Goal: Task Accomplishment & Management: Manage account settings

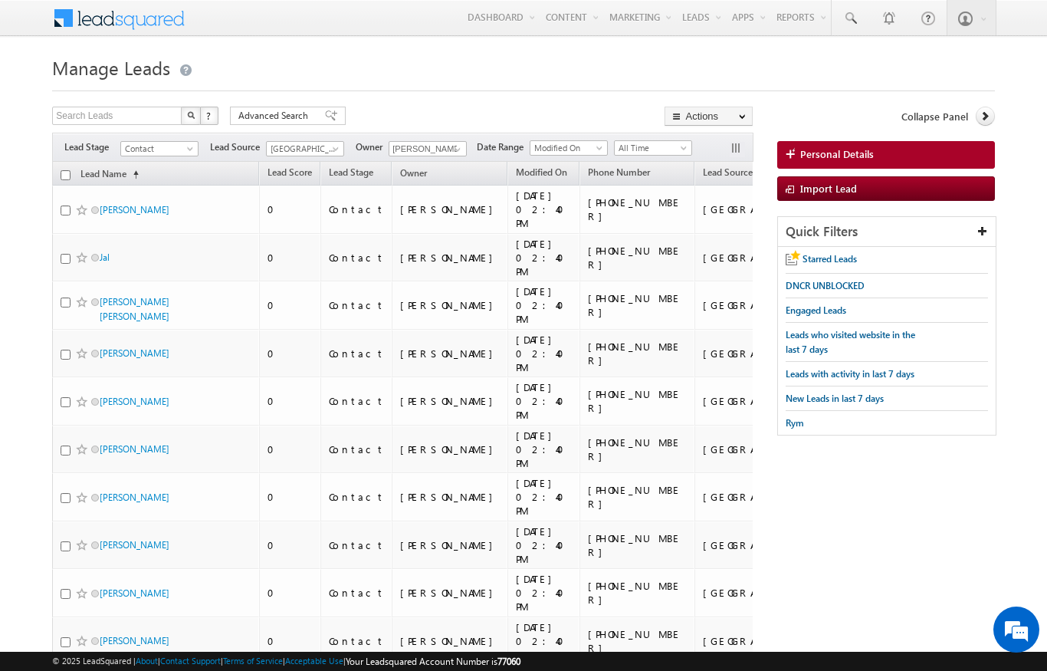
click at [65, 174] on input "checkbox" at bounding box center [66, 175] width 10 height 10
checkbox input "true"
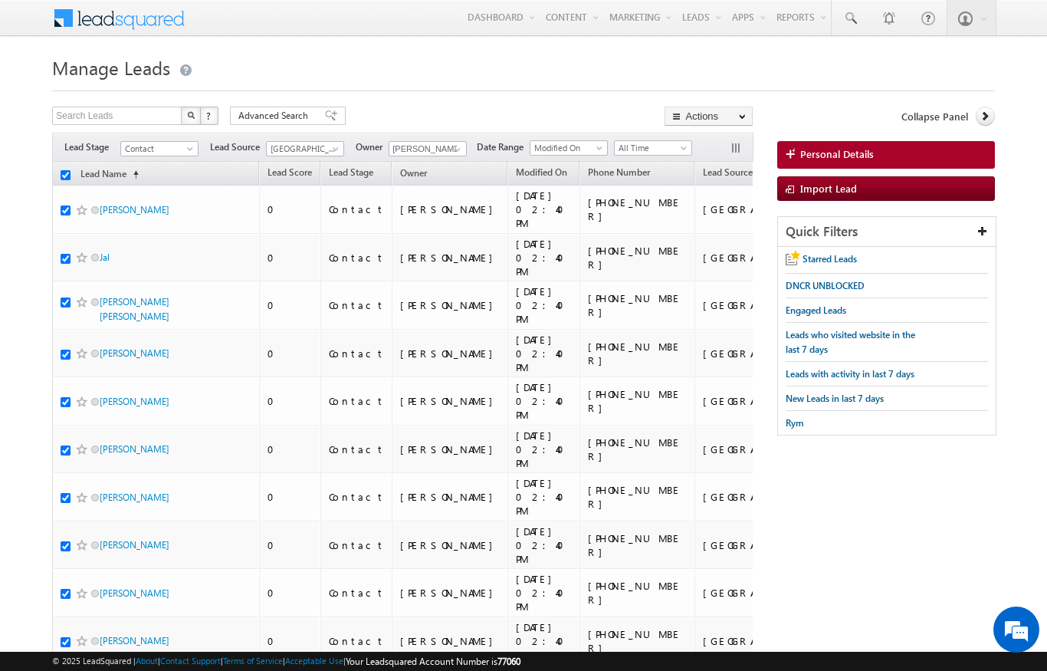
checkbox input "true"
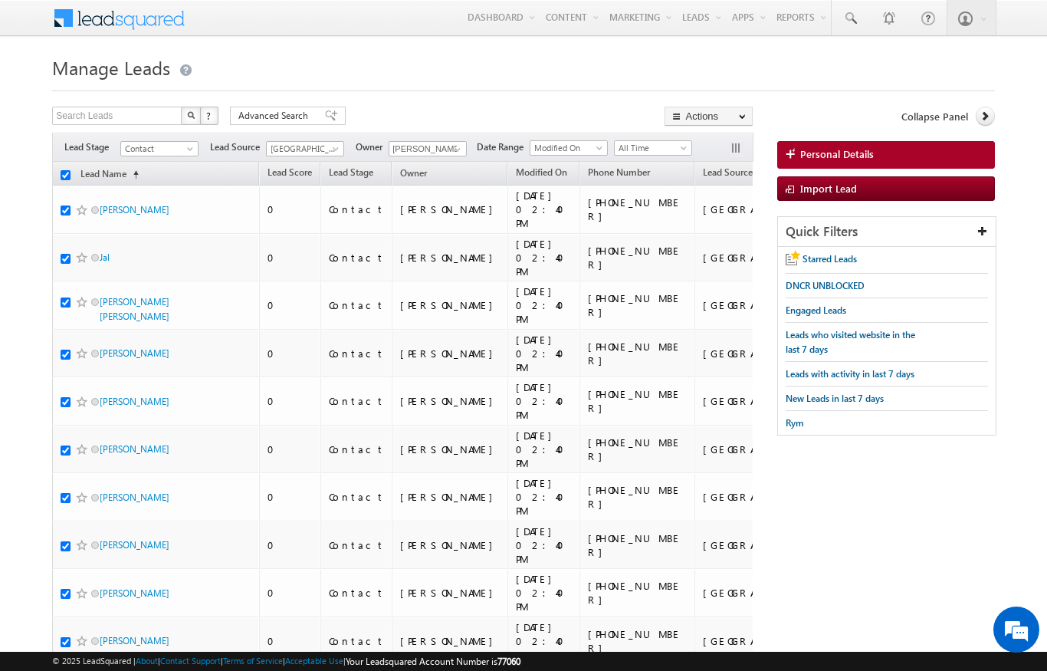
checkbox input "true"
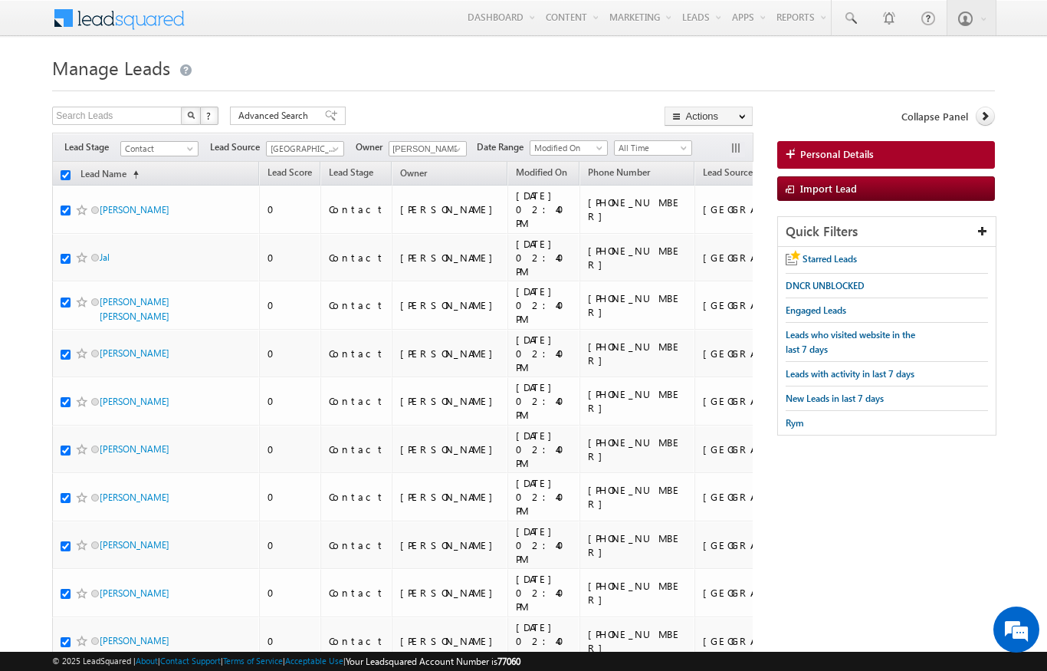
checkbox input "true"
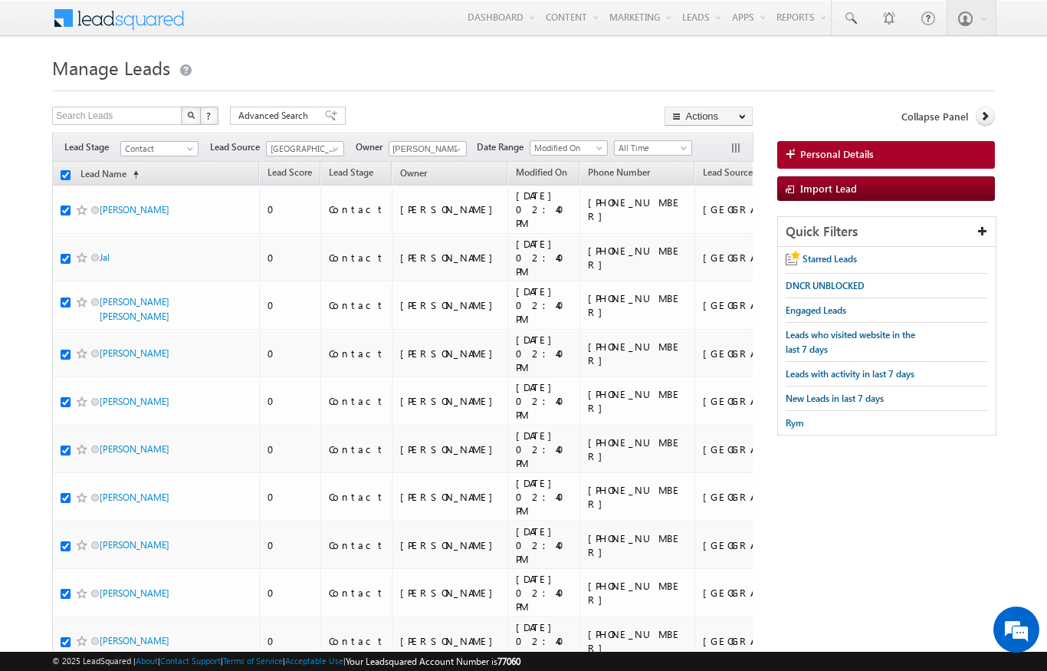
checkbox input "true"
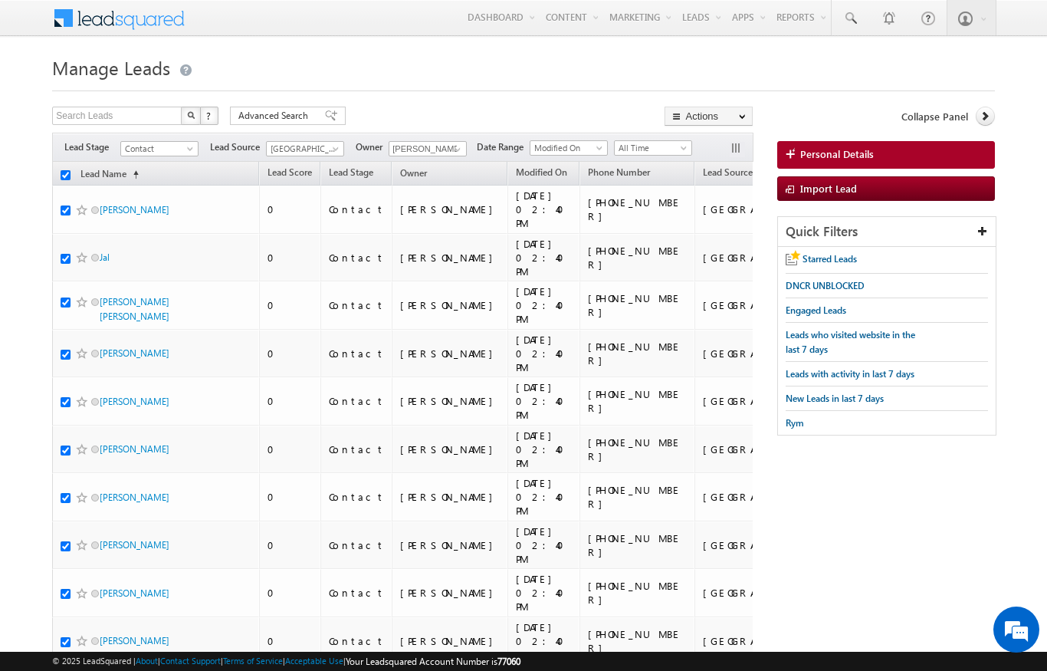
checkbox input "true"
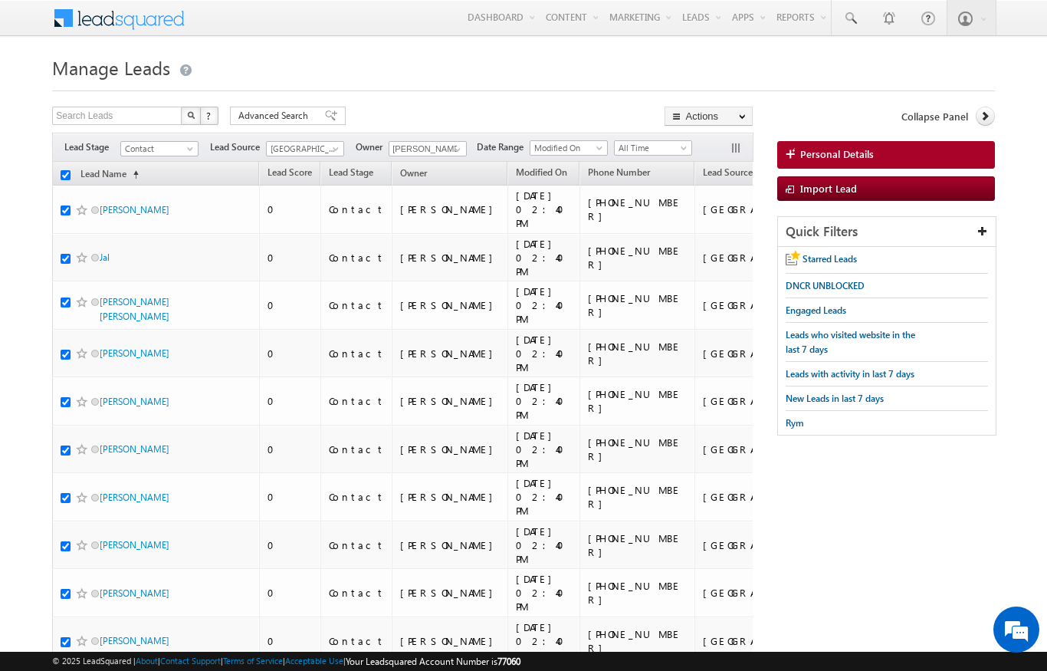
checkbox input "true"
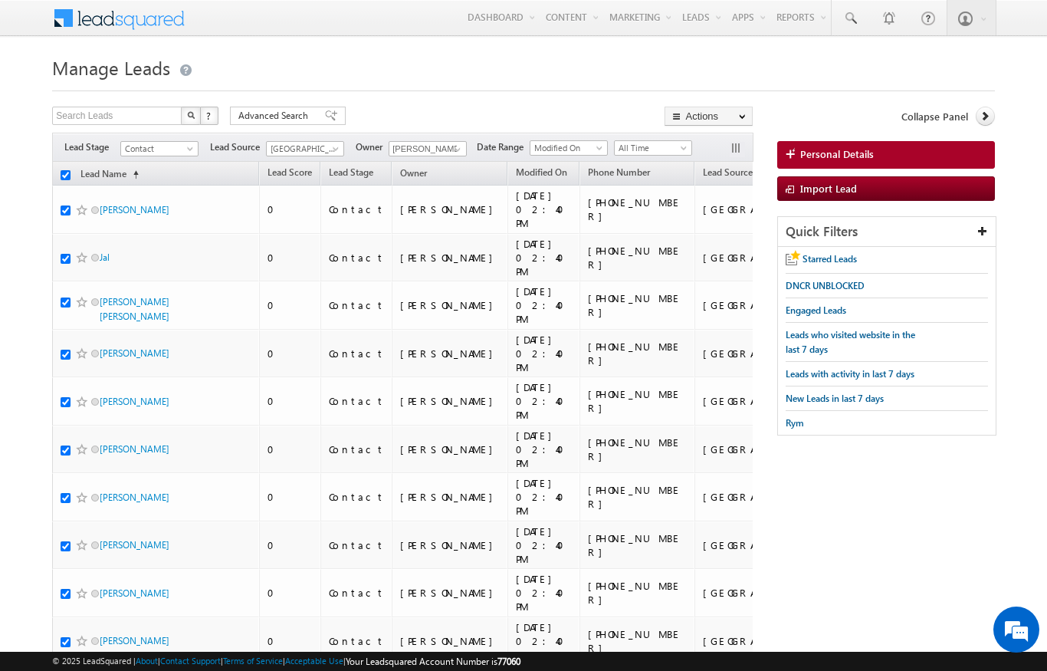
checkbox input "true"
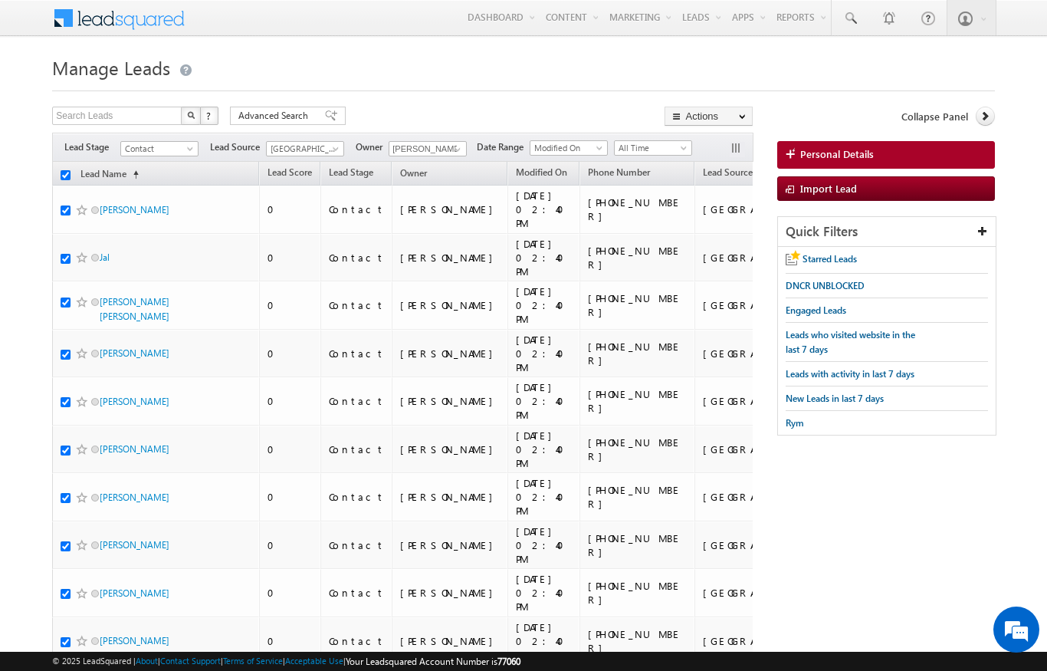
checkbox input "true"
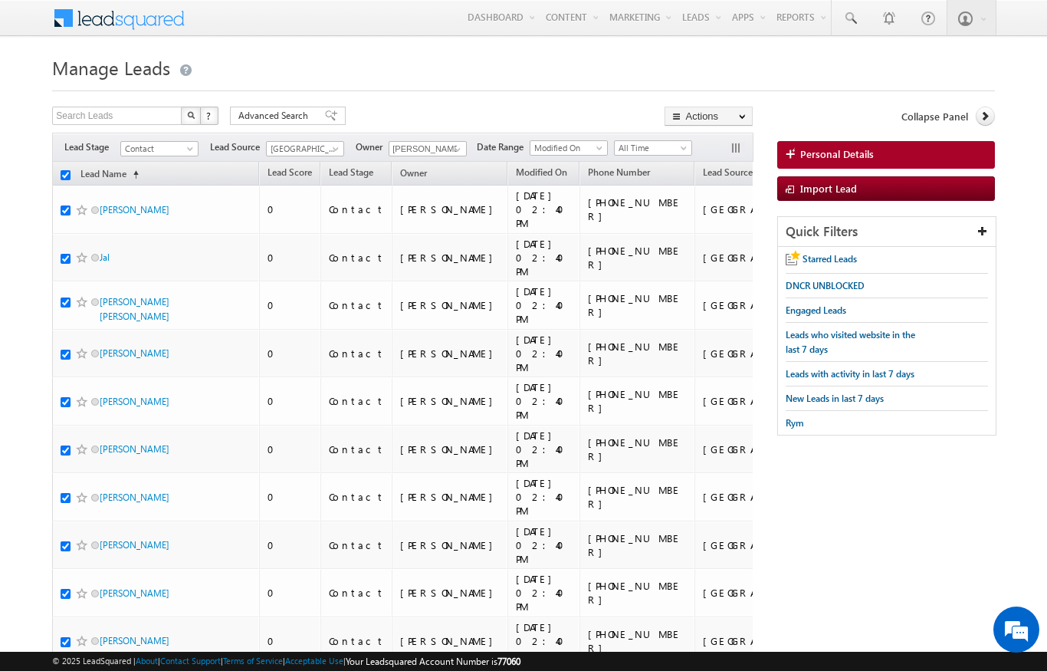
checkbox input "true"
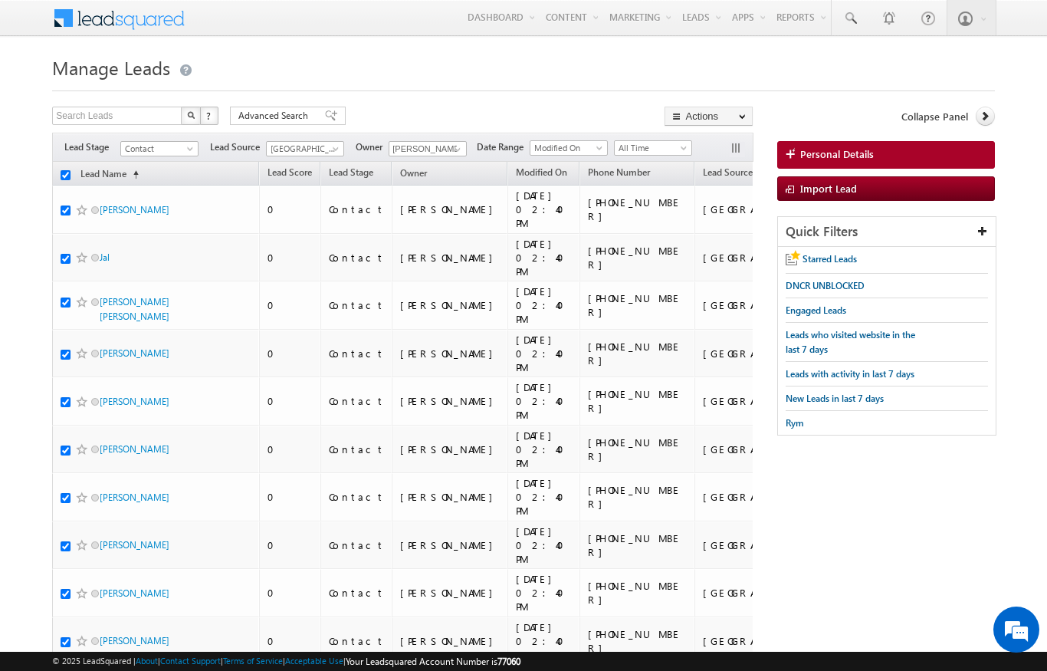
checkbox input "true"
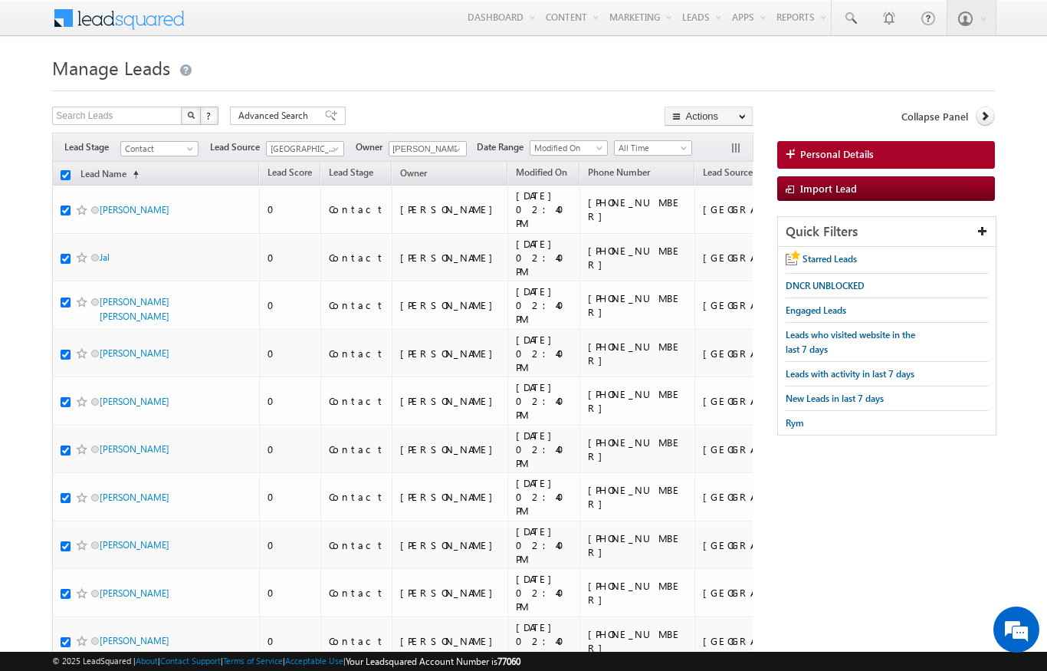
checkbox input "true"
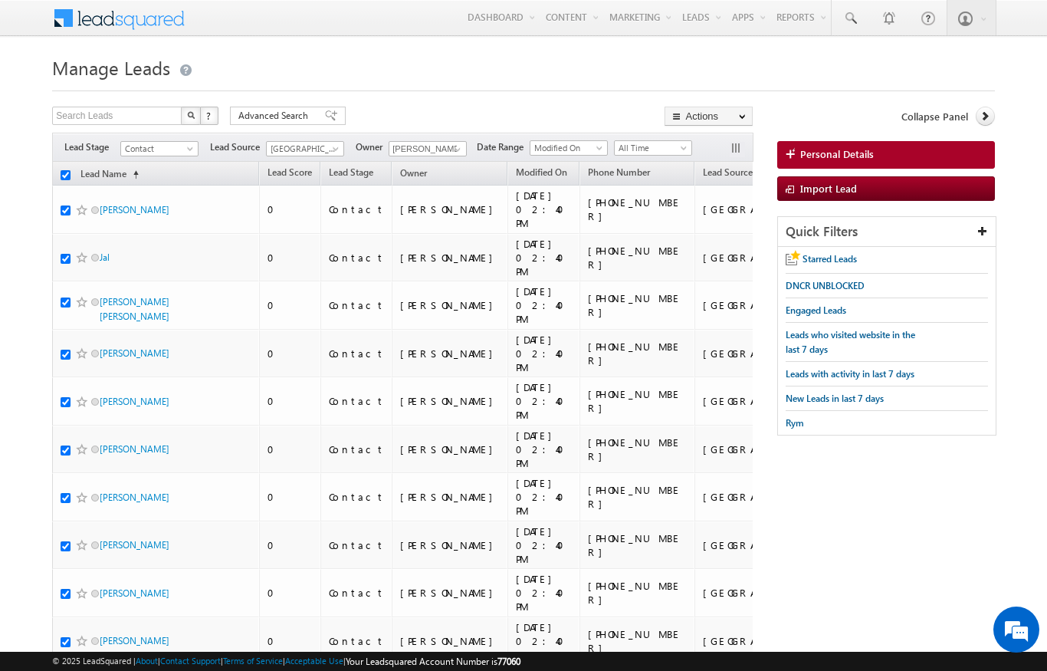
checkbox input "true"
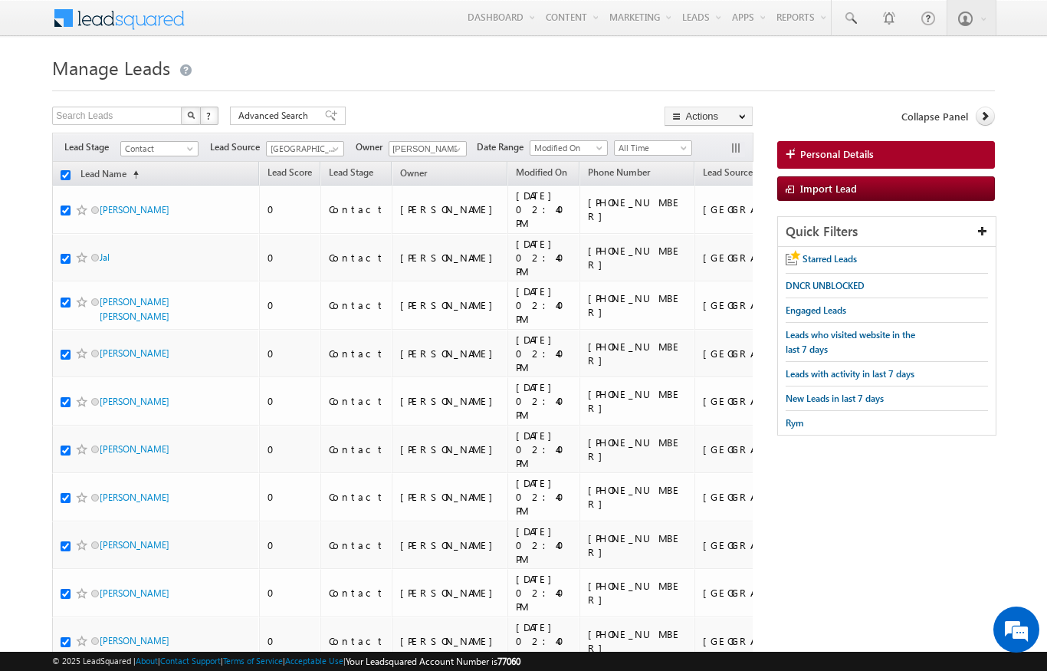
checkbox input "true"
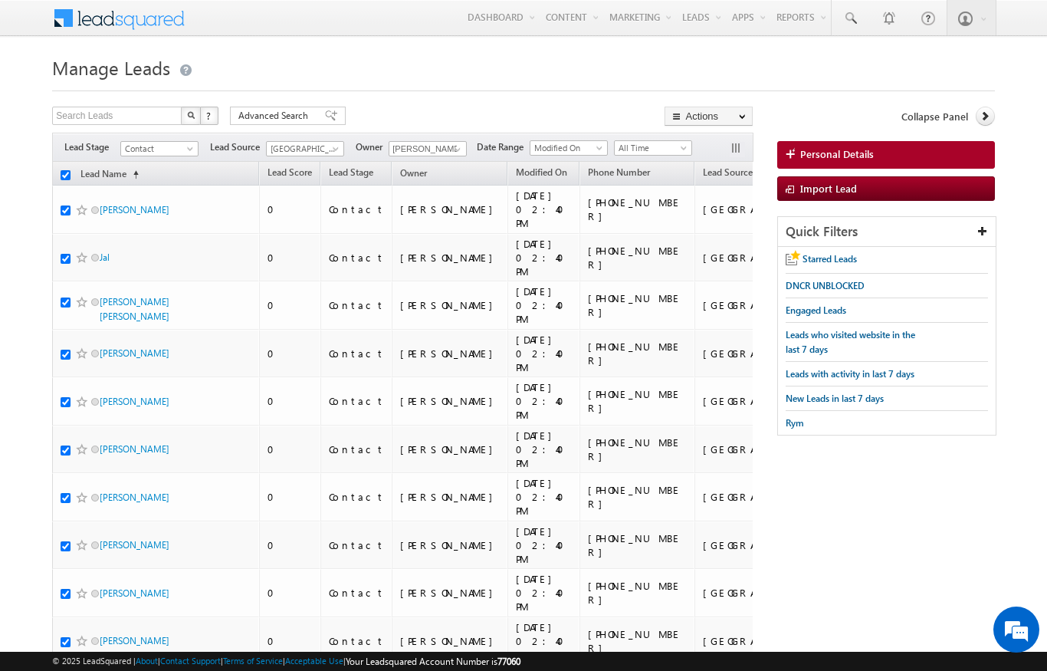
checkbox input "true"
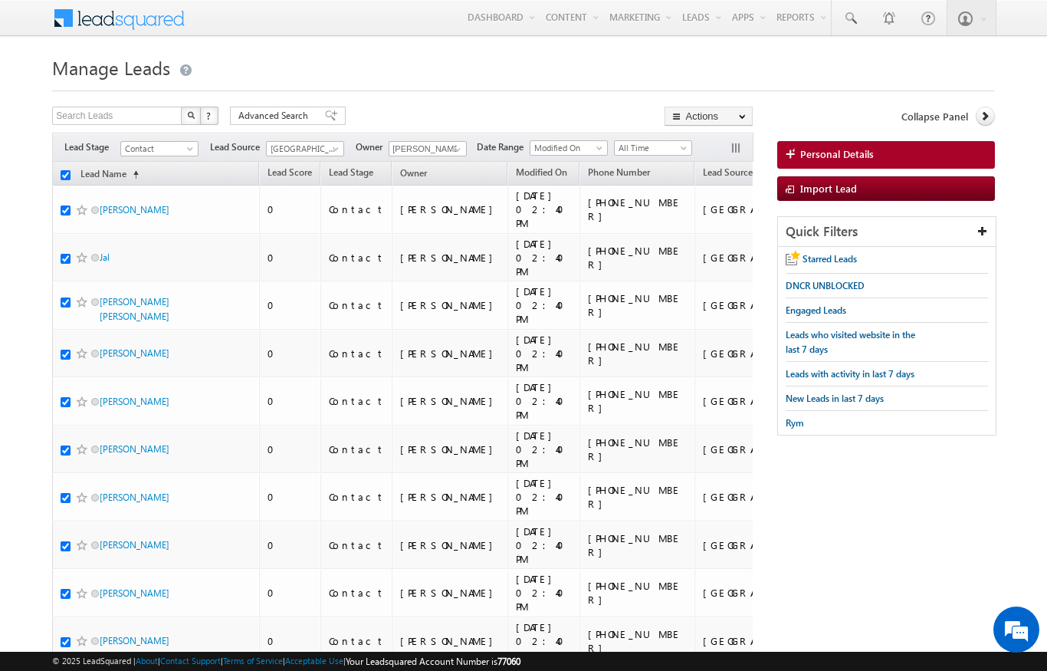
checkbox input "true"
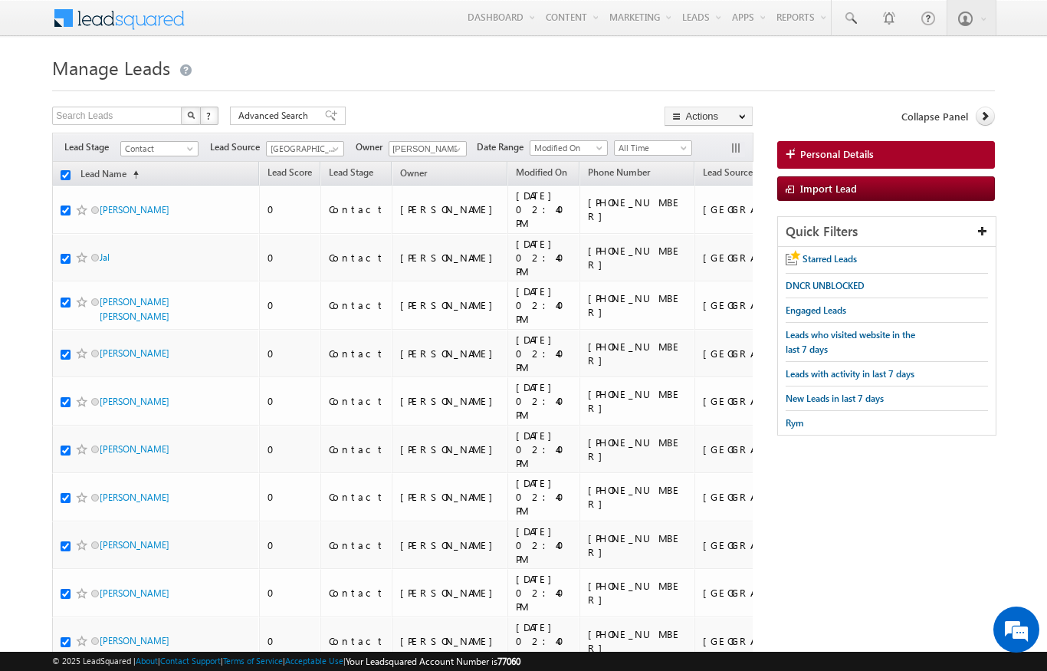
checkbox input "true"
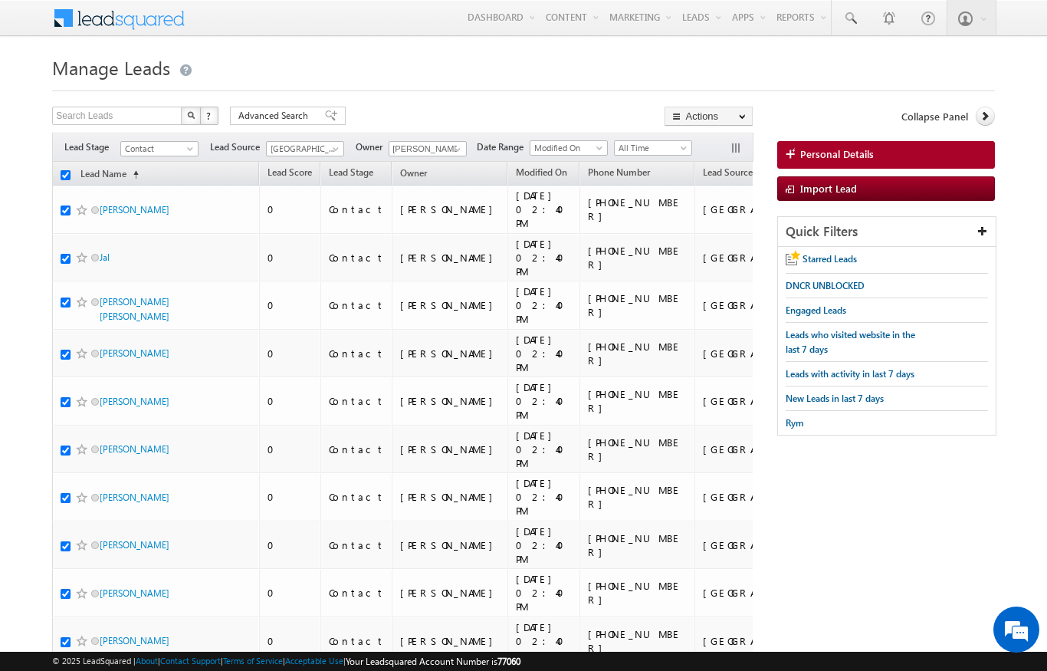
checkbox input "true"
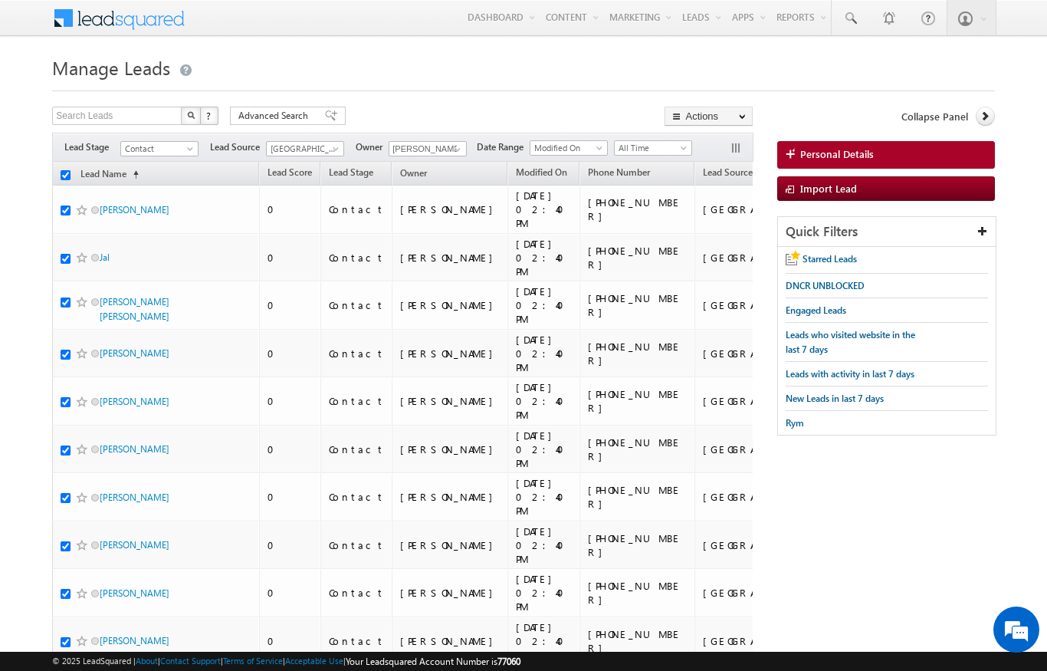
checkbox input "true"
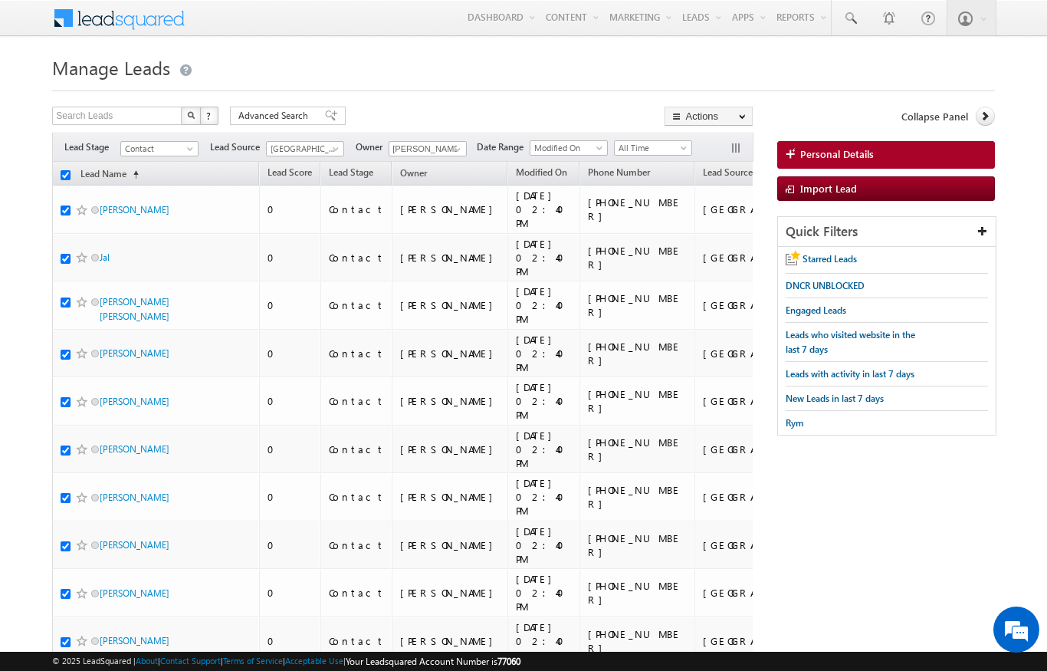
checkbox input "true"
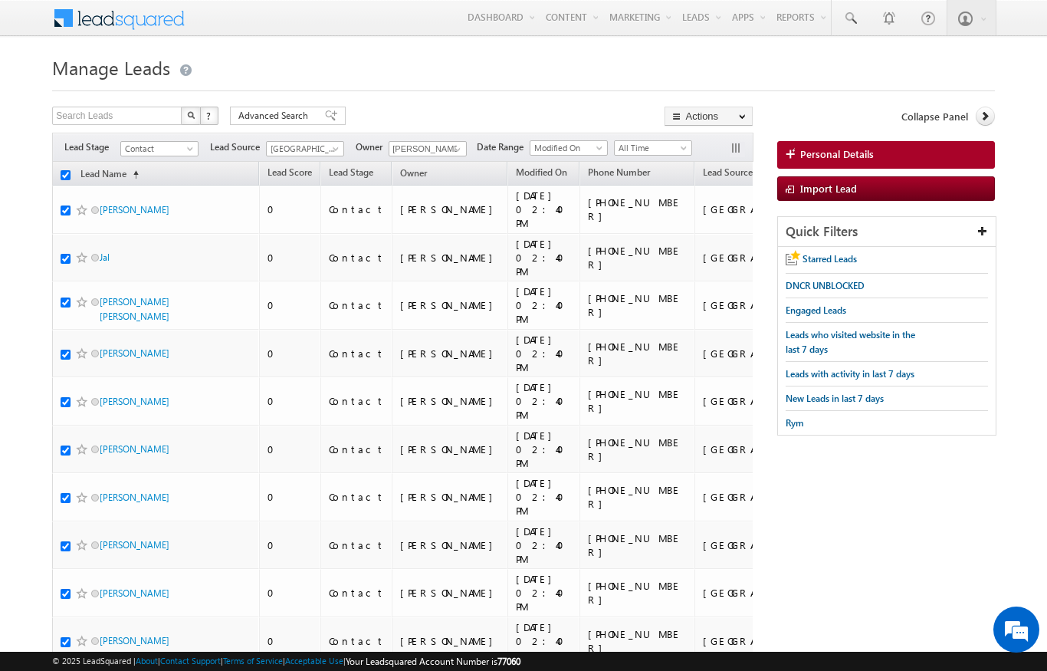
checkbox input "true"
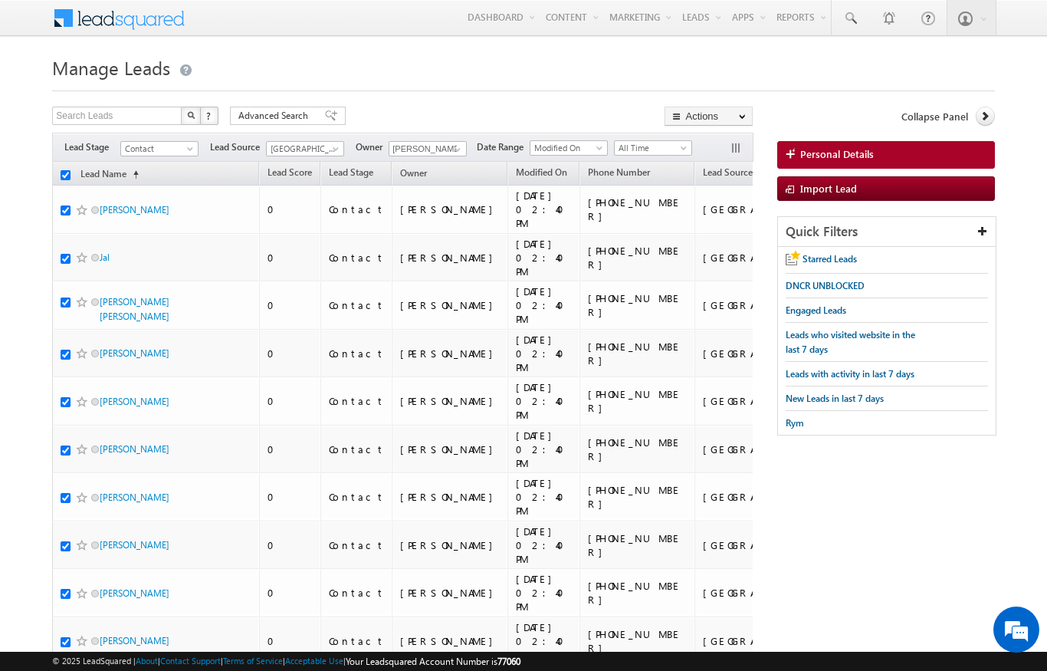
checkbox input "true"
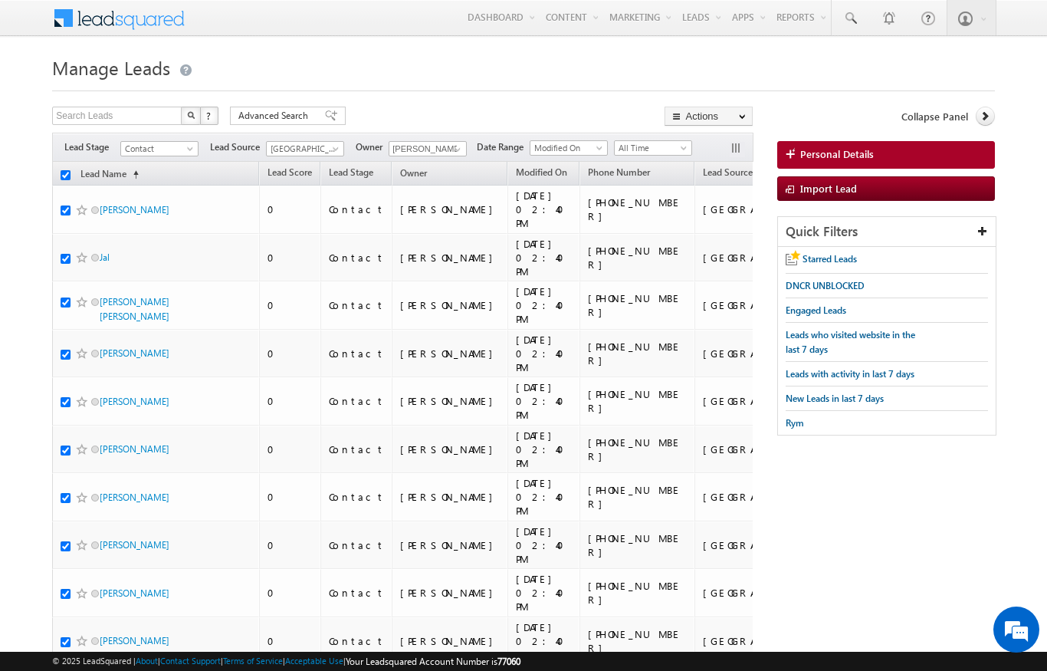
checkbox input "true"
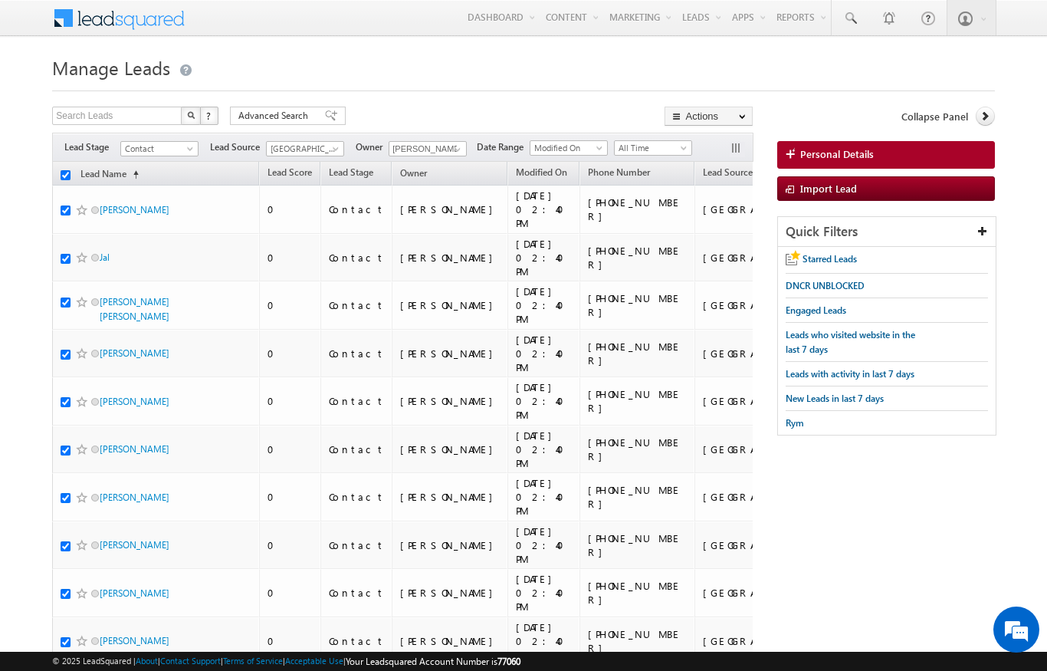
checkbox input "true"
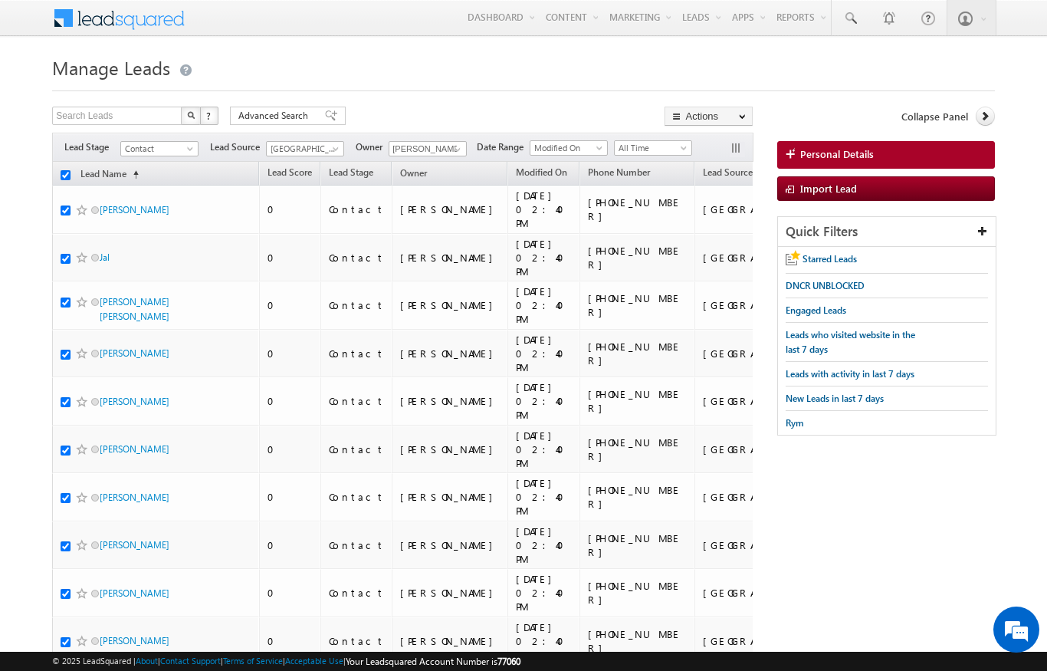
checkbox input "true"
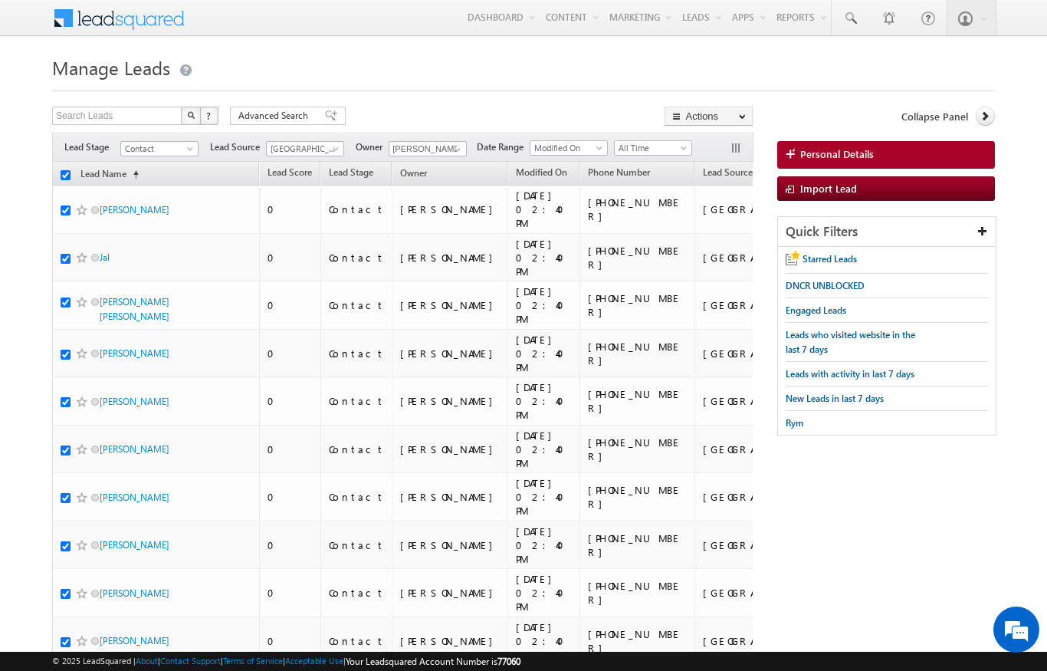
checkbox input "true"
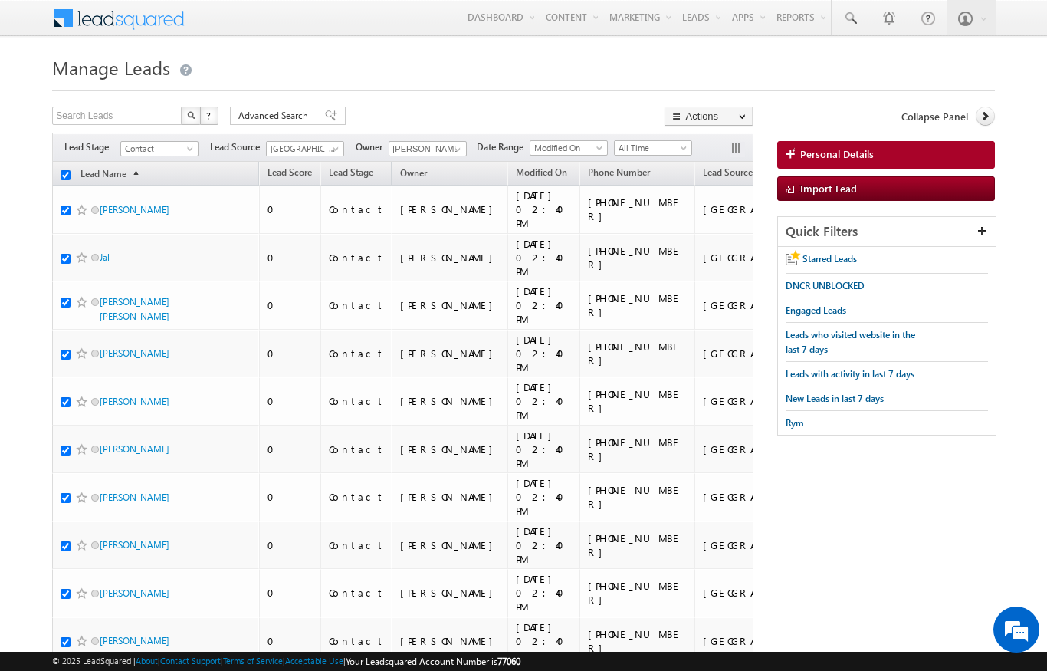
checkbox input "true"
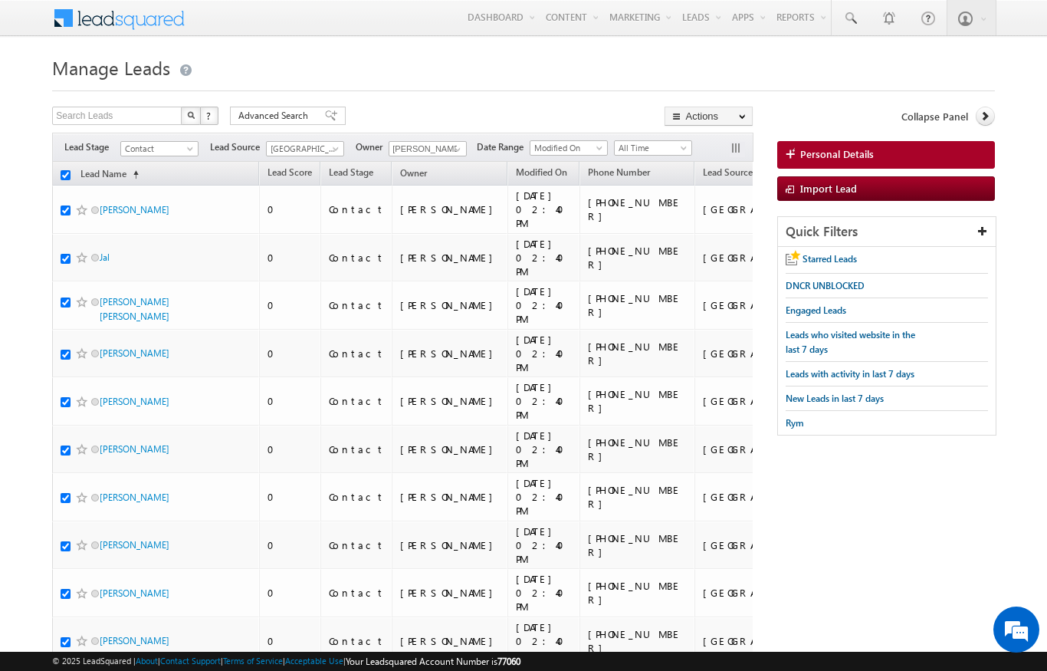
checkbox input "true"
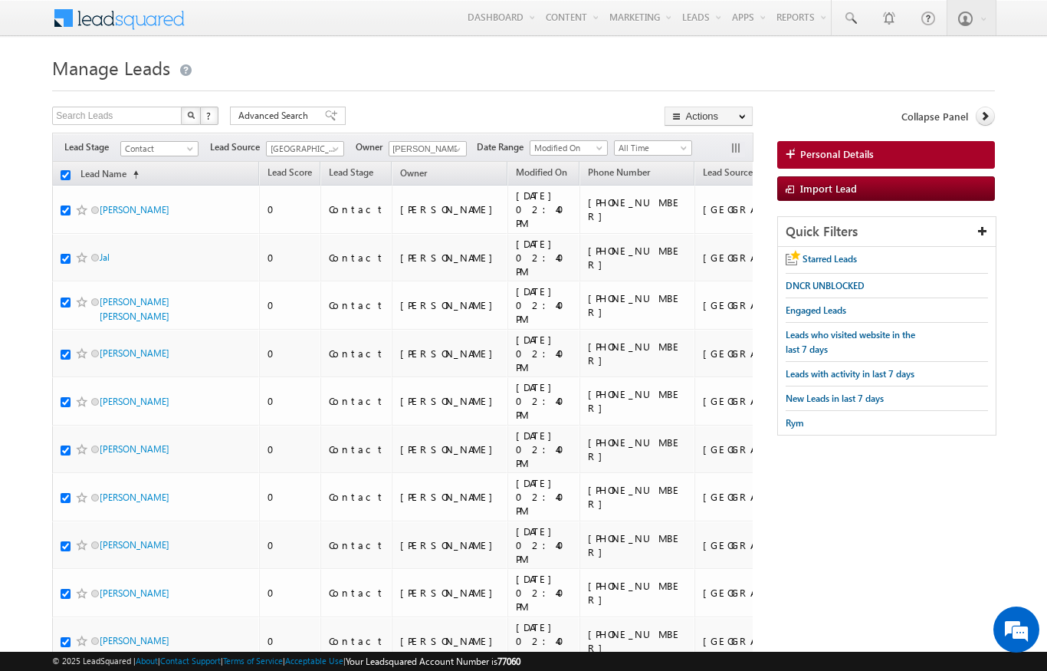
checkbox input "true"
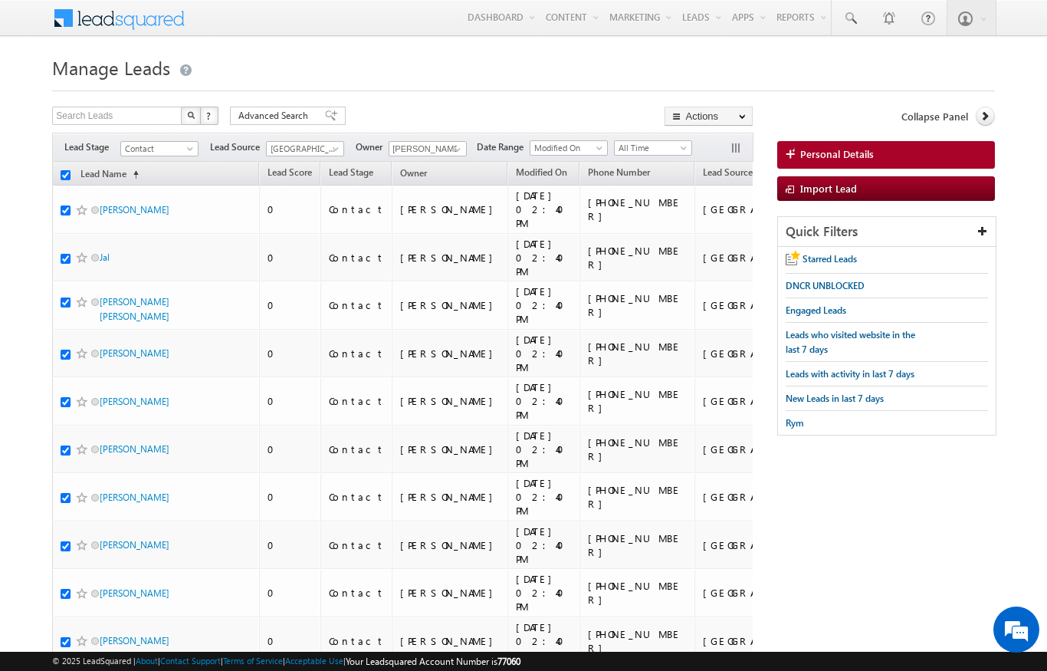
checkbox input "true"
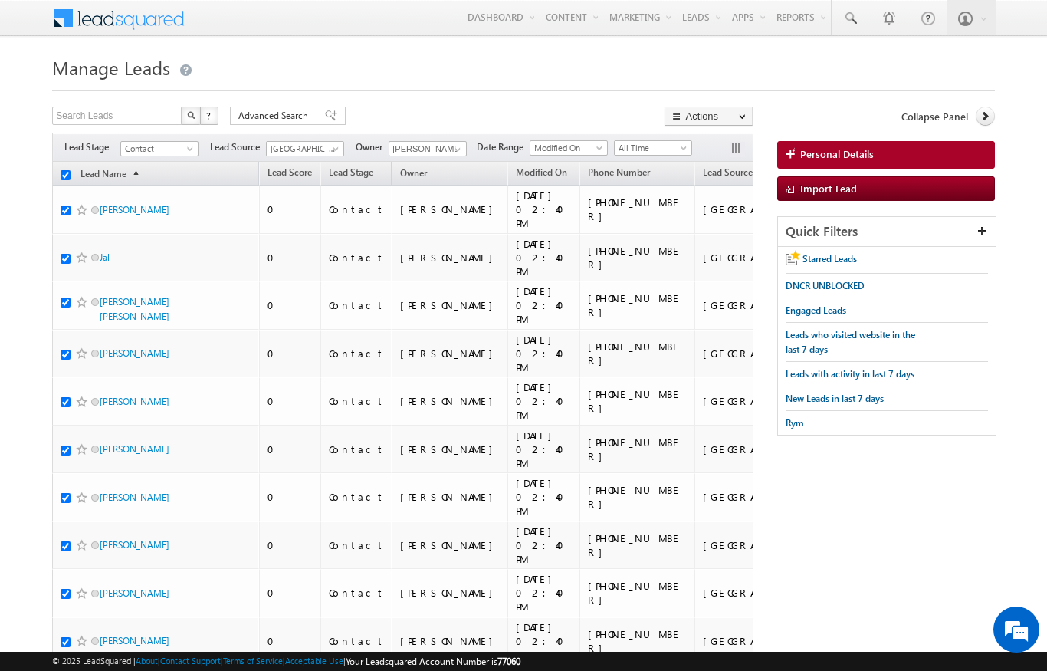
checkbox input "true"
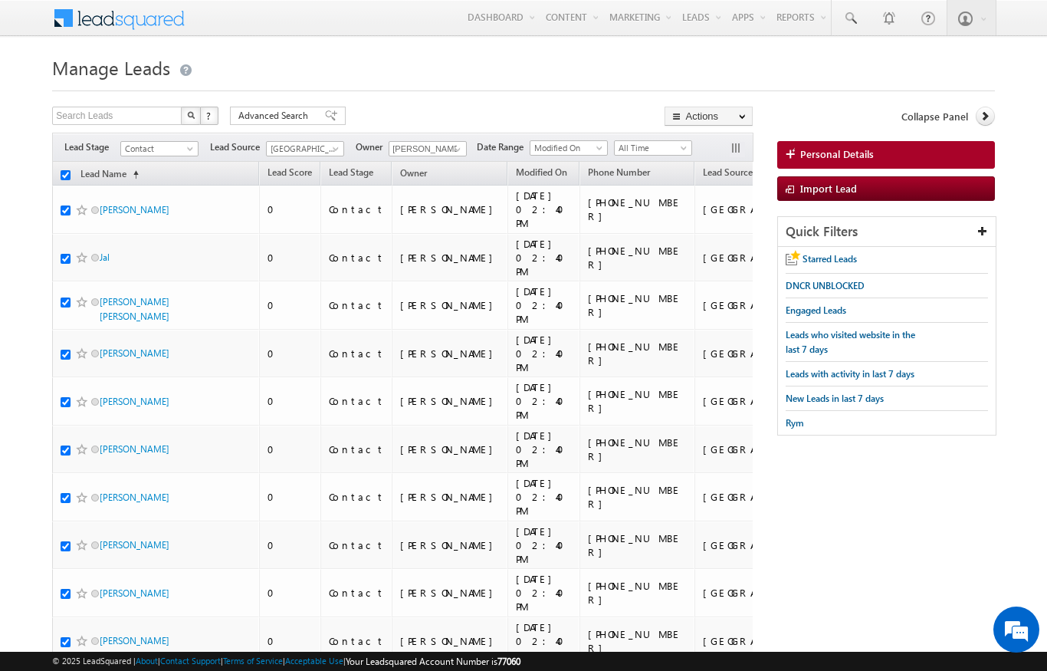
checkbox input "true"
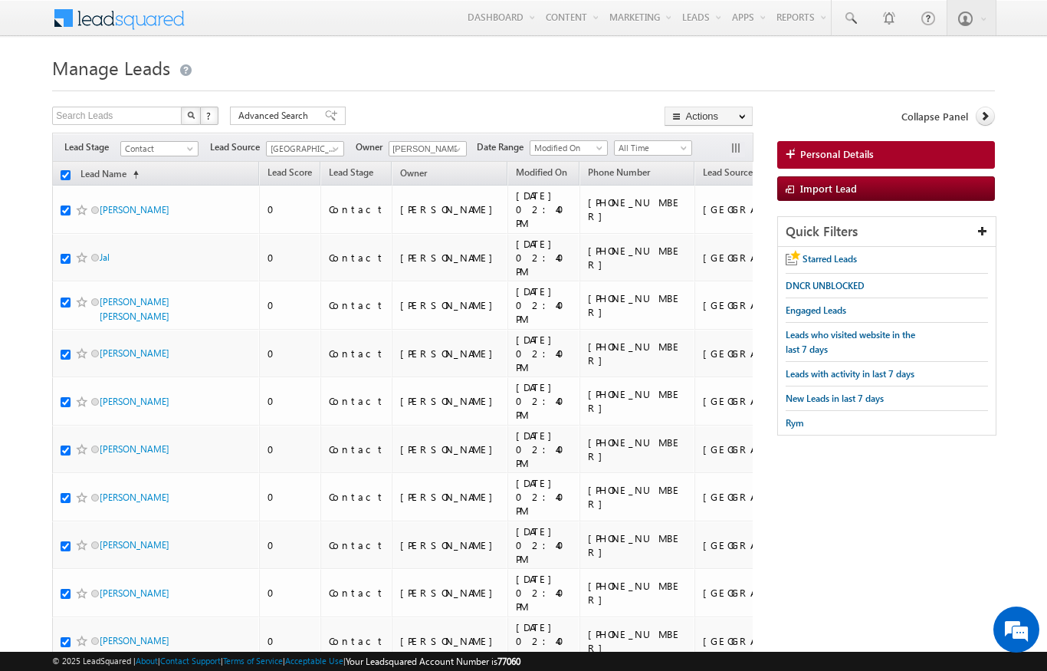
checkbox input "true"
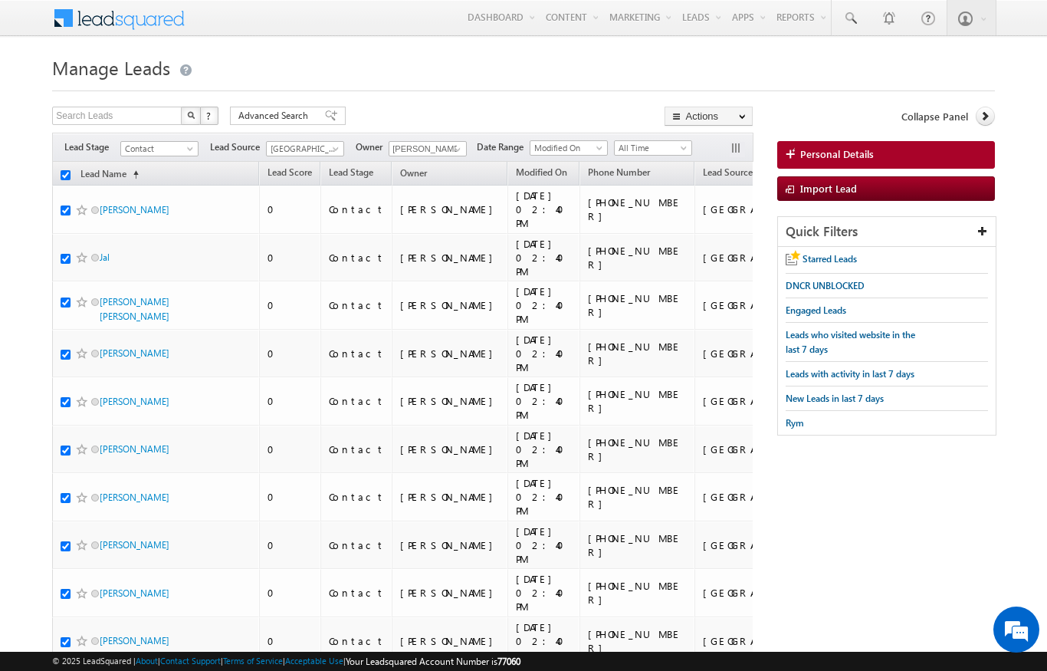
checkbox input "true"
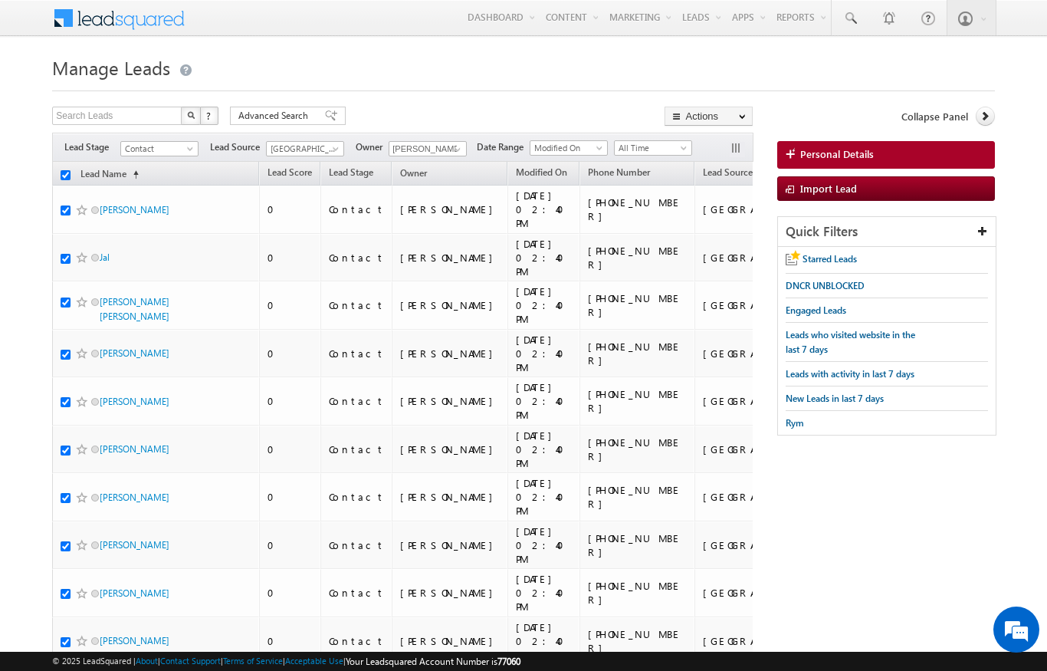
checkbox input "true"
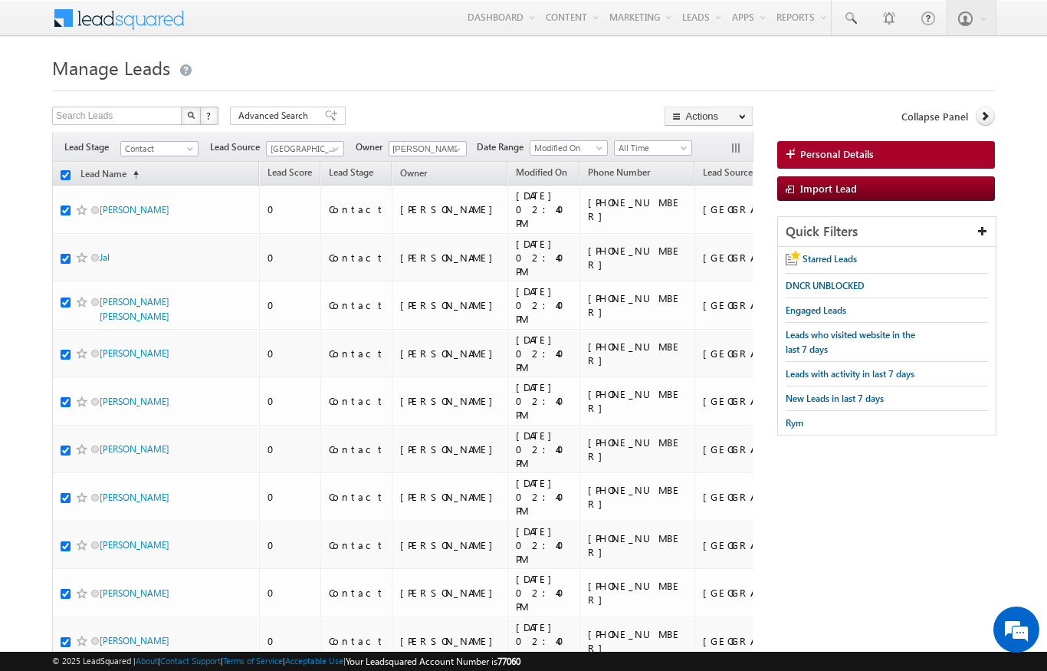
checkbox input "true"
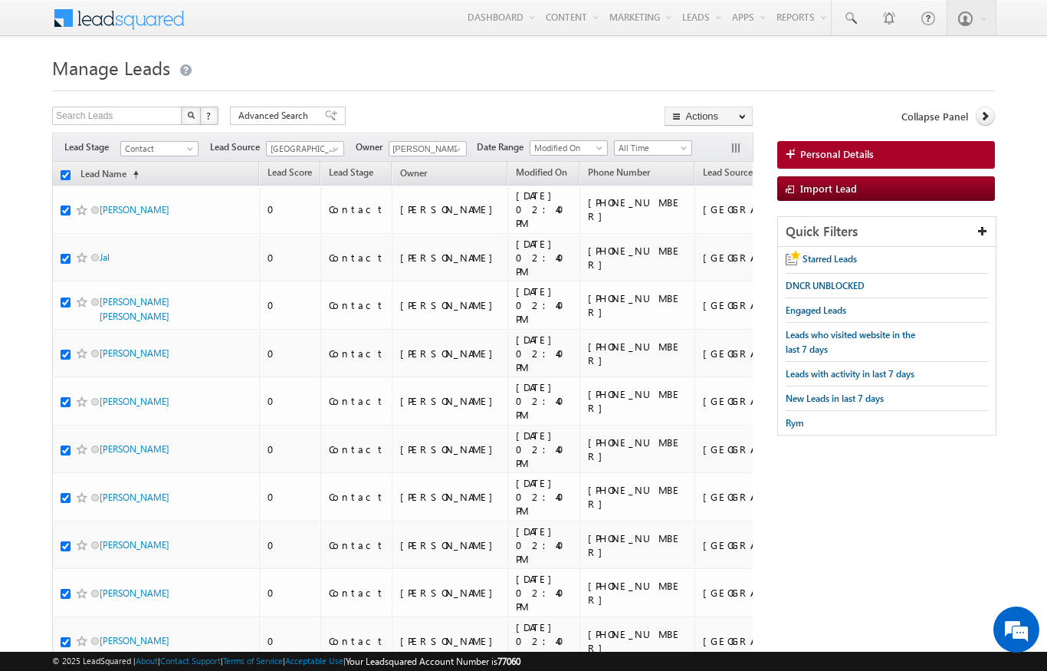
checkbox input "true"
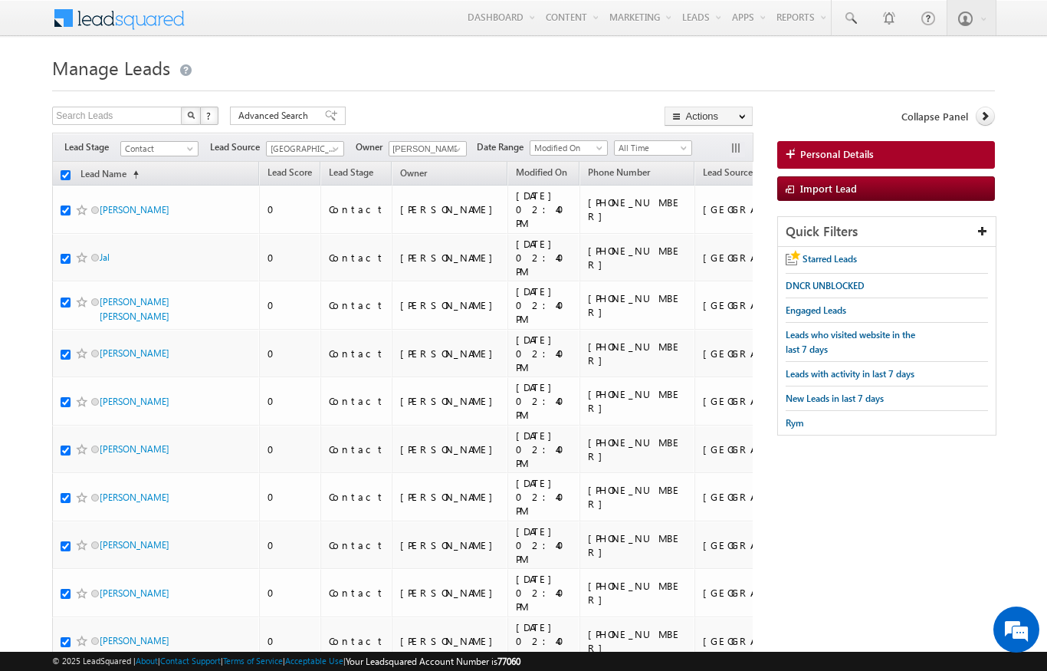
checkbox input "true"
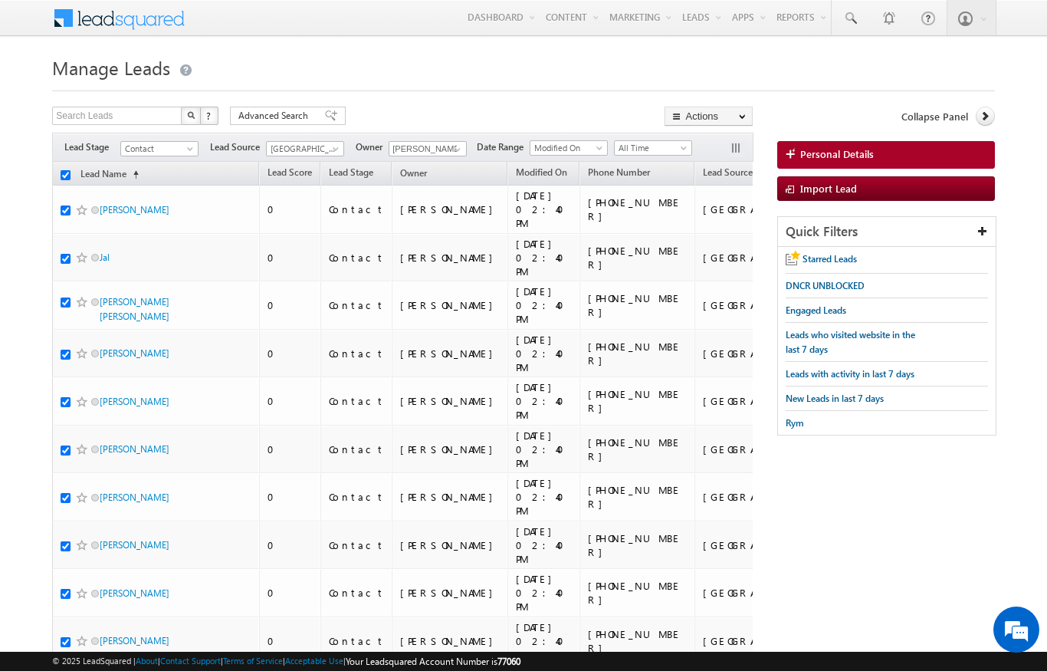
checkbox input "true"
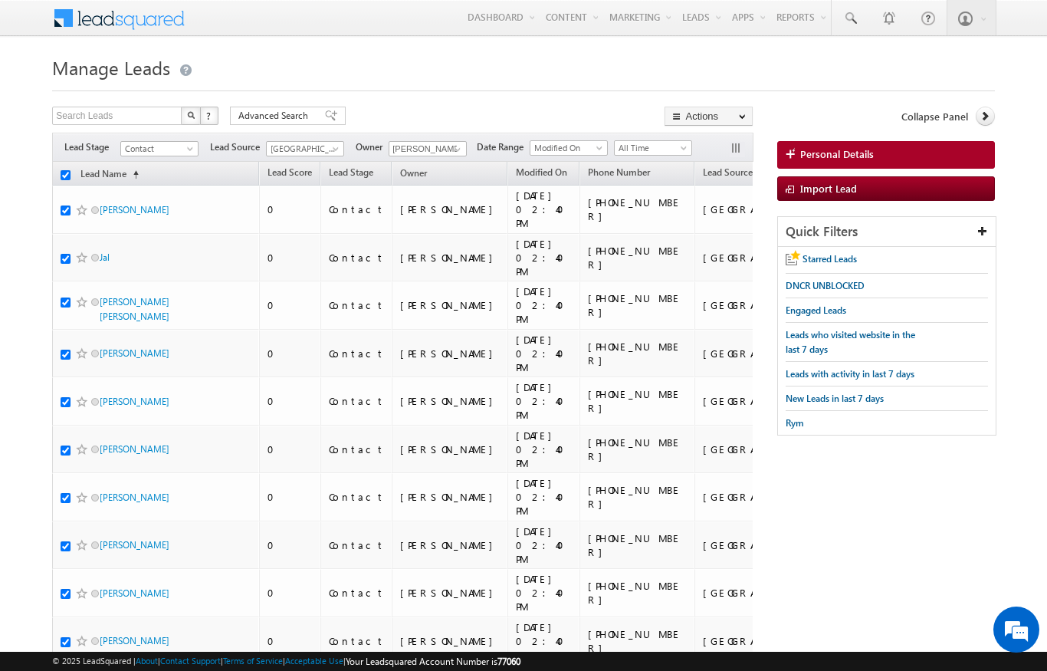
checkbox input "true"
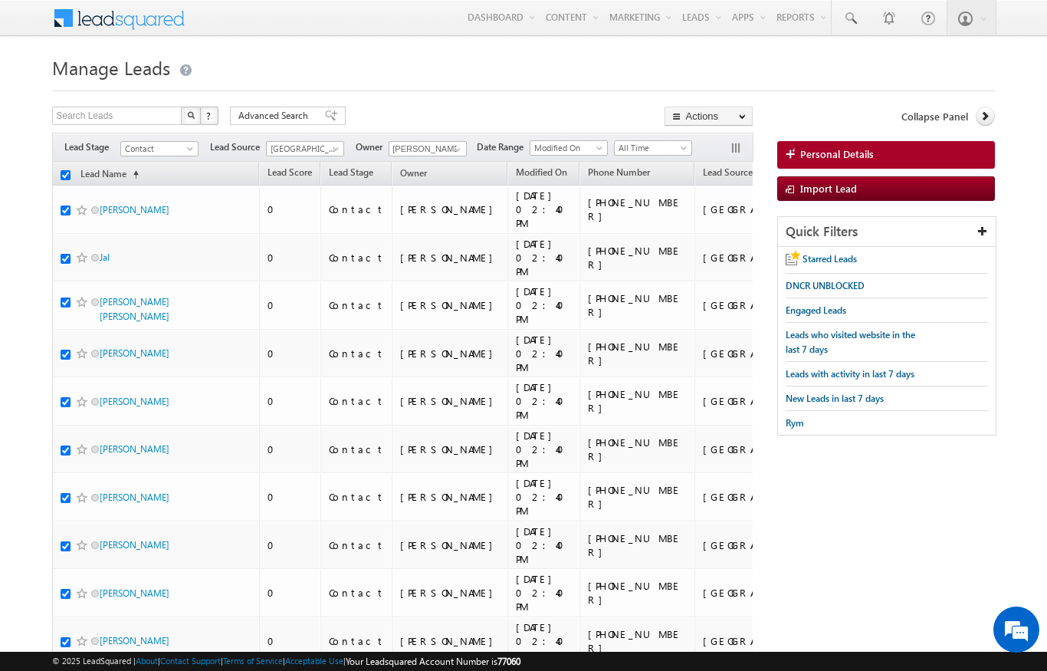
checkbox input "true"
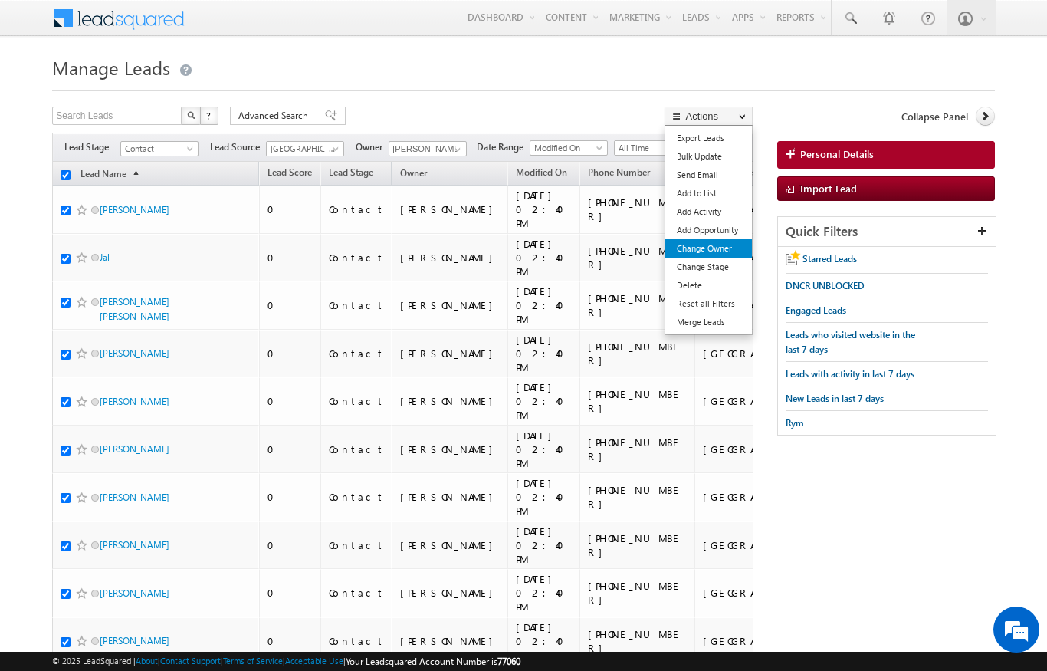
click at [722, 247] on link "Change Owner" at bounding box center [709, 248] width 87 height 18
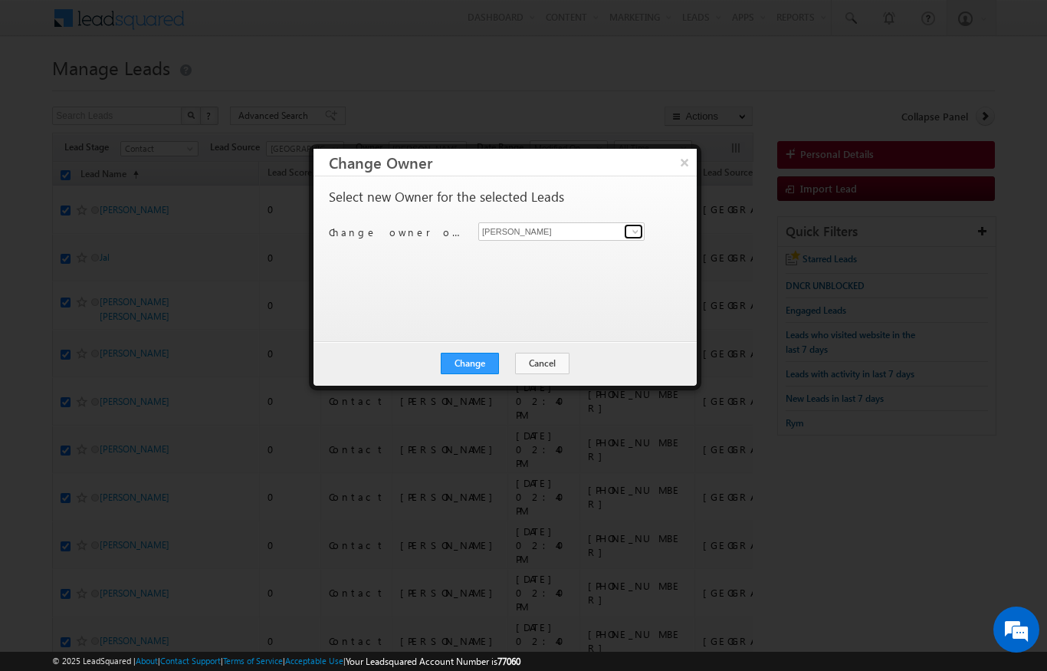
click at [637, 236] on span at bounding box center [635, 231] width 12 height 12
click at [564, 256] on span "[PERSON_NAME][EMAIL_ADDRESS][DOMAIN_NAME]" at bounding box center [554, 261] width 138 height 12
click at [480, 360] on button "Change" at bounding box center [470, 363] width 58 height 21
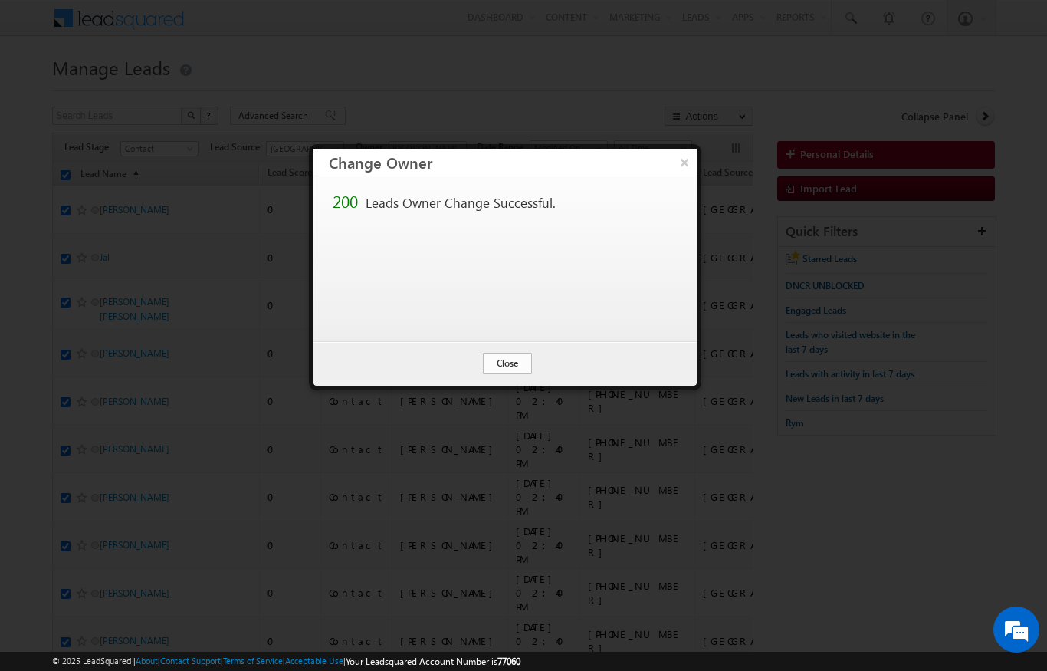
click at [498, 372] on button "Close" at bounding box center [507, 363] width 49 height 21
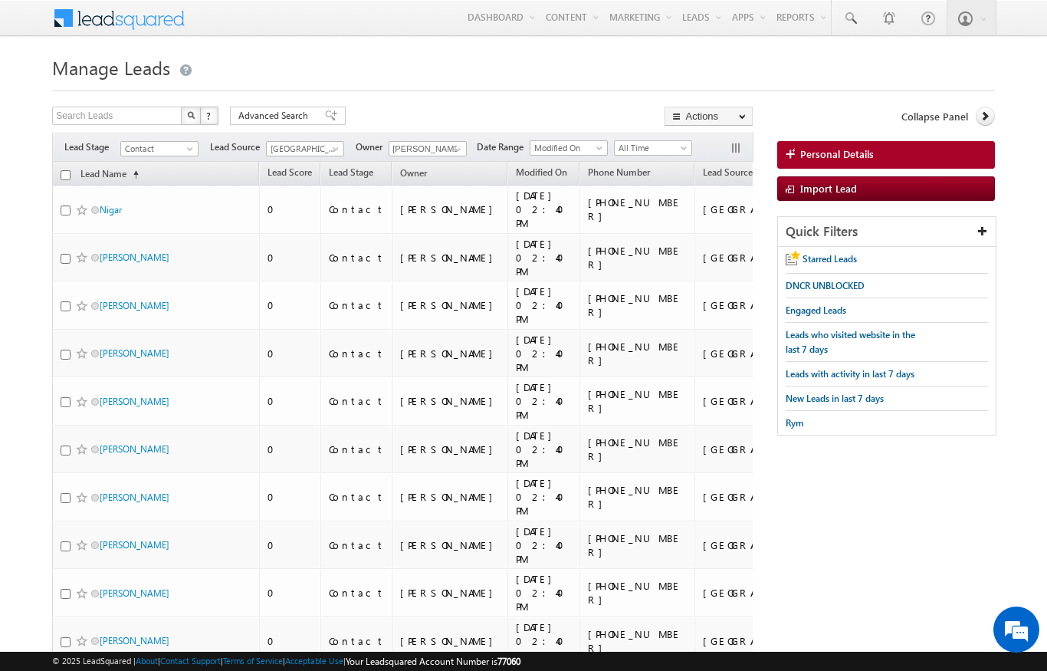
click at [62, 182] on th "Lead Name (sorted ascending)" at bounding box center [155, 174] width 207 height 24
click at [58, 166] on th "Lead Name (sorted ascending)" at bounding box center [155, 174] width 207 height 24
click at [70, 178] on input "checkbox" at bounding box center [66, 175] width 10 height 10
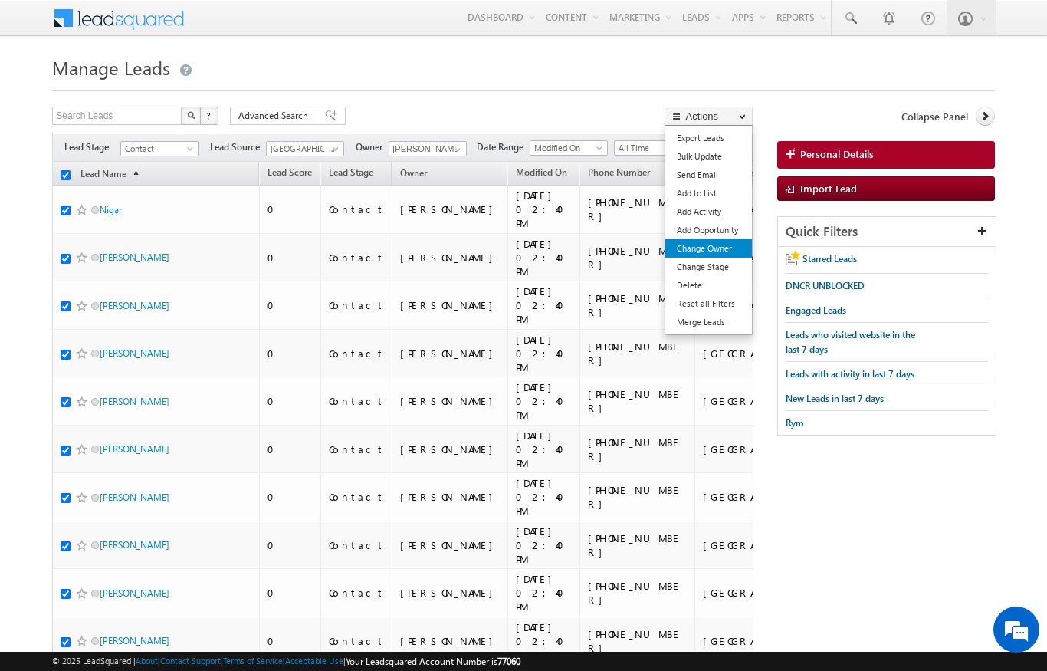
click at [722, 245] on link "Change Owner" at bounding box center [709, 248] width 87 height 18
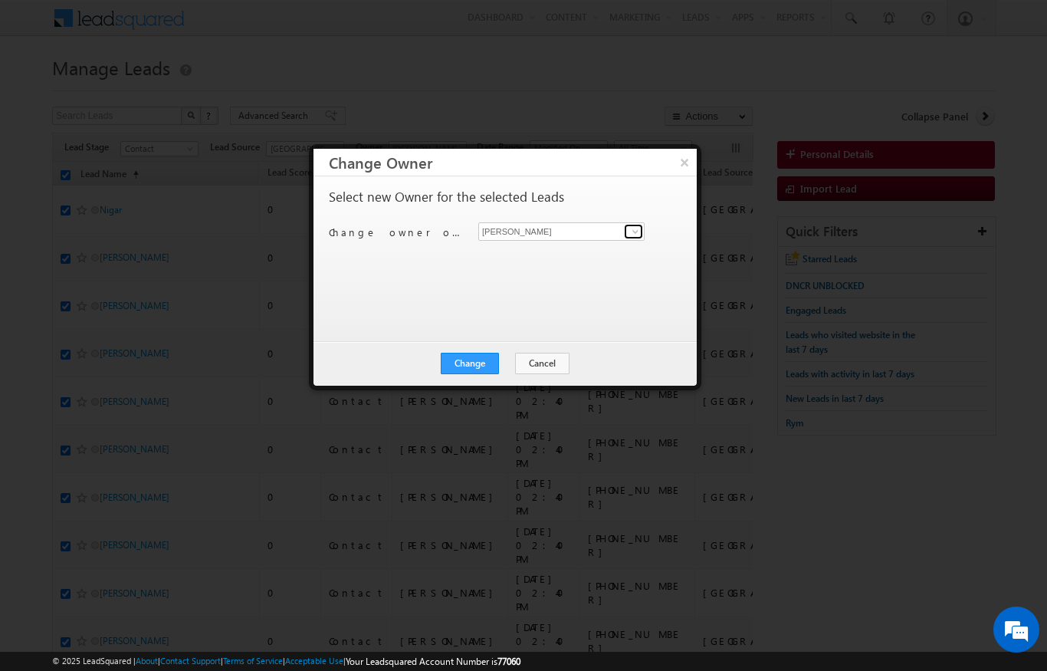
click at [628, 236] on link at bounding box center [633, 231] width 19 height 15
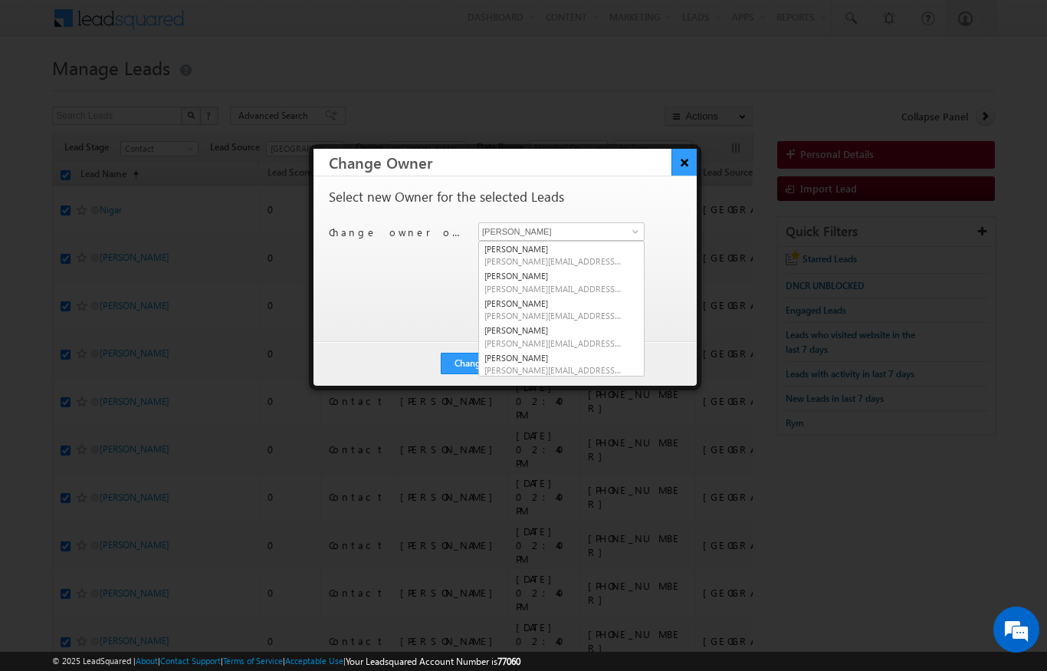
click at [688, 161] on button "×" at bounding box center [684, 162] width 25 height 27
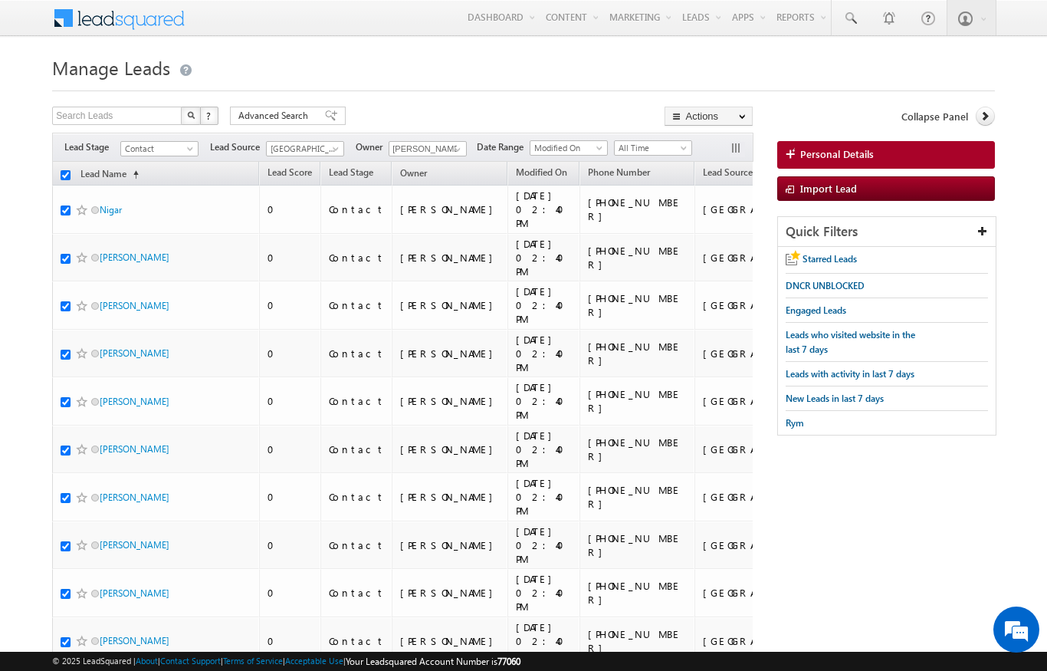
click at [53, 164] on th "Lead Name (sorted ascending)" at bounding box center [155, 174] width 207 height 24
click at [53, 178] on th "Lead Name (sorted ascending)" at bounding box center [155, 174] width 207 height 24
click at [56, 169] on th "Lead Name (sorted ascending)" at bounding box center [155, 174] width 207 height 24
click at [65, 180] on input "checkbox" at bounding box center [66, 175] width 10 height 10
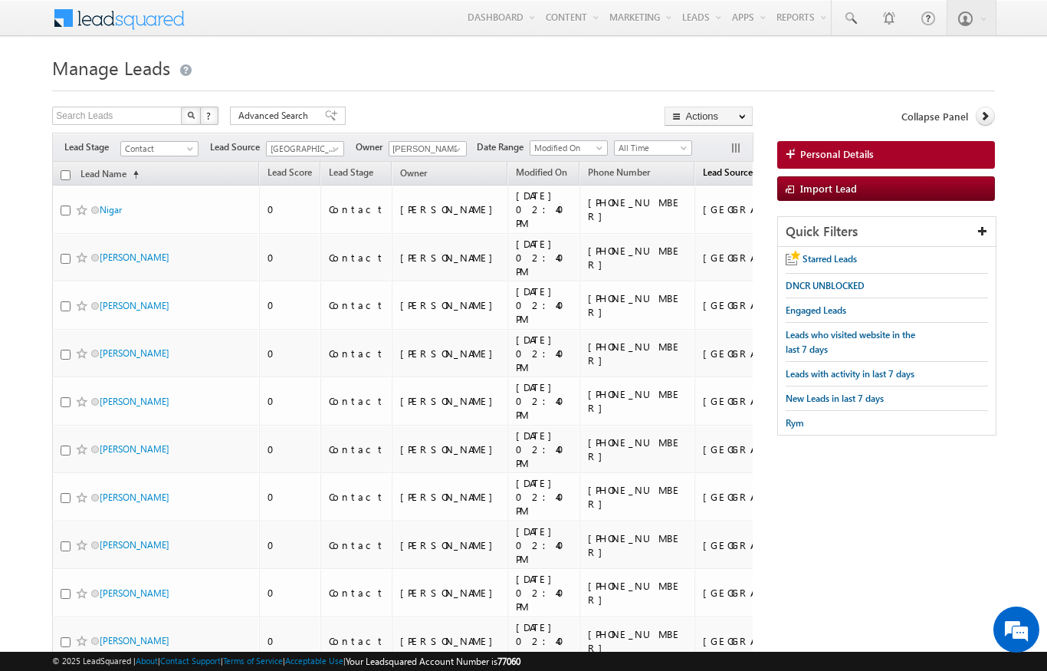
click at [703, 178] on span "Lead Source" at bounding box center [728, 172] width 50 height 12
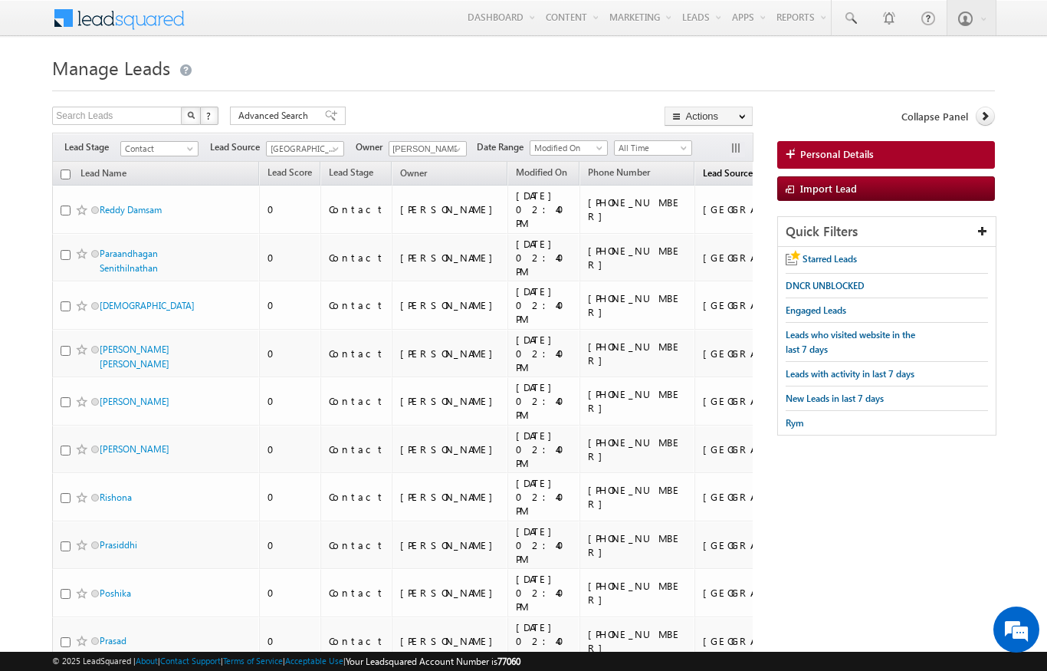
click at [703, 176] on span "Lead Source" at bounding box center [728, 173] width 50 height 12
click at [703, 179] on span "Lead Source" at bounding box center [728, 173] width 50 height 12
click at [329, 147] on span "[GEOGRAPHIC_DATA]" at bounding box center [303, 149] width 73 height 14
click at [269, 166] on link "All" at bounding box center [305, 166] width 77 height 14
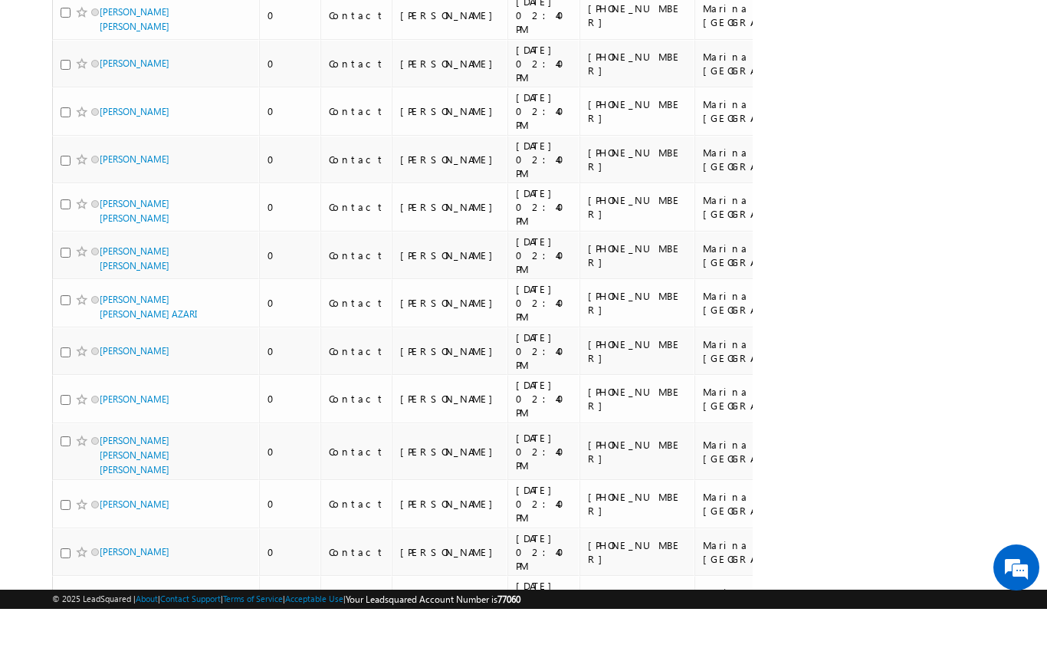
scroll to position [7549, 0]
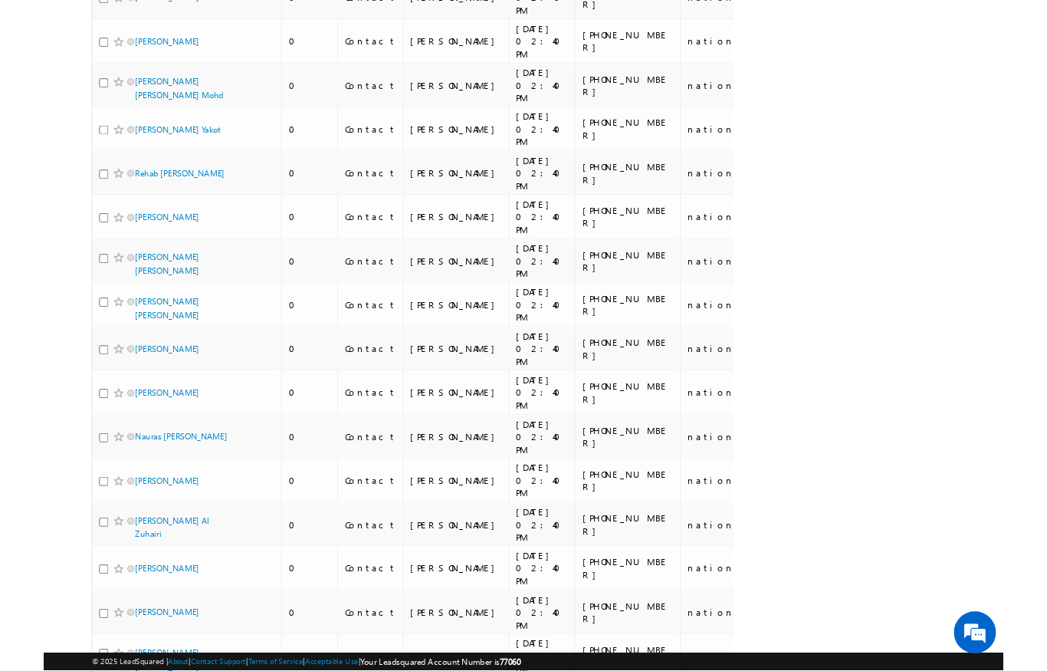
scroll to position [6885, 0]
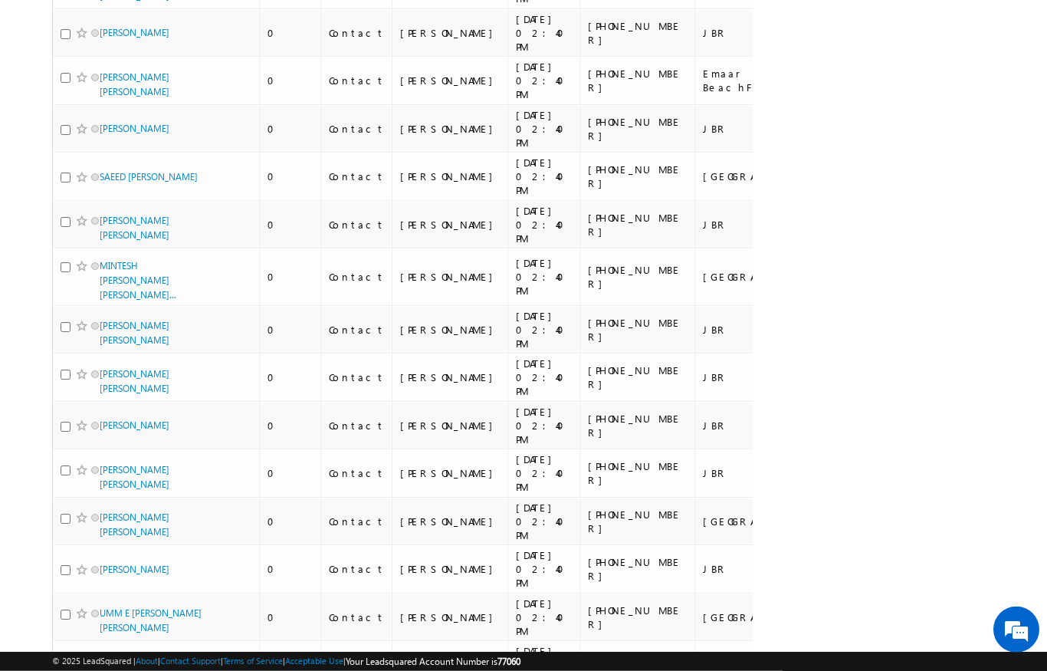
scroll to position [7493, 0]
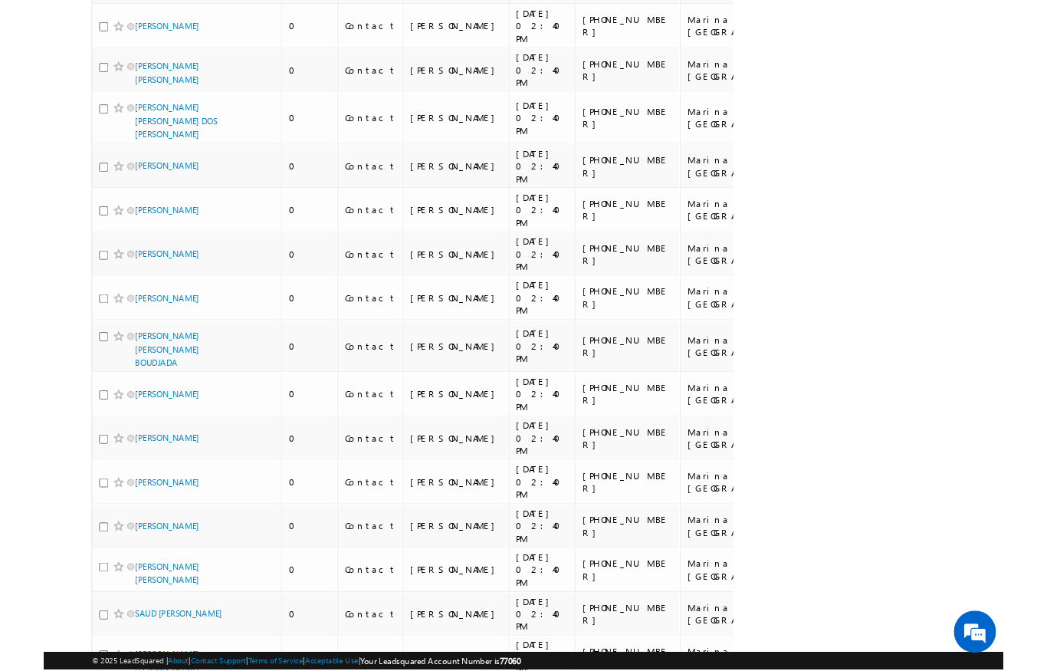
scroll to position [7578, 0]
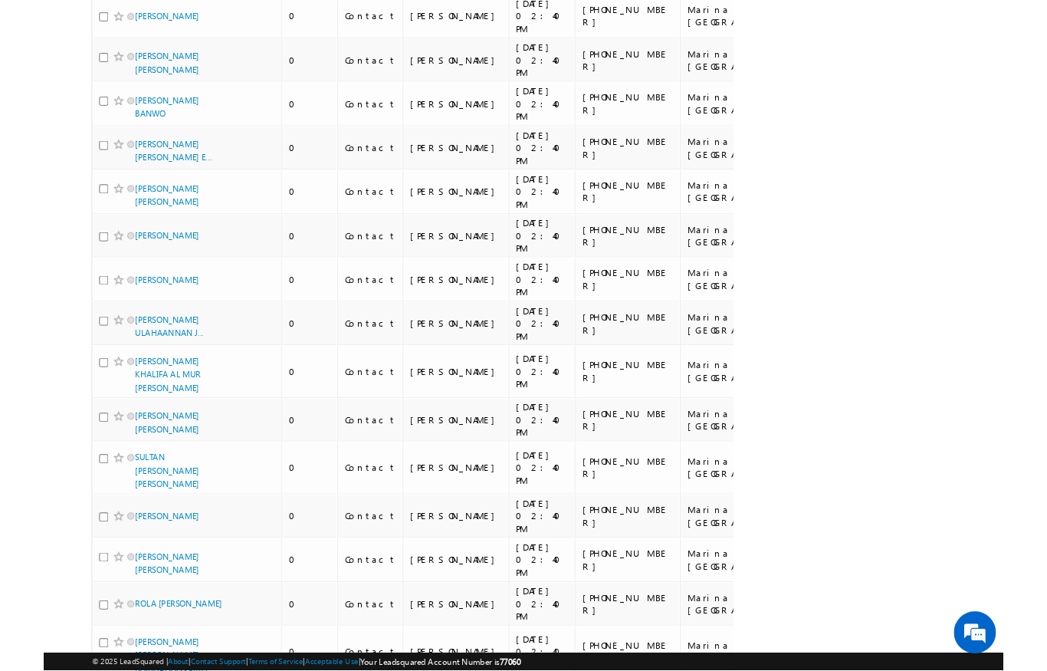
scroll to position [7627, 0]
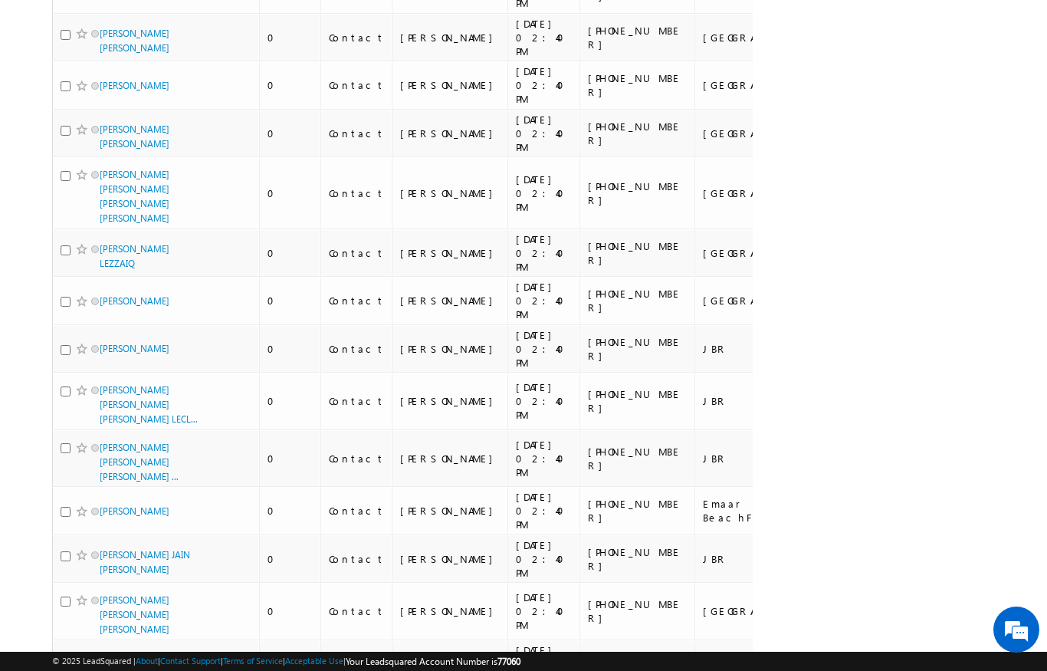
scroll to position [7488, 0]
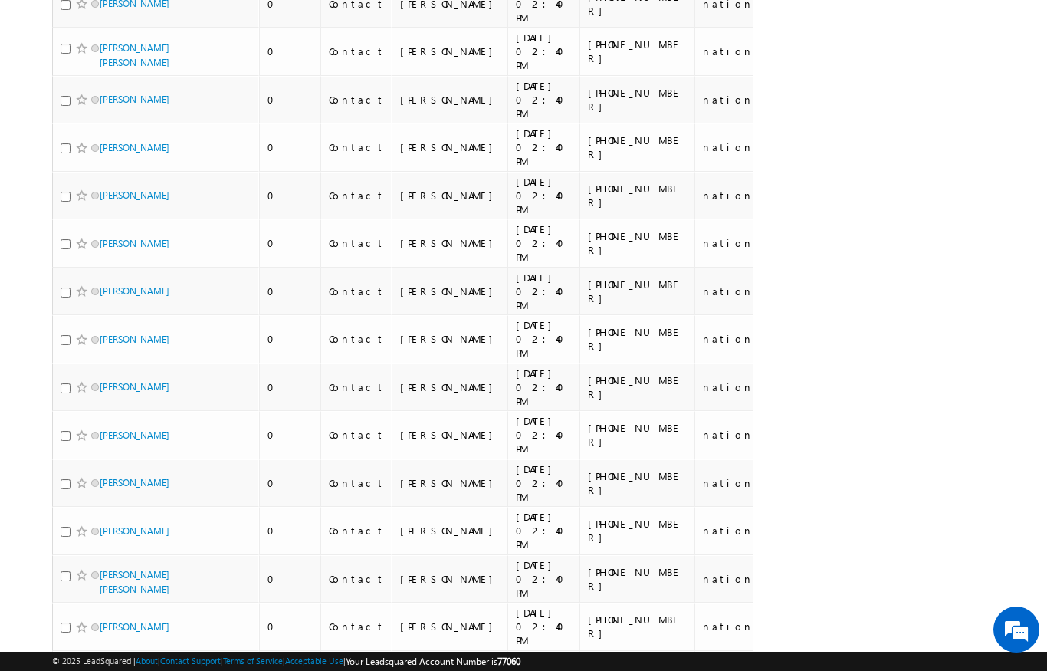
scroll to position [6885, 0]
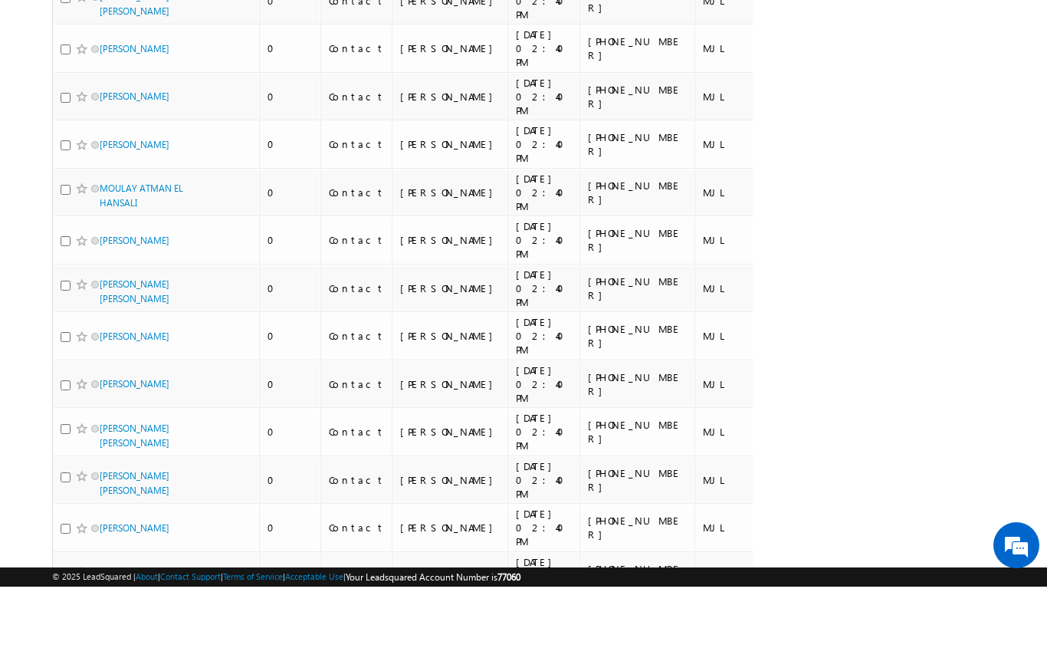
scroll to position [7756, 0]
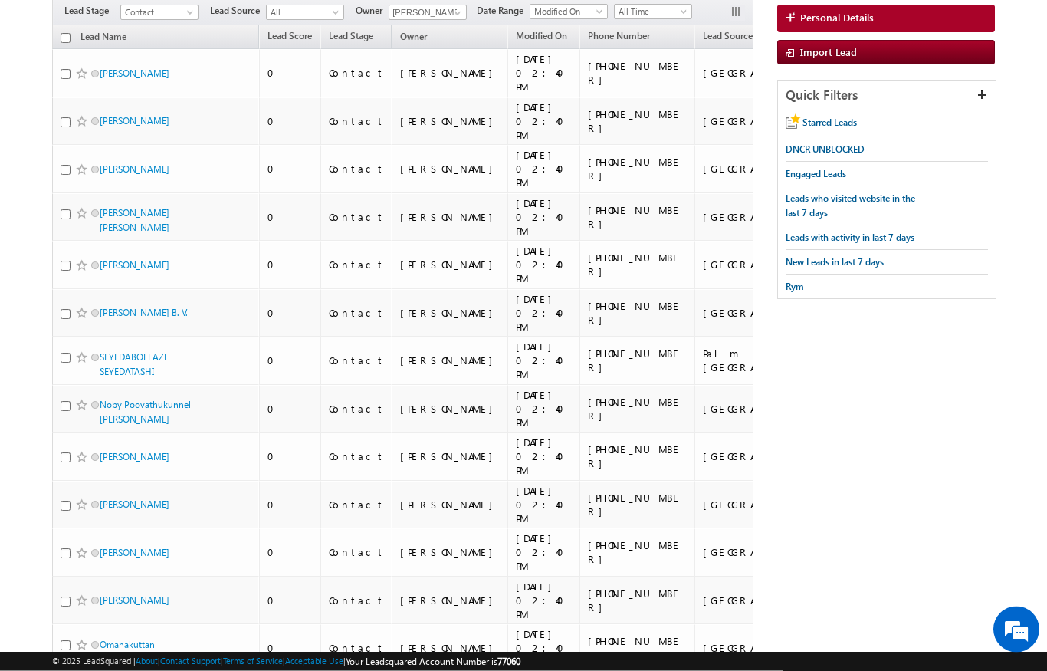
scroll to position [0, 0]
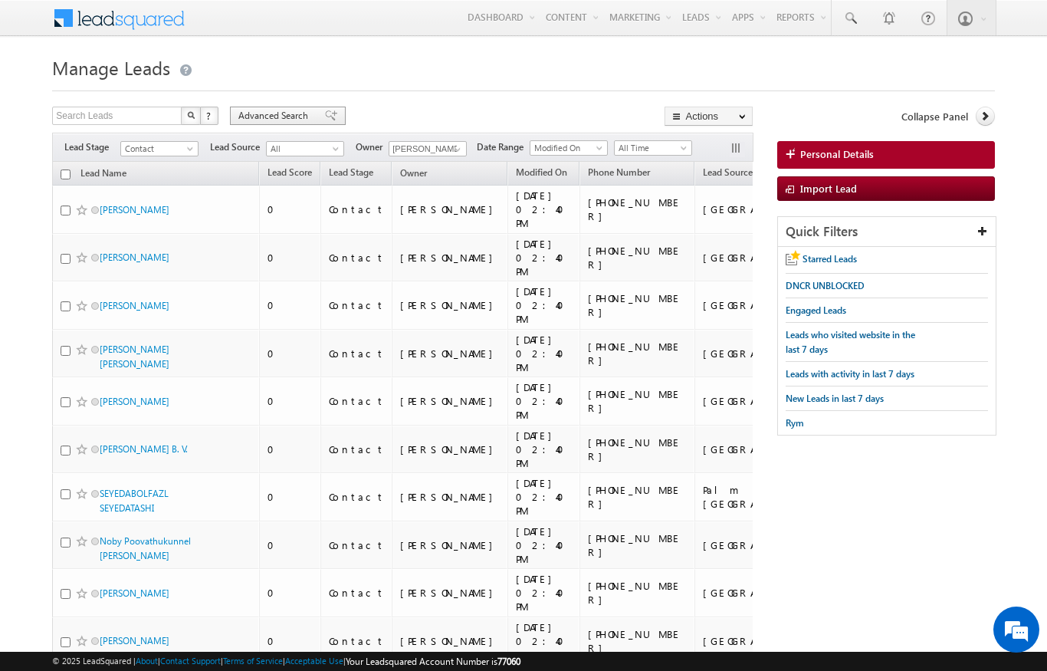
click at [272, 122] on span "Advanced Search" at bounding box center [275, 116] width 74 height 14
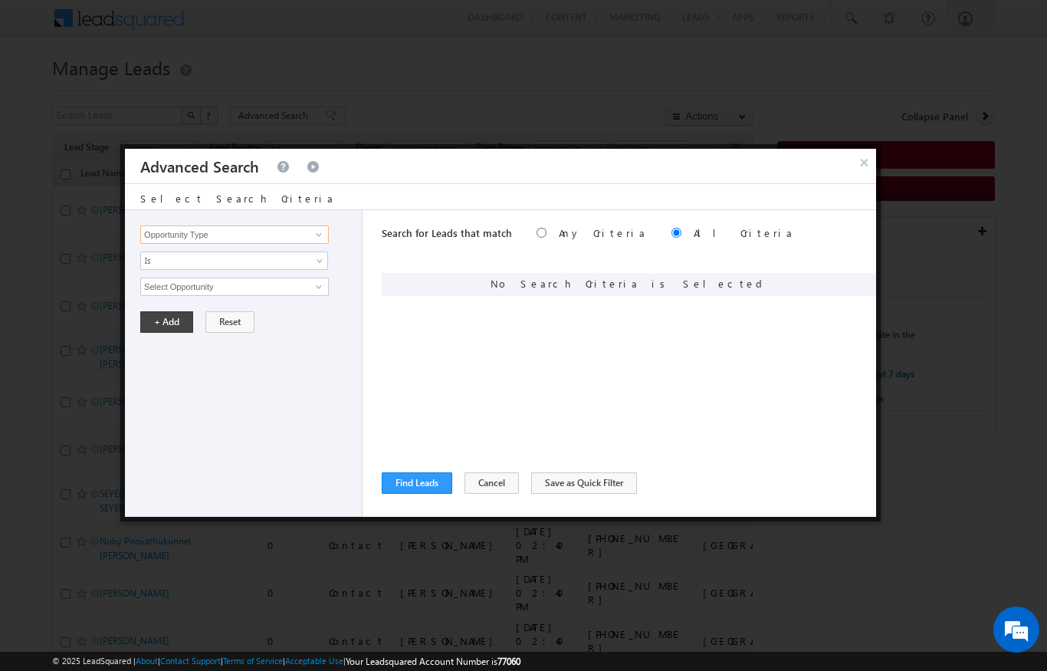
click at [219, 242] on input "Opportunity Type" at bounding box center [234, 234] width 189 height 18
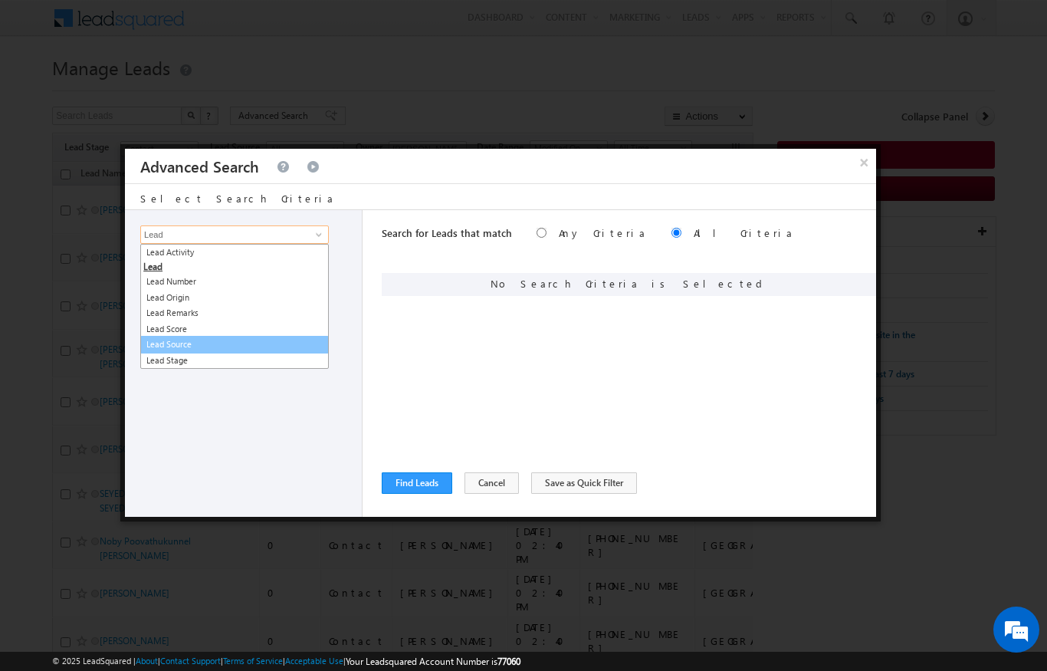
click at [166, 343] on link "Lead Source" at bounding box center [234, 345] width 189 height 18
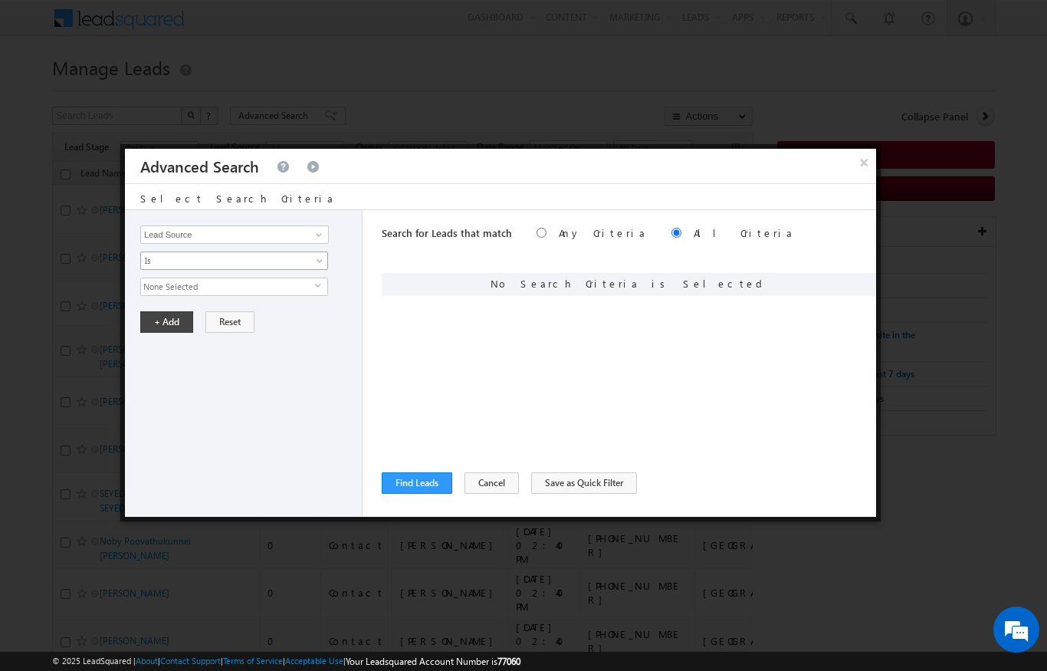
click at [149, 260] on span "Is" at bounding box center [224, 261] width 166 height 14
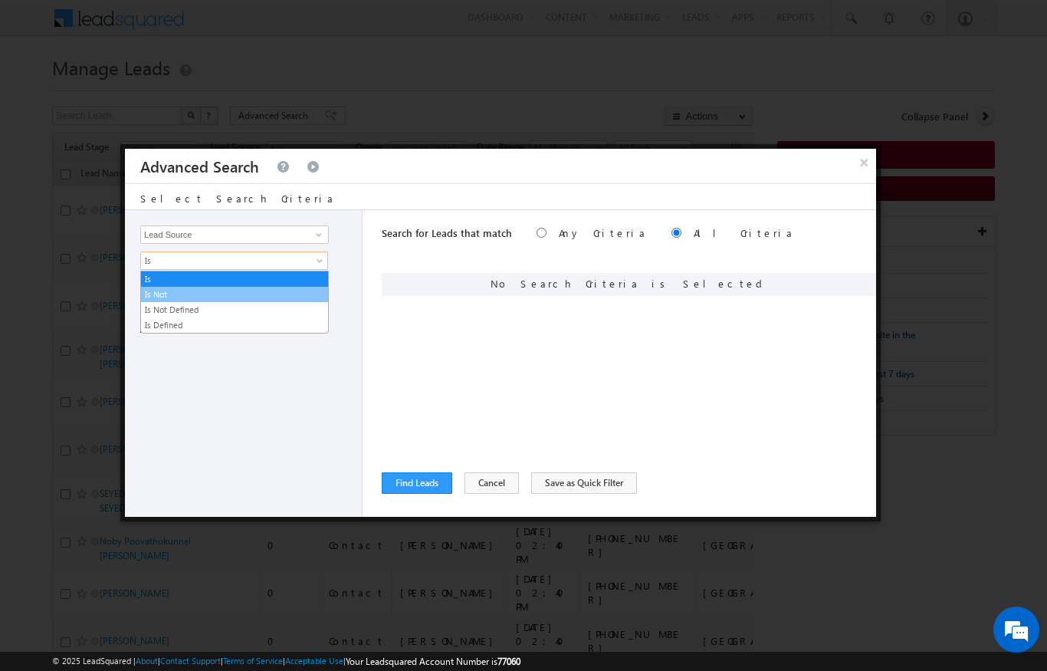
click at [152, 295] on link "Is Not" at bounding box center [234, 295] width 187 height 14
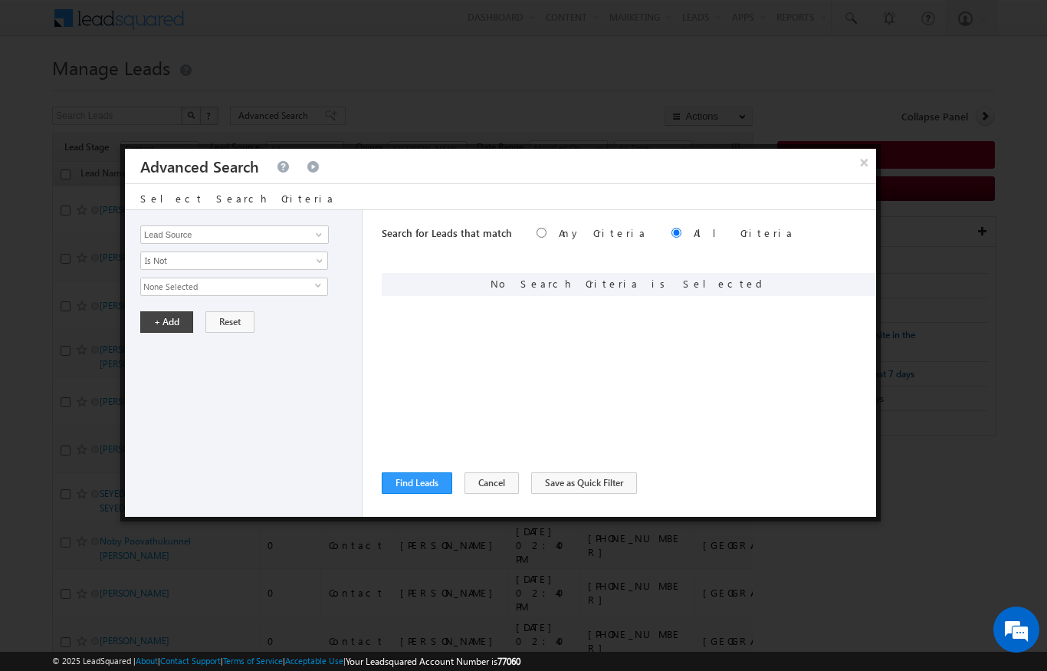
click at [162, 288] on span "None Selected" at bounding box center [228, 286] width 174 height 17
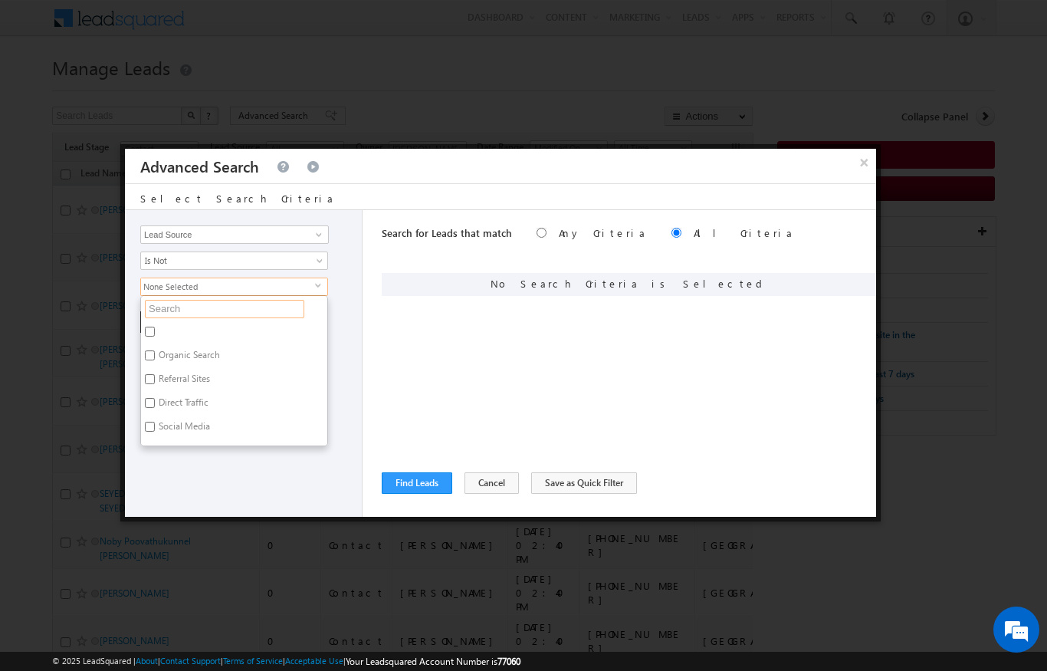
click at [159, 307] on input "text" at bounding box center [224, 309] width 159 height 18
click at [175, 260] on span "Is Not" at bounding box center [224, 261] width 166 height 14
click at [150, 279] on link "Is" at bounding box center [234, 279] width 187 height 14
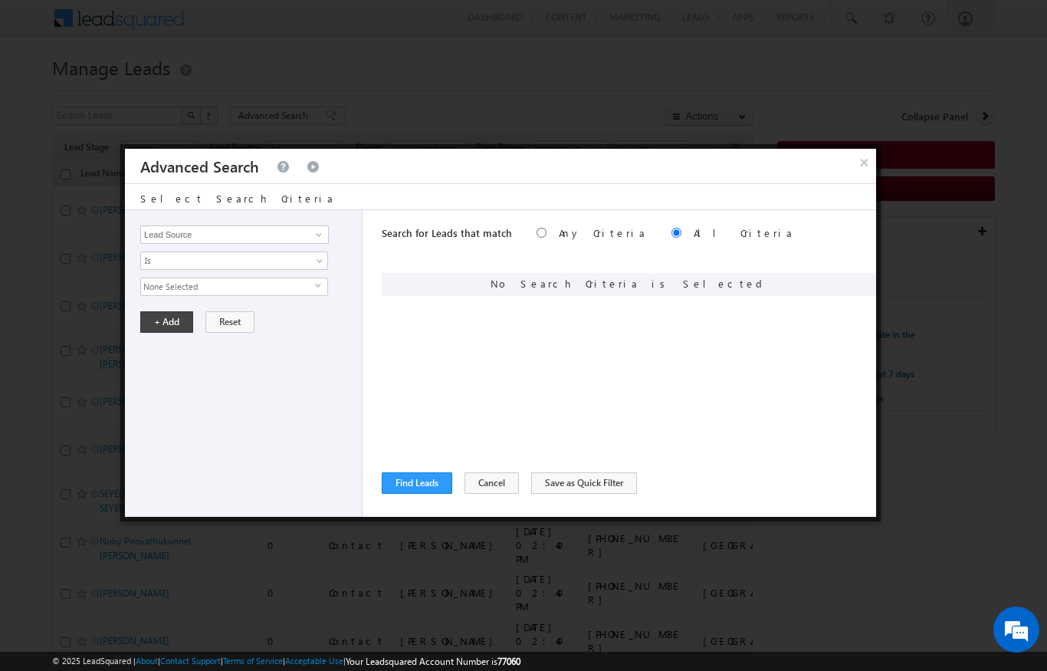
click at [156, 290] on span "None Selected" at bounding box center [228, 286] width 174 height 17
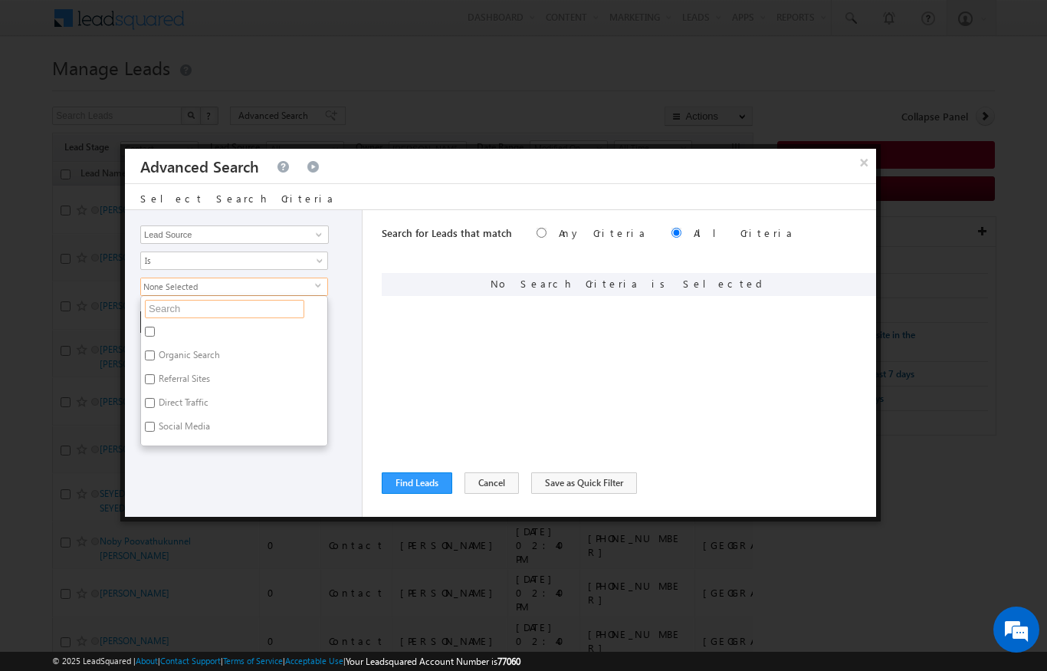
click at [165, 304] on input "text" at bounding box center [224, 309] width 159 height 18
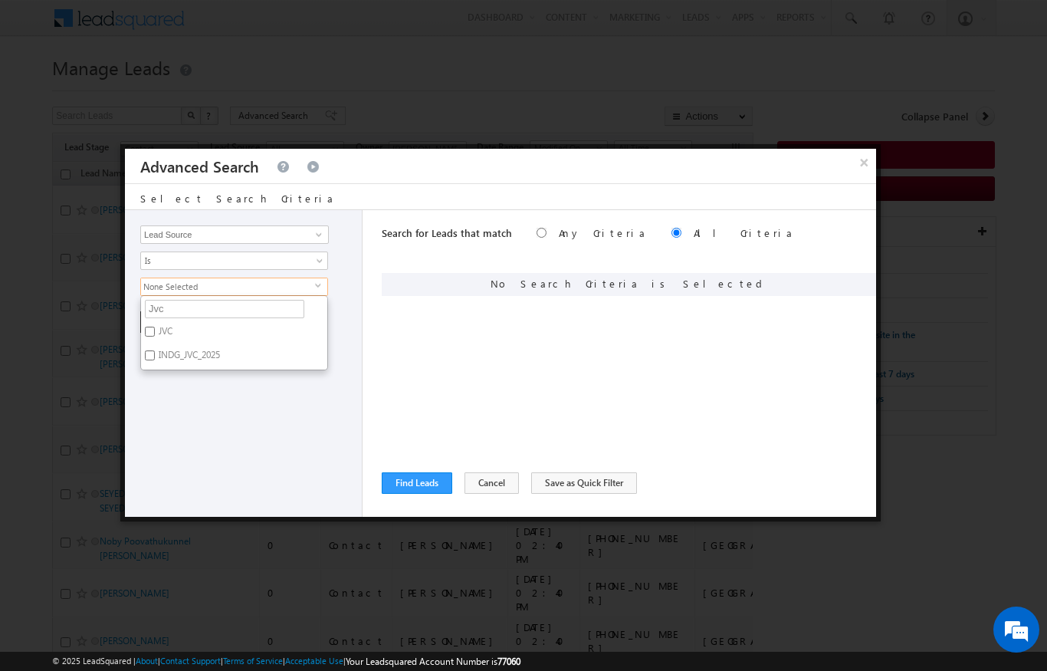
click at [153, 327] on input "JVC" at bounding box center [150, 332] width 10 height 10
click at [156, 346] on label "INDG_JVC_2025" at bounding box center [188, 358] width 94 height 24
click at [155, 350] on input "INDG_JVC_2025" at bounding box center [150, 355] width 10 height 10
click at [210, 450] on div "Opportunity Type Lead Activity Task Sales Group Prospect Id Address 1 Address 2…" at bounding box center [244, 363] width 238 height 307
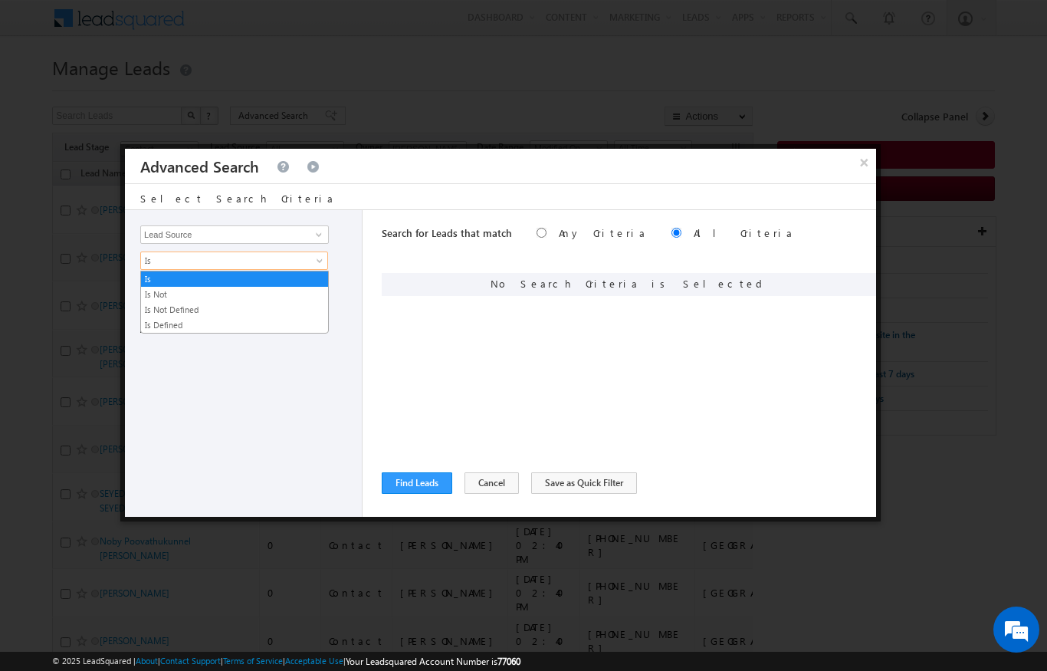
click at [279, 435] on div "Opportunity Type Lead Activity Task Sales Group Prospect Id Address 1 Address 2…" at bounding box center [244, 363] width 238 height 307
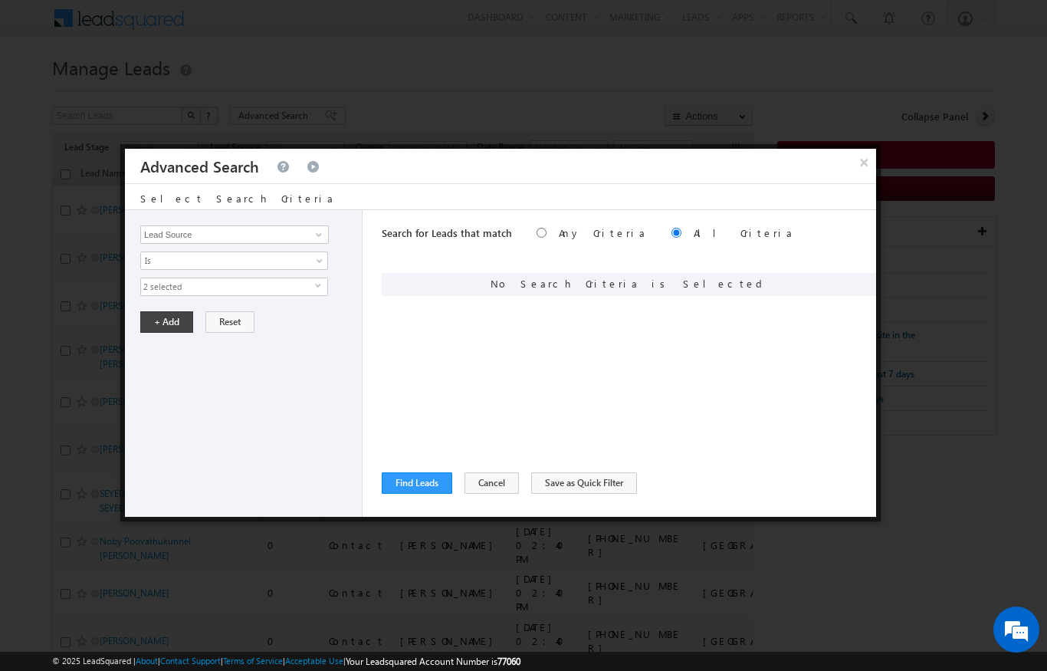
click at [310, 281] on span "2 selected" at bounding box center [228, 286] width 174 height 17
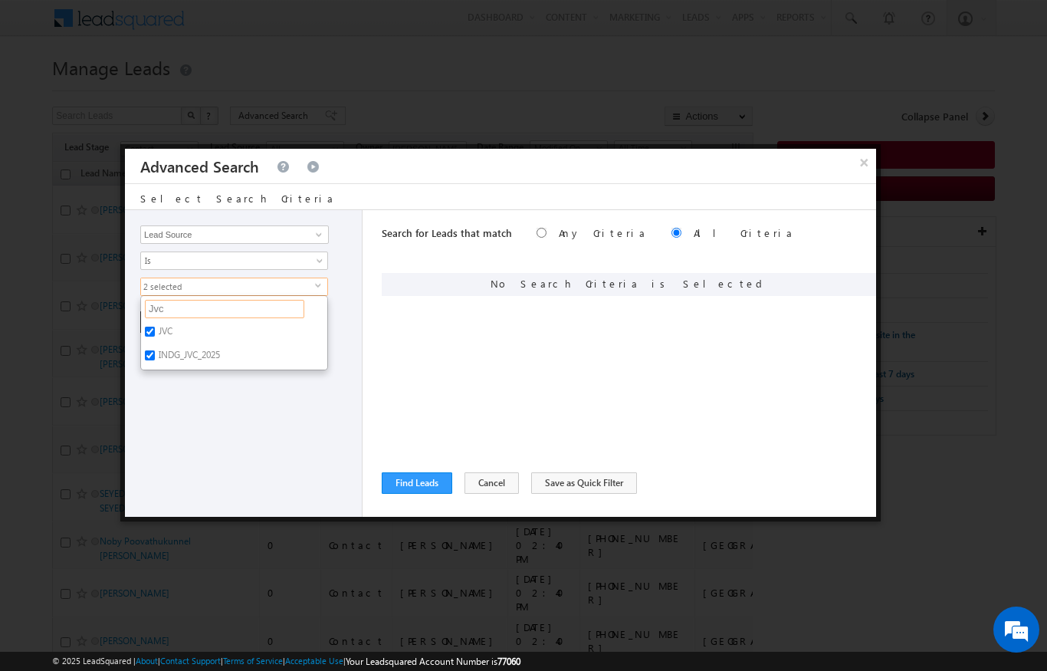
click at [179, 311] on input "Jvc" at bounding box center [224, 309] width 159 height 18
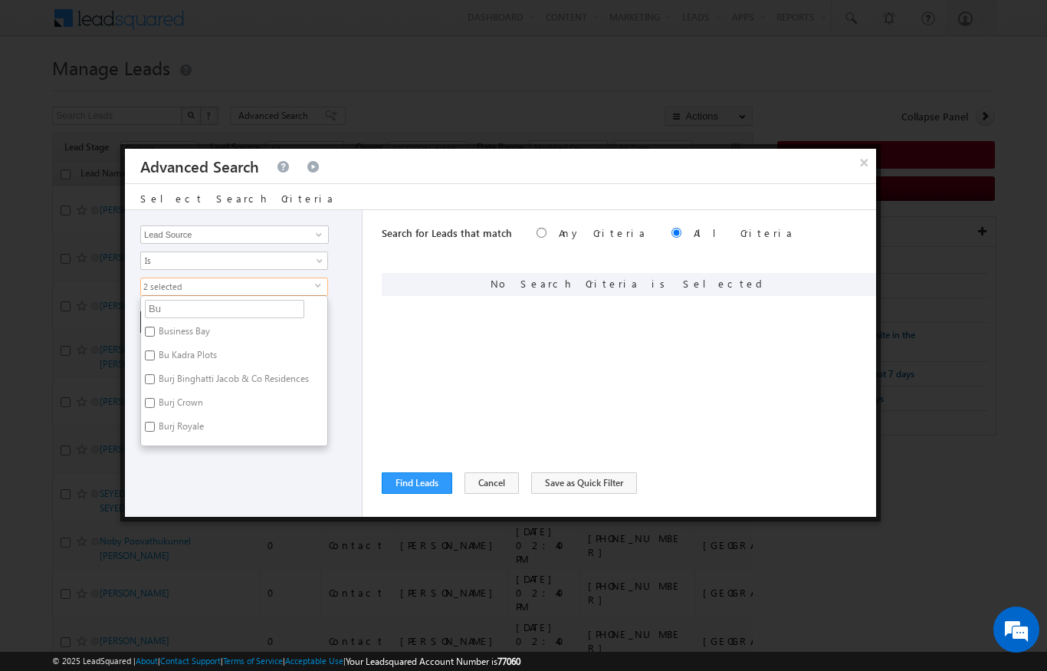
click at [145, 329] on input "Business Bay" at bounding box center [150, 332] width 10 height 10
click at [183, 493] on div "Opportunity Type Lead Activity Task Sales Group Prospect Id Address 1 Address 2…" at bounding box center [244, 363] width 238 height 307
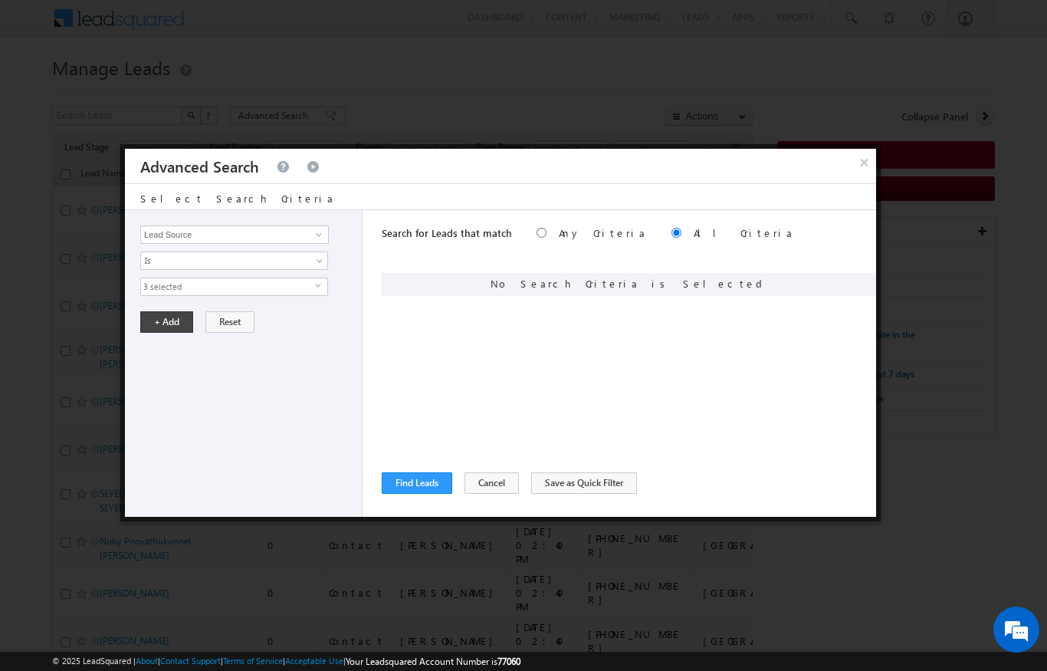
click at [317, 284] on span "select" at bounding box center [321, 285] width 12 height 7
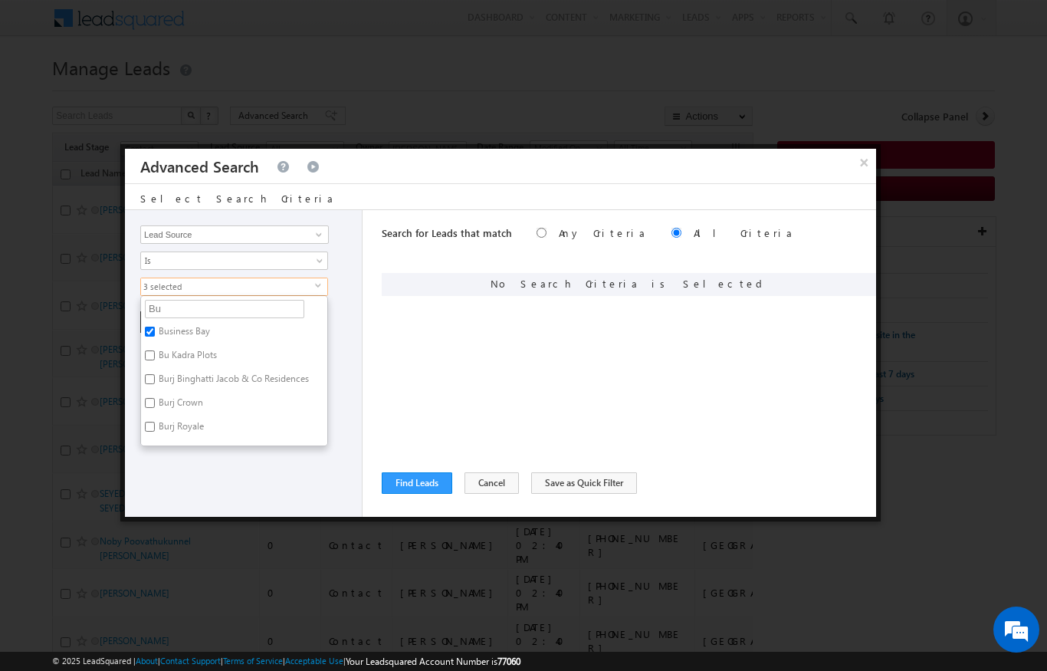
scroll to position [0, 0]
click at [198, 305] on input "Bu" at bounding box center [224, 309] width 159 height 18
click at [264, 311] on input "Bu" at bounding box center [224, 309] width 159 height 18
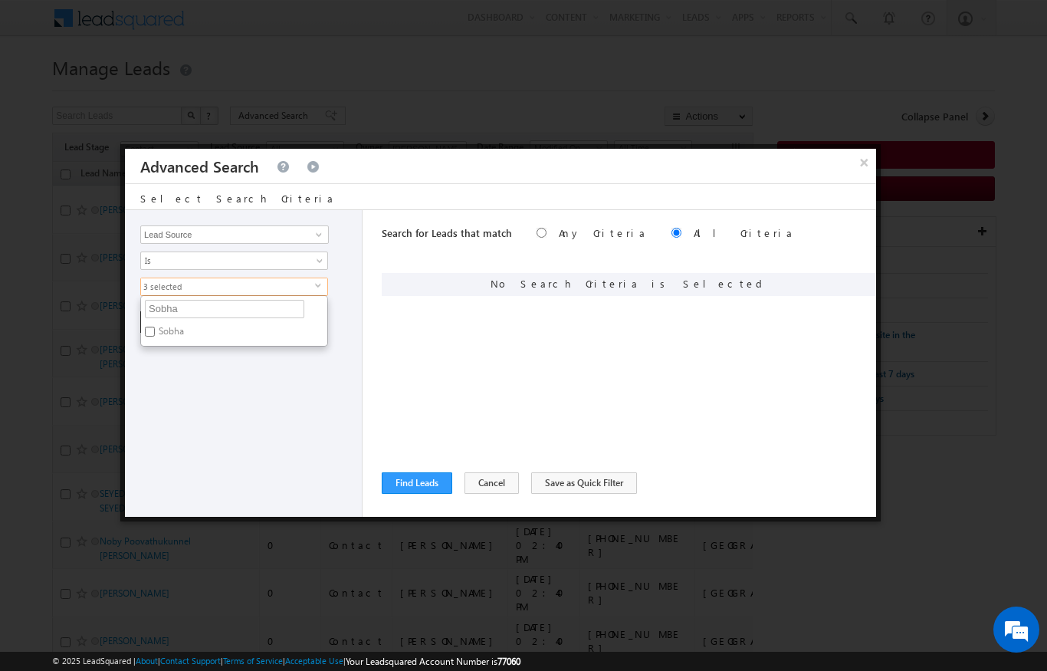
click at [149, 334] on input "Sobha" at bounding box center [150, 332] width 10 height 10
click at [187, 416] on div "Opportunity Type Lead Activity Task Sales Group Prospect Id Address 1 Address 2…" at bounding box center [244, 363] width 238 height 307
click at [319, 284] on span "select" at bounding box center [321, 285] width 12 height 7
click at [186, 302] on input "Sobha" at bounding box center [224, 309] width 159 height 18
click at [153, 327] on input "Al Furjan" at bounding box center [150, 332] width 10 height 10
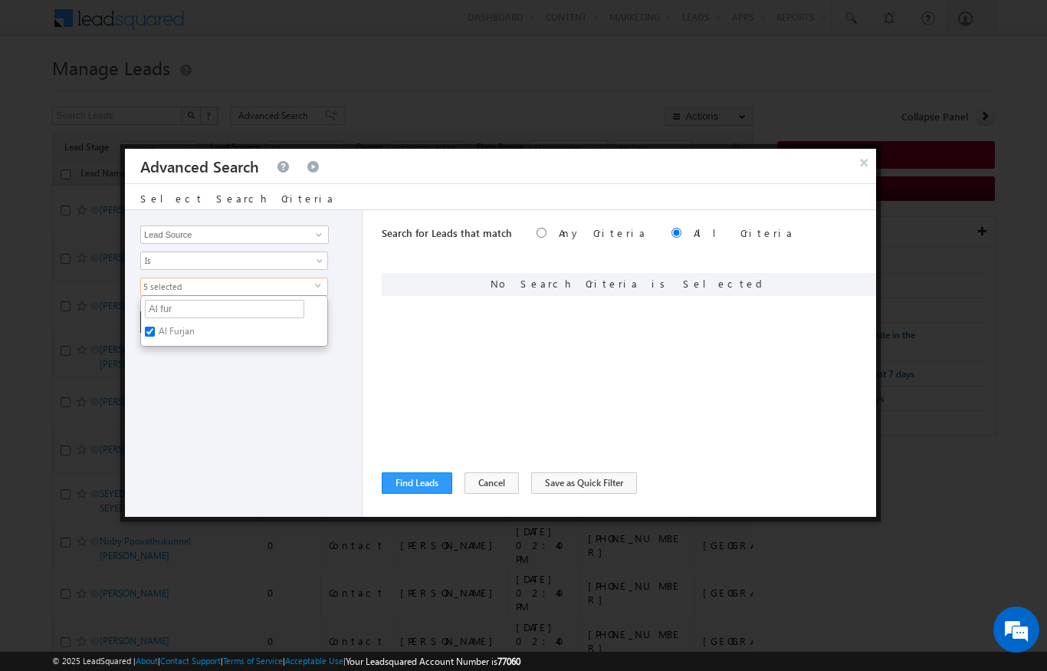
click at [167, 428] on div "Opportunity Type Lead Activity Task Sales Group Prospect Id Address 1 Address 2…" at bounding box center [244, 363] width 238 height 307
click at [159, 327] on button "+ Add" at bounding box center [166, 321] width 53 height 21
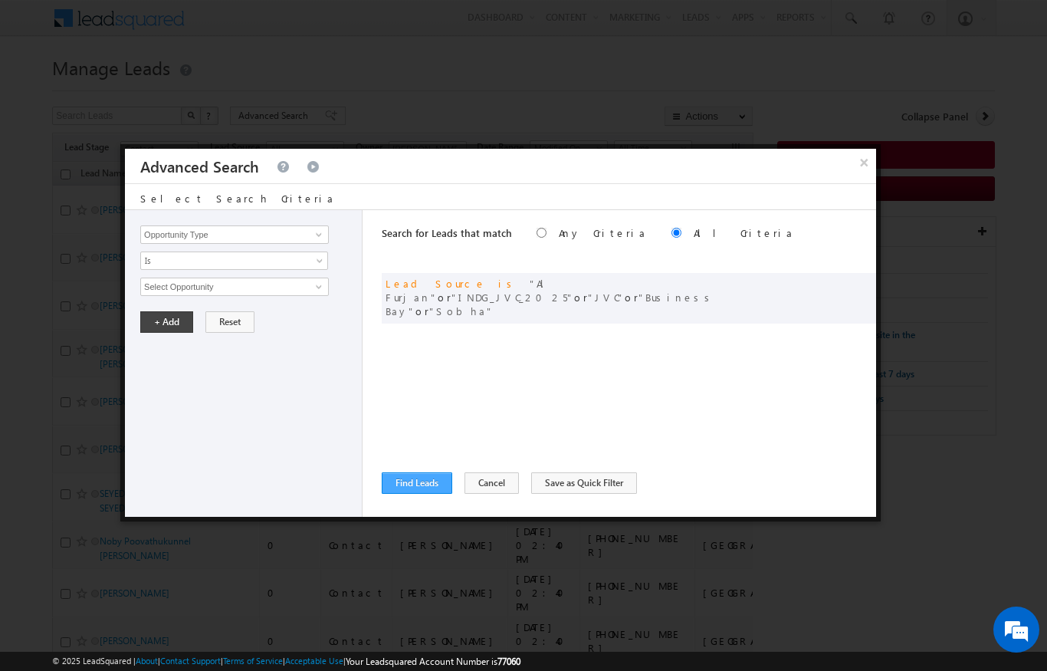
click at [407, 493] on button "Find Leads" at bounding box center [417, 482] width 71 height 21
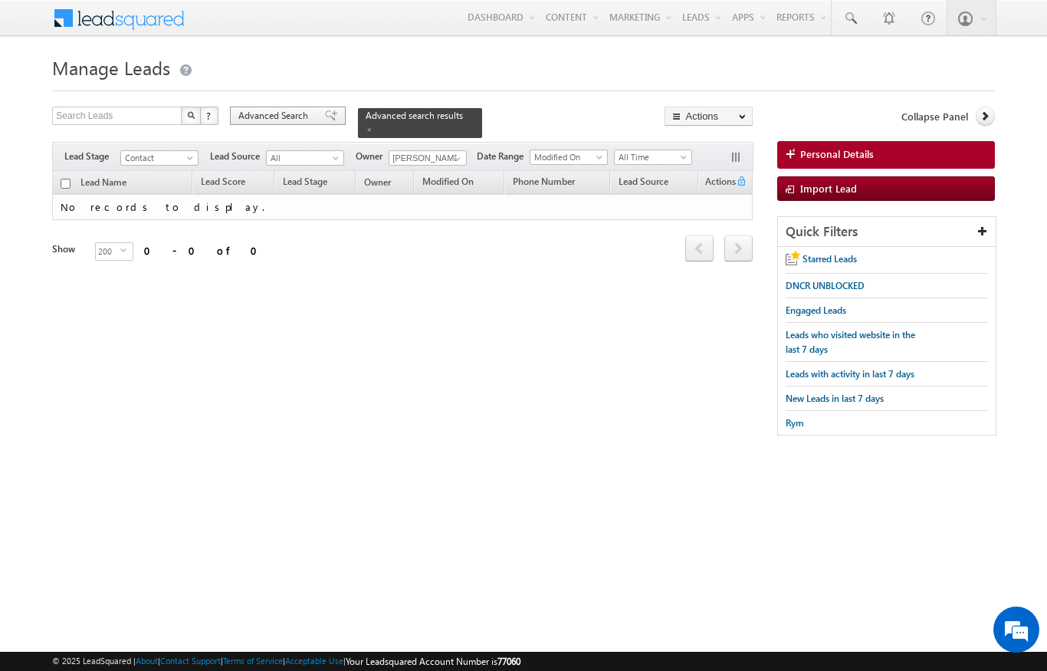
click at [264, 123] on span "Advanced Search" at bounding box center [275, 116] width 74 height 14
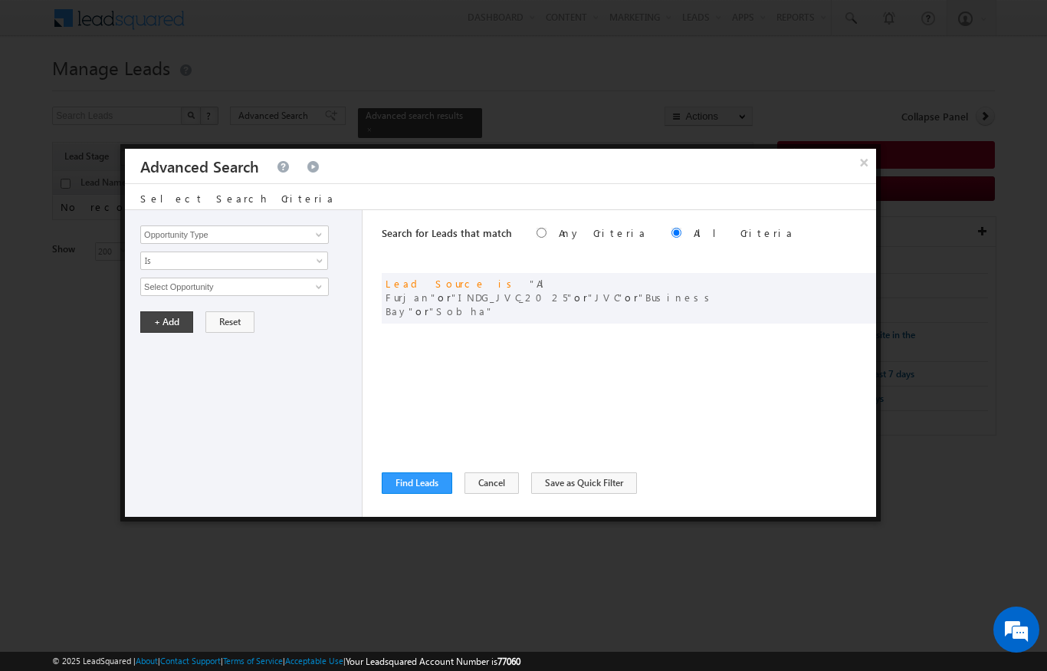
click at [504, 317] on div "Search for Leads that match Any Criteria All Criteria Note that the current tri…" at bounding box center [629, 363] width 495 height 307
click at [717, 307] on div "Search for Leads that match Any Criteria All Criteria Note that the current tri…" at bounding box center [629, 363] width 495 height 307
click at [861, 278] on span at bounding box center [859, 282] width 11 height 11
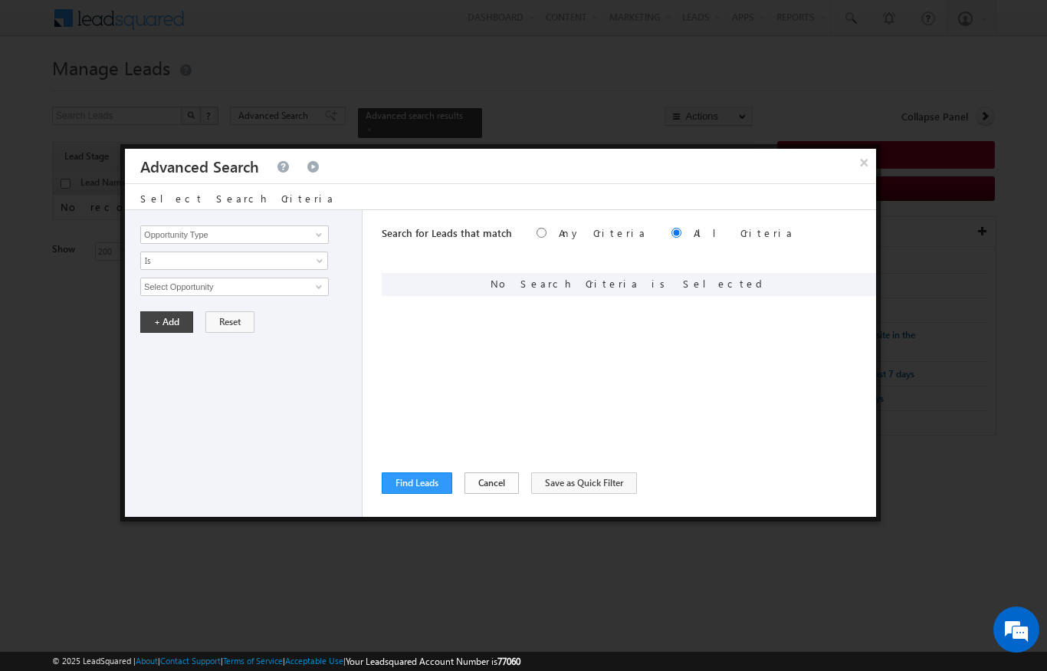
click at [478, 491] on button "Cancel" at bounding box center [492, 482] width 54 height 21
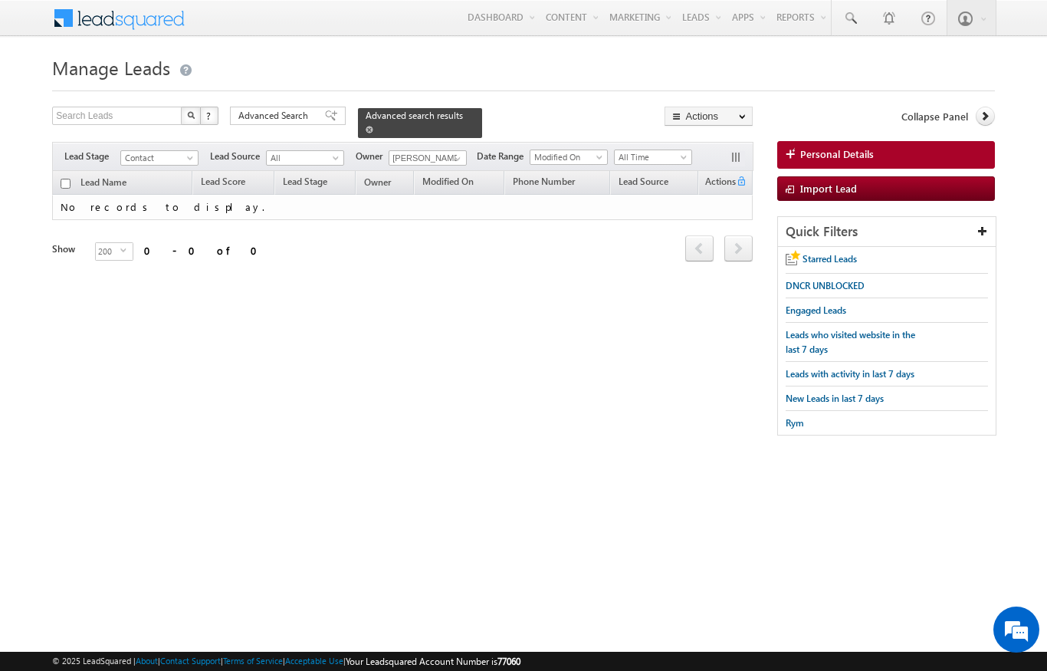
click at [373, 126] on span at bounding box center [370, 130] width 8 height 8
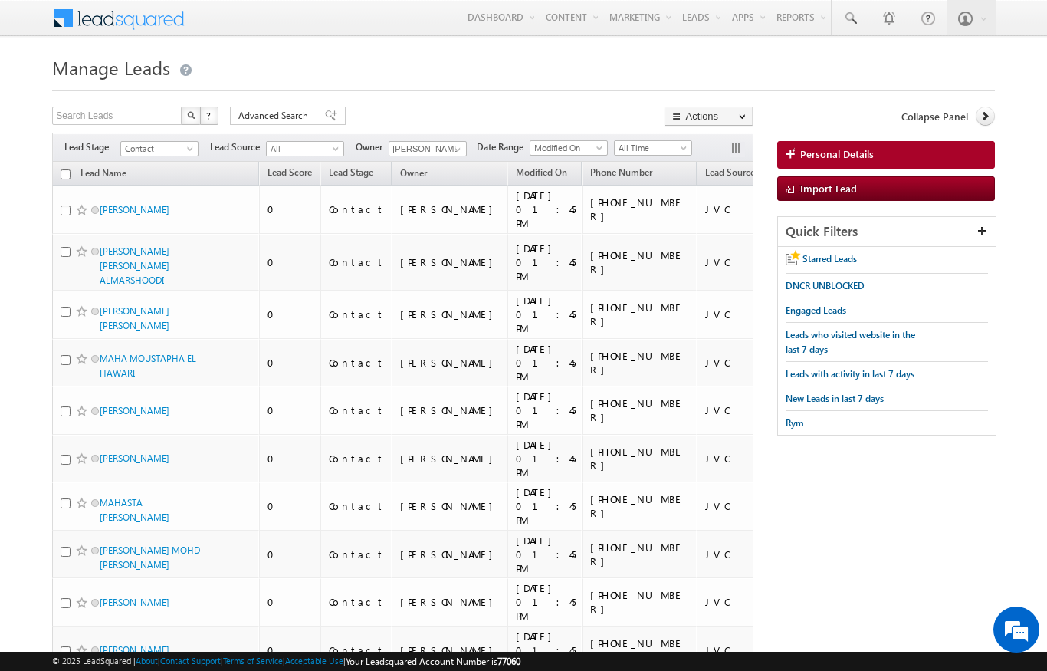
click at [65, 176] on input "checkbox" at bounding box center [66, 174] width 10 height 10
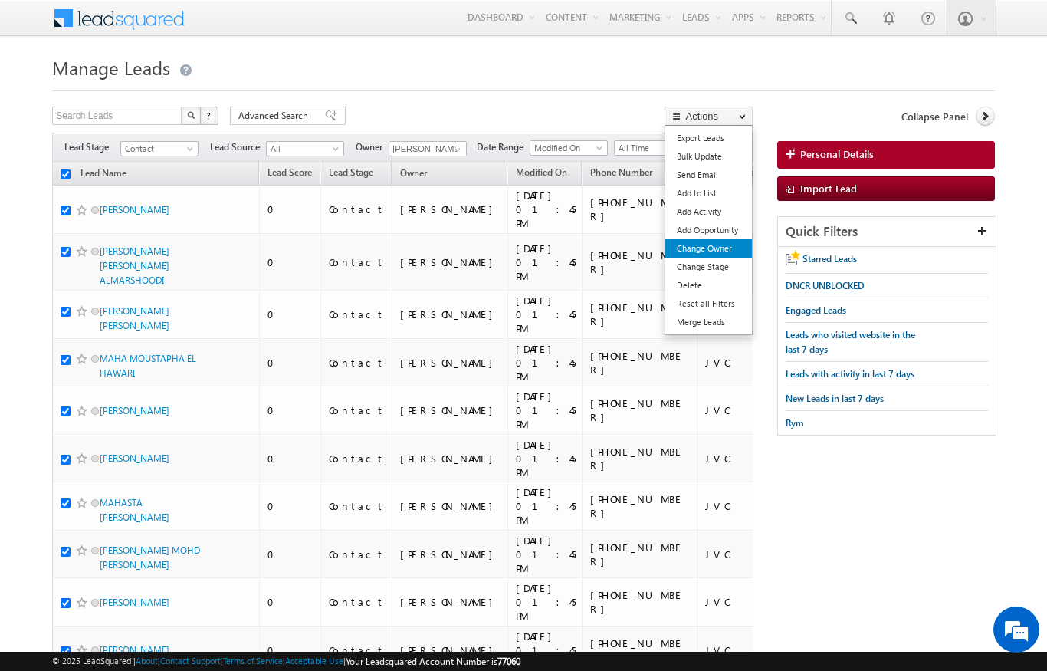
click at [721, 247] on link "Change Owner" at bounding box center [709, 248] width 87 height 18
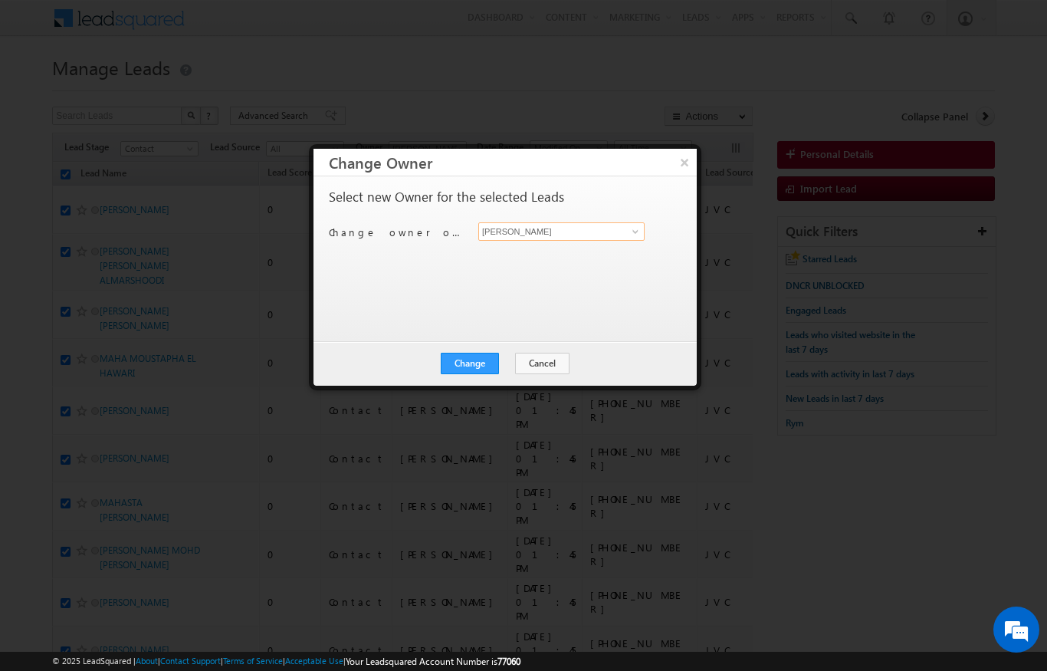
click at [616, 230] on input "[PERSON_NAME]" at bounding box center [561, 231] width 166 height 18
click at [557, 246] on link "[PERSON_NAME] [PERSON_NAME][EMAIL_ADDRESS][DOMAIN_NAME]" at bounding box center [561, 255] width 166 height 29
click at [478, 360] on button "Change" at bounding box center [470, 363] width 58 height 21
click at [501, 369] on button "Close" at bounding box center [507, 363] width 49 height 21
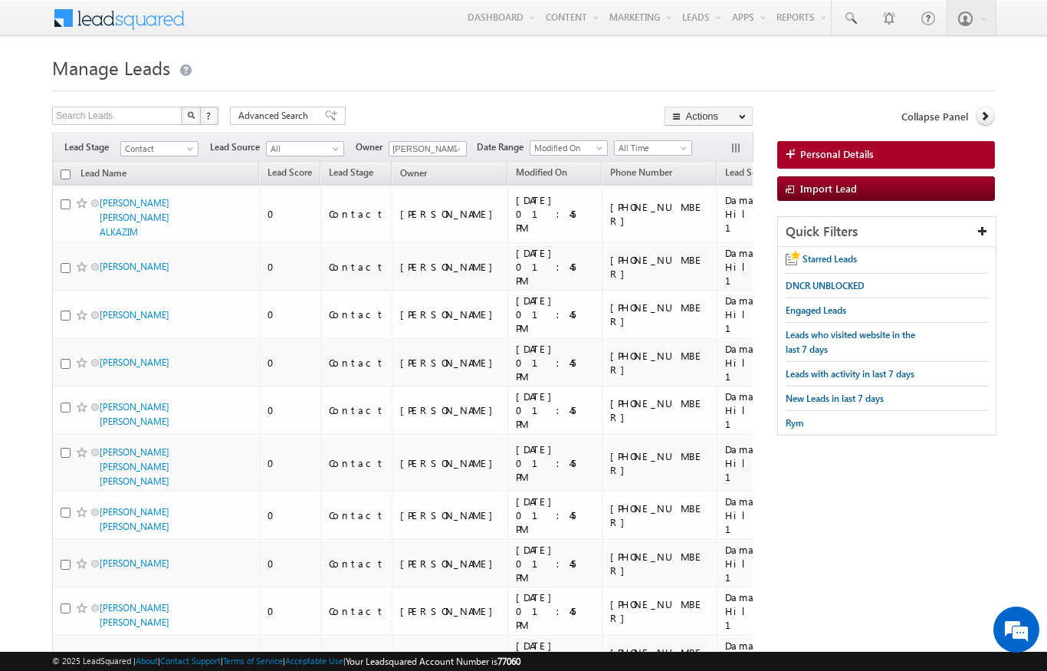
click at [62, 170] on input "checkbox" at bounding box center [66, 174] width 10 height 10
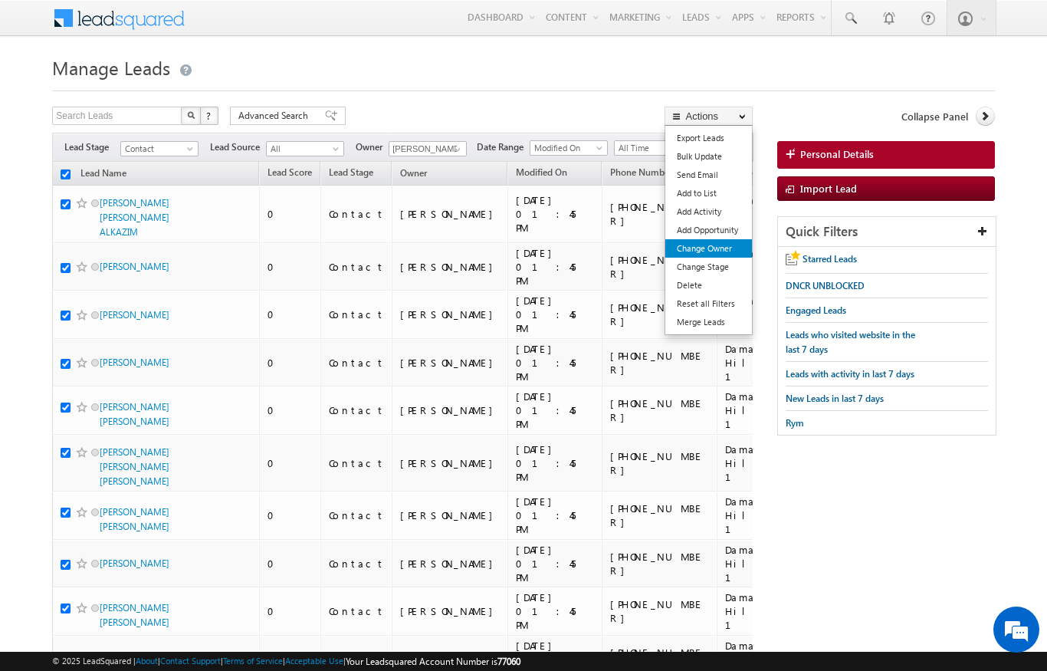
click at [715, 255] on link "Change Owner" at bounding box center [709, 248] width 87 height 18
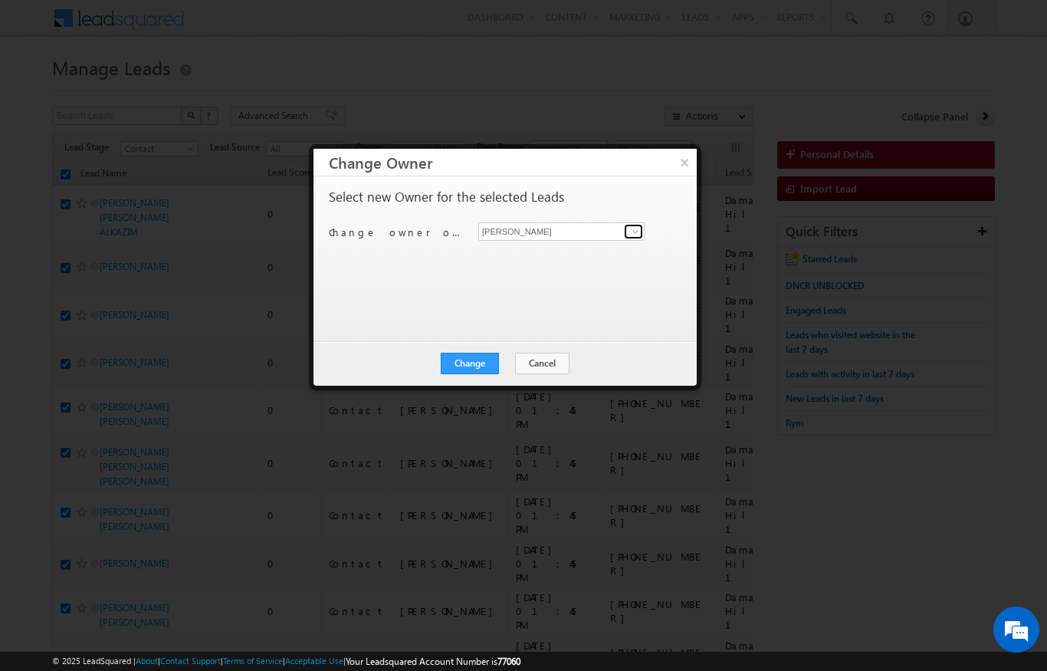
click at [627, 233] on link at bounding box center [633, 231] width 19 height 15
click at [587, 259] on span "[EMAIL_ADDRESS][DOMAIN_NAME]" at bounding box center [554, 261] width 138 height 12
click at [478, 368] on button "Change" at bounding box center [470, 363] width 58 height 21
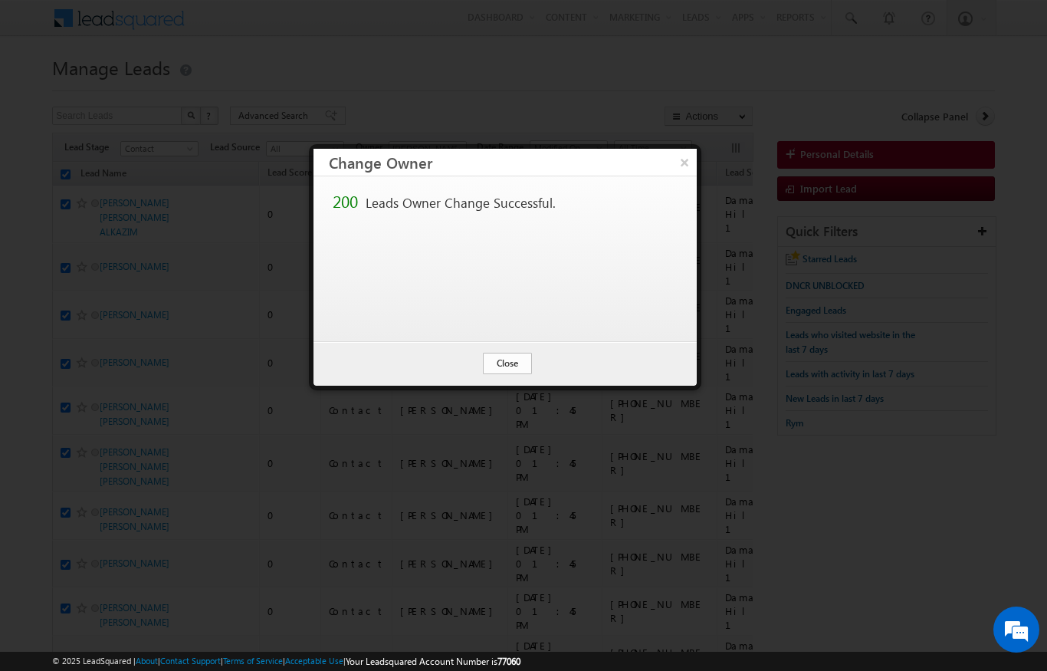
click at [511, 370] on button "Close" at bounding box center [507, 363] width 49 height 21
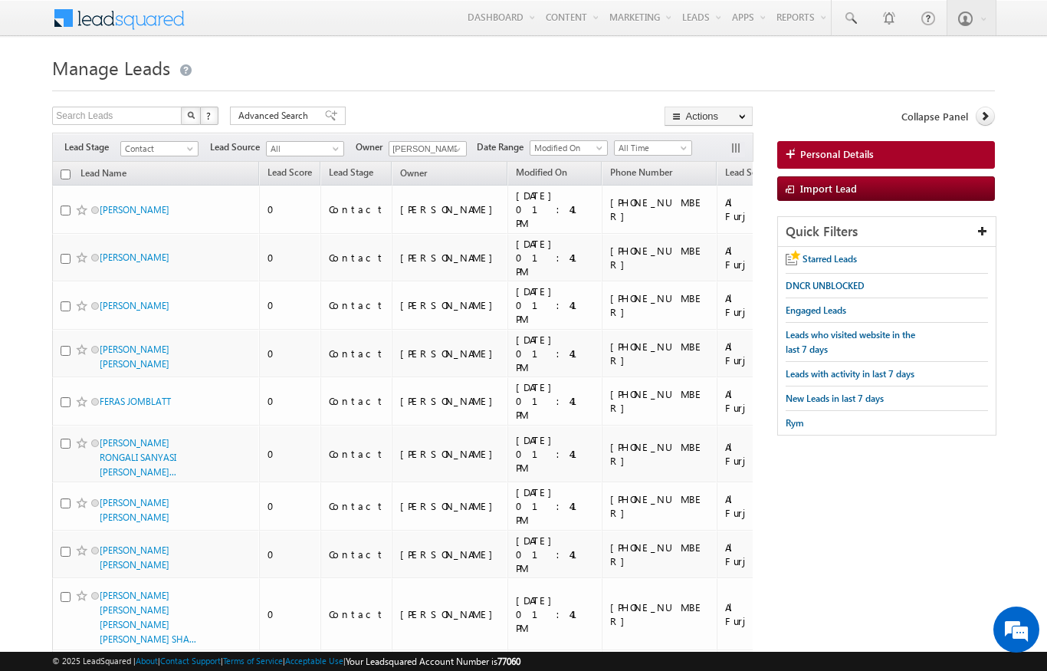
click at [63, 172] on input "checkbox" at bounding box center [66, 174] width 10 height 10
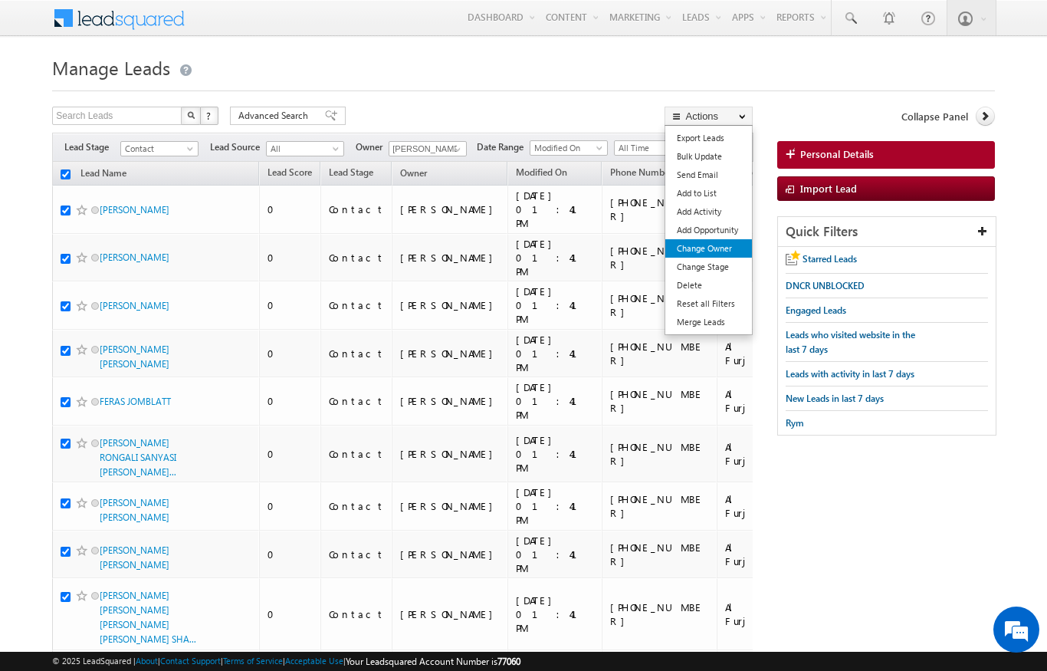
click at [720, 245] on link "Change Owner" at bounding box center [709, 248] width 87 height 18
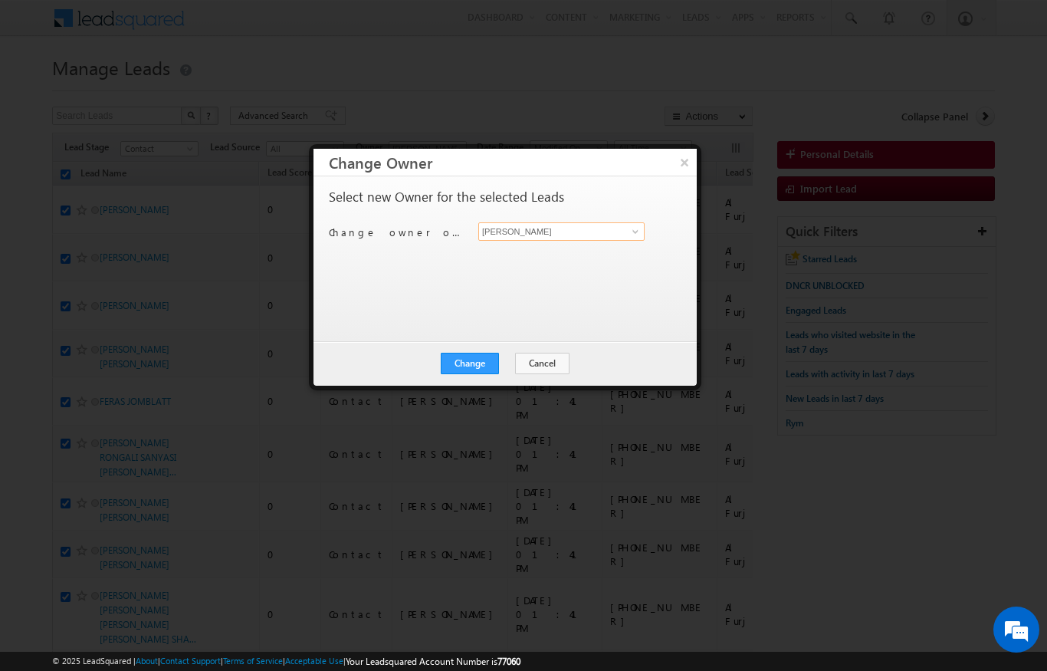
click at [619, 232] on input "[PERSON_NAME]" at bounding box center [561, 231] width 166 height 18
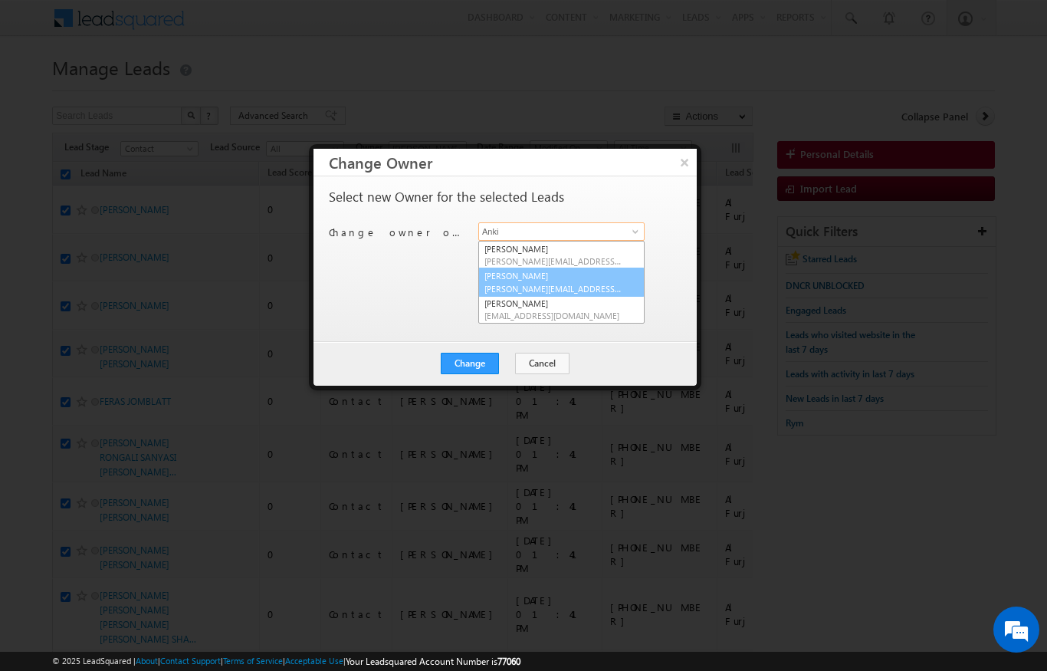
click at [572, 275] on link "[PERSON_NAME] [PERSON_NAME][EMAIL_ADDRESS][PERSON_NAME][DOMAIN_NAME]" at bounding box center [561, 282] width 166 height 29
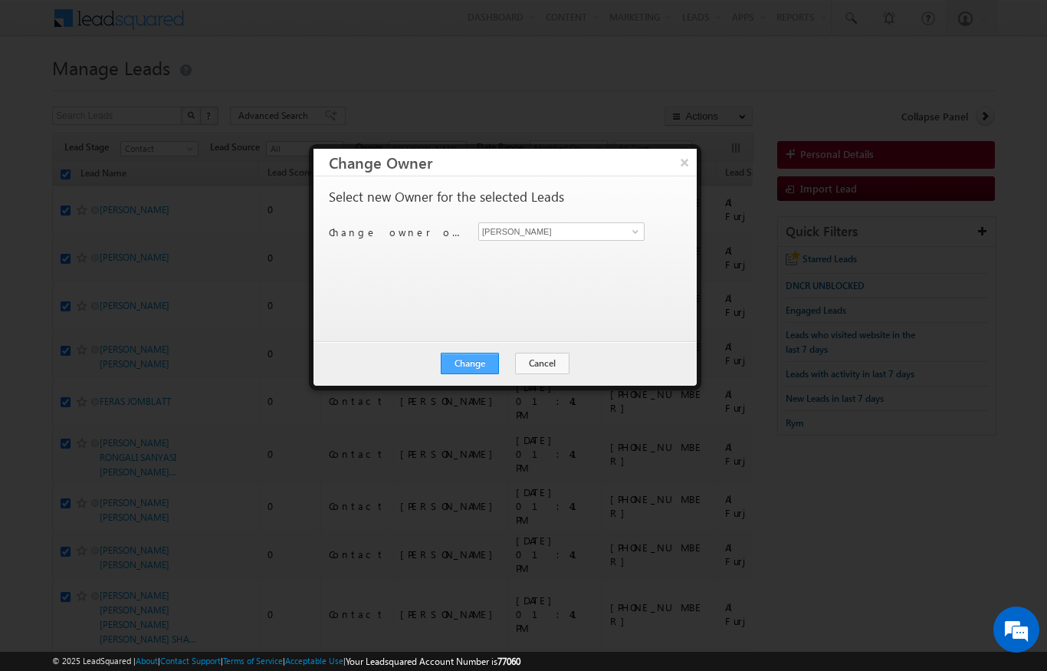
click at [483, 366] on button "Change" at bounding box center [470, 363] width 58 height 21
click at [502, 357] on button "Close" at bounding box center [507, 363] width 49 height 21
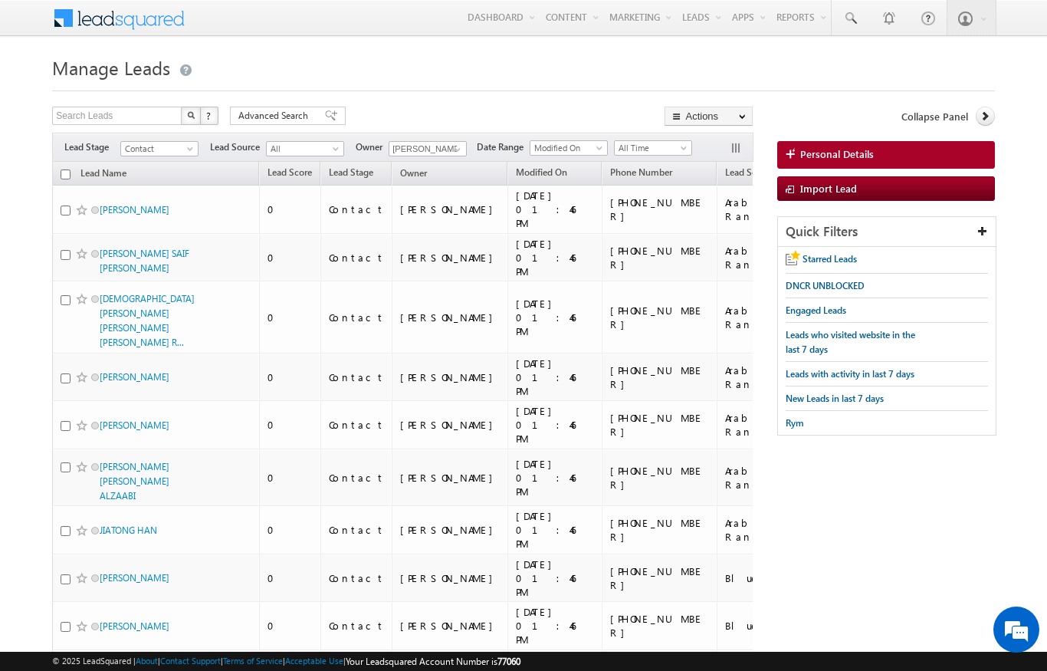
click at [66, 174] on input "checkbox" at bounding box center [66, 174] width 10 height 10
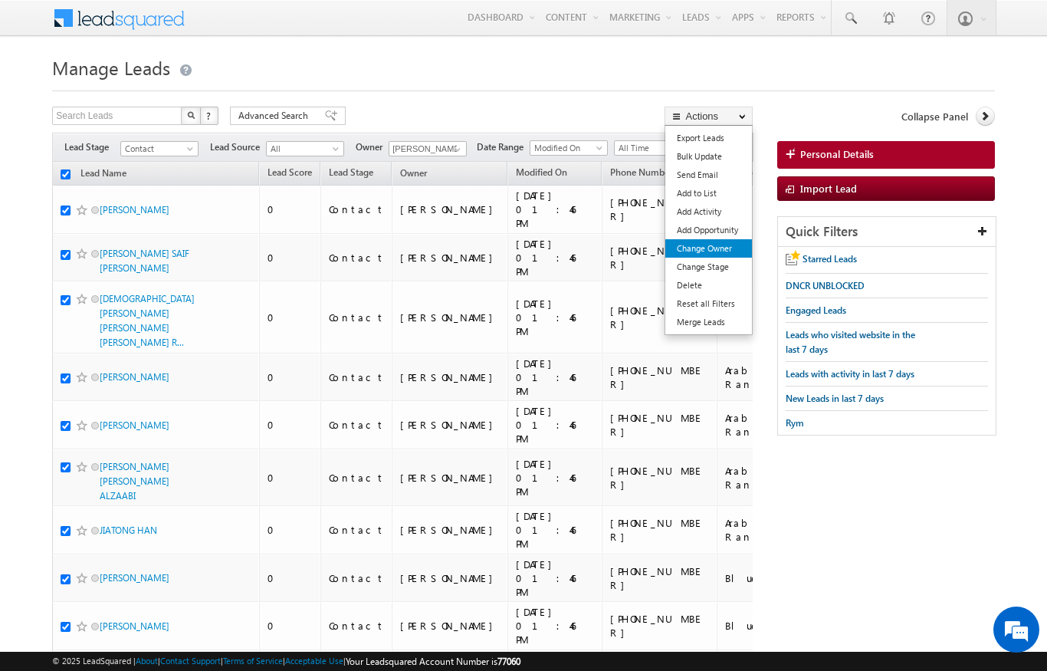
click at [723, 249] on link "Change Owner" at bounding box center [709, 248] width 87 height 18
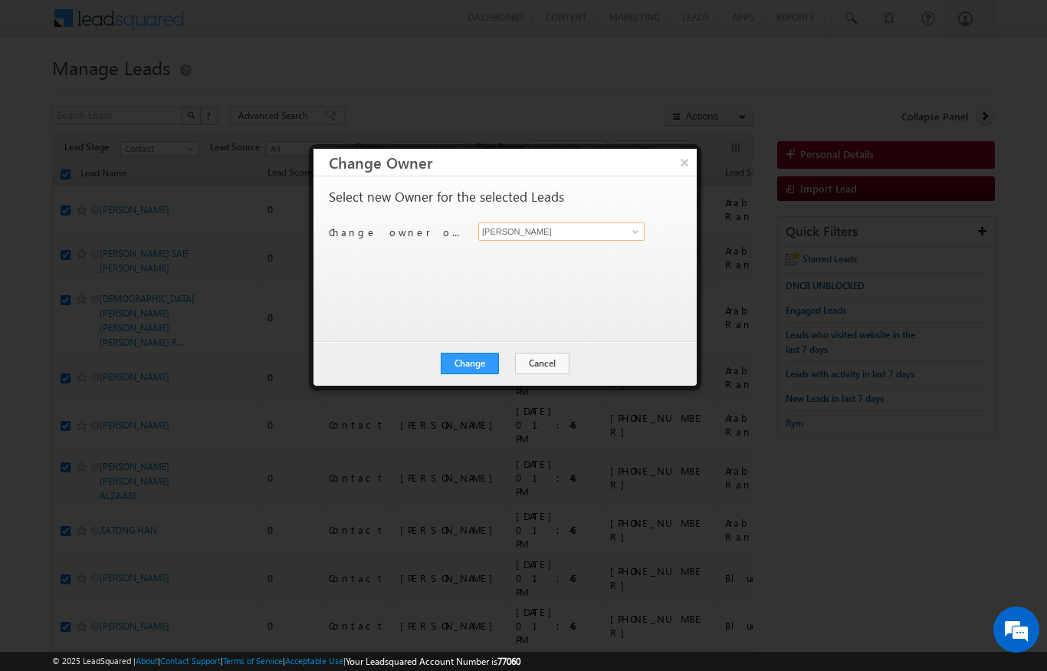
click at [622, 235] on input "[PERSON_NAME]" at bounding box center [561, 231] width 166 height 18
click at [575, 258] on span "[PERSON_NAME][EMAIL_ADDRESS][DOMAIN_NAME]" at bounding box center [554, 261] width 138 height 12
click at [480, 357] on button "Change" at bounding box center [470, 363] width 58 height 21
click at [514, 362] on button "Close" at bounding box center [507, 363] width 49 height 21
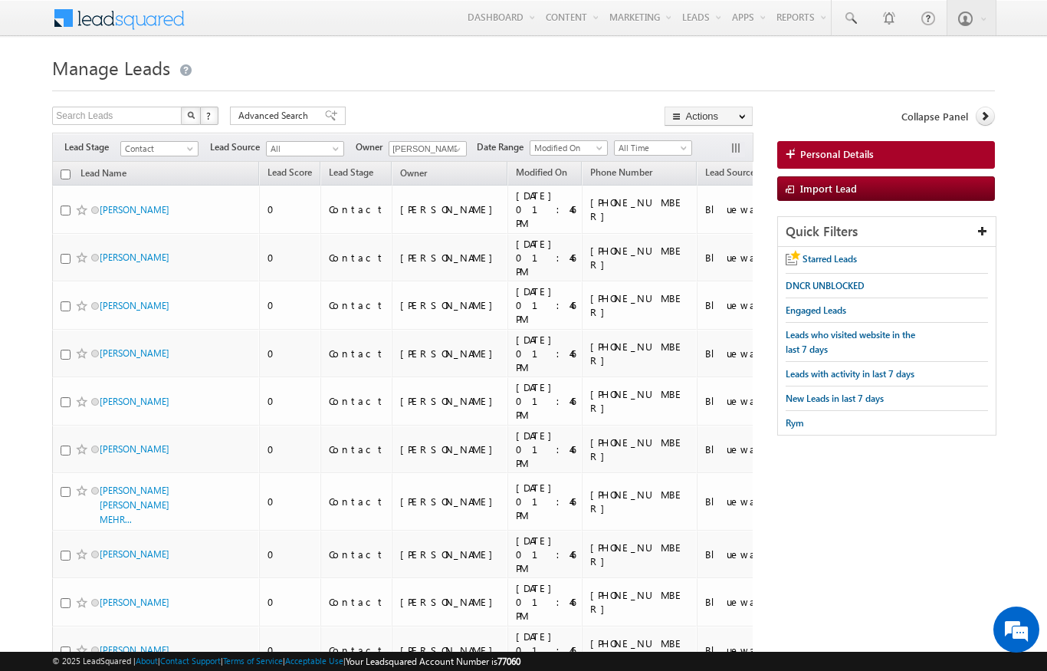
click at [62, 174] on input "checkbox" at bounding box center [66, 174] width 10 height 10
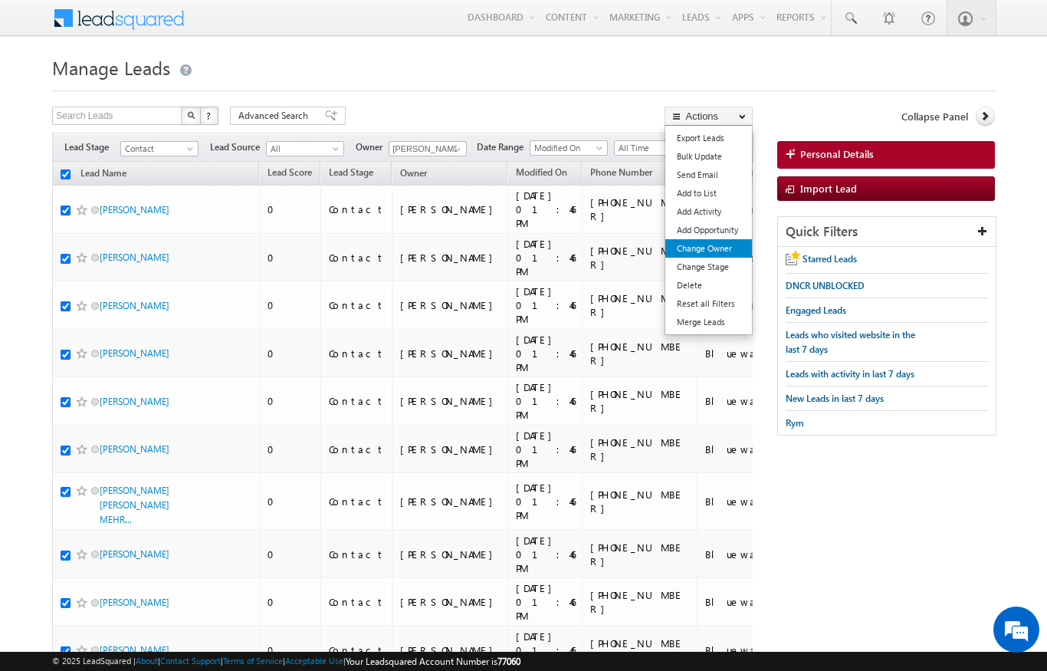
click at [723, 254] on link "Change Owner" at bounding box center [709, 248] width 87 height 18
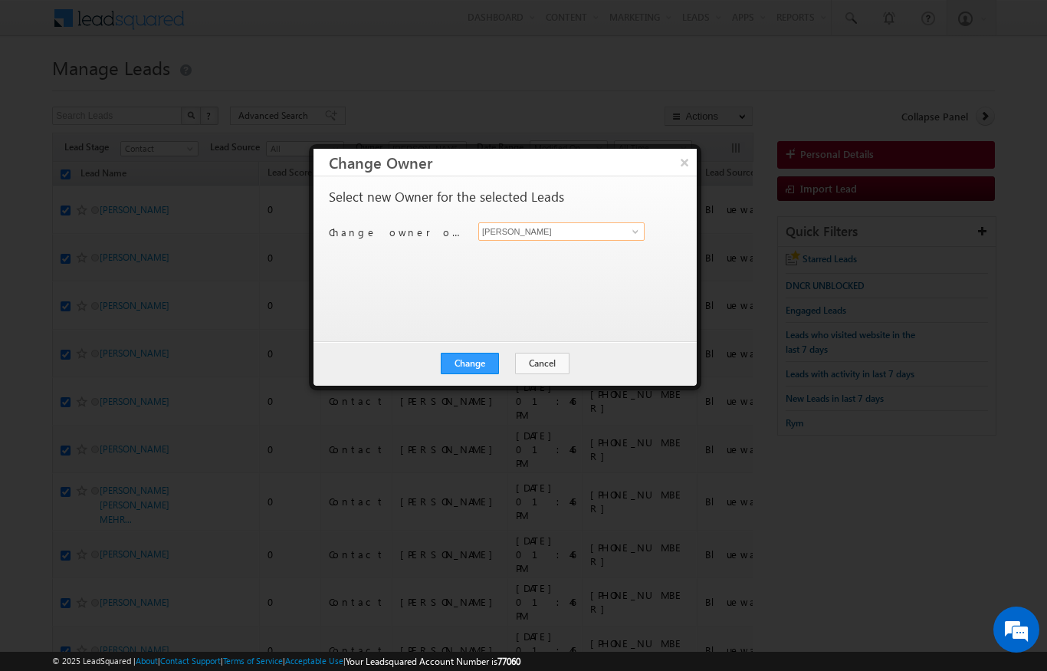
click at [614, 226] on input "[PERSON_NAME]" at bounding box center [561, 231] width 166 height 18
click at [577, 259] on span "[EMAIL_ADDRESS][DOMAIN_NAME]" at bounding box center [554, 261] width 138 height 12
click at [481, 363] on button "Change" at bounding box center [470, 363] width 58 height 21
click at [508, 362] on button "Close" at bounding box center [507, 363] width 49 height 21
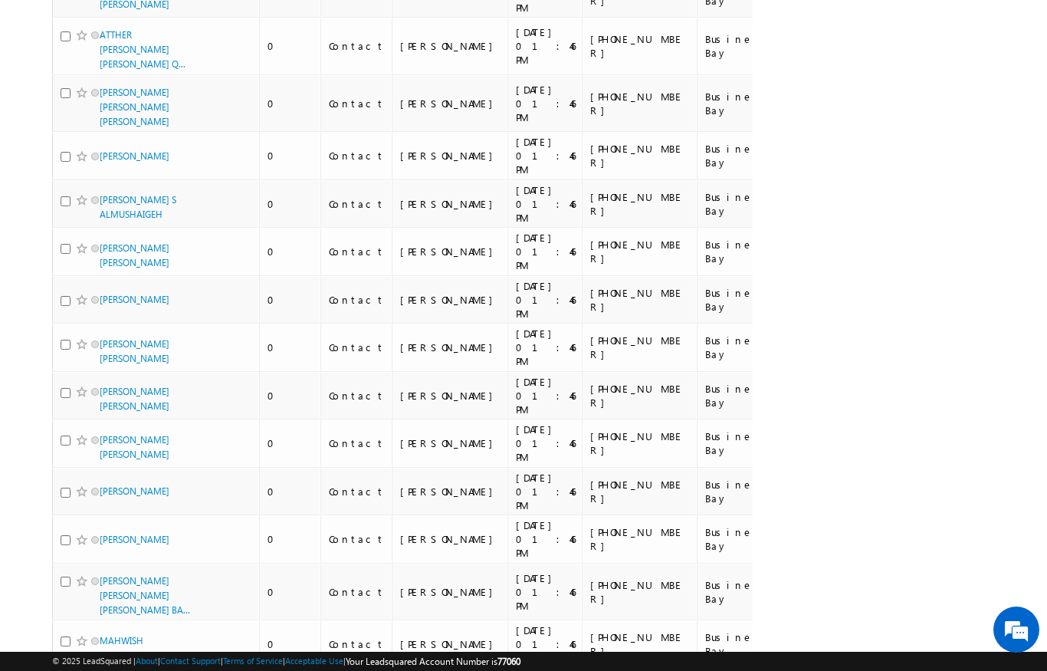
scroll to position [4341, 0]
